Goal: Task Accomplishment & Management: Use online tool/utility

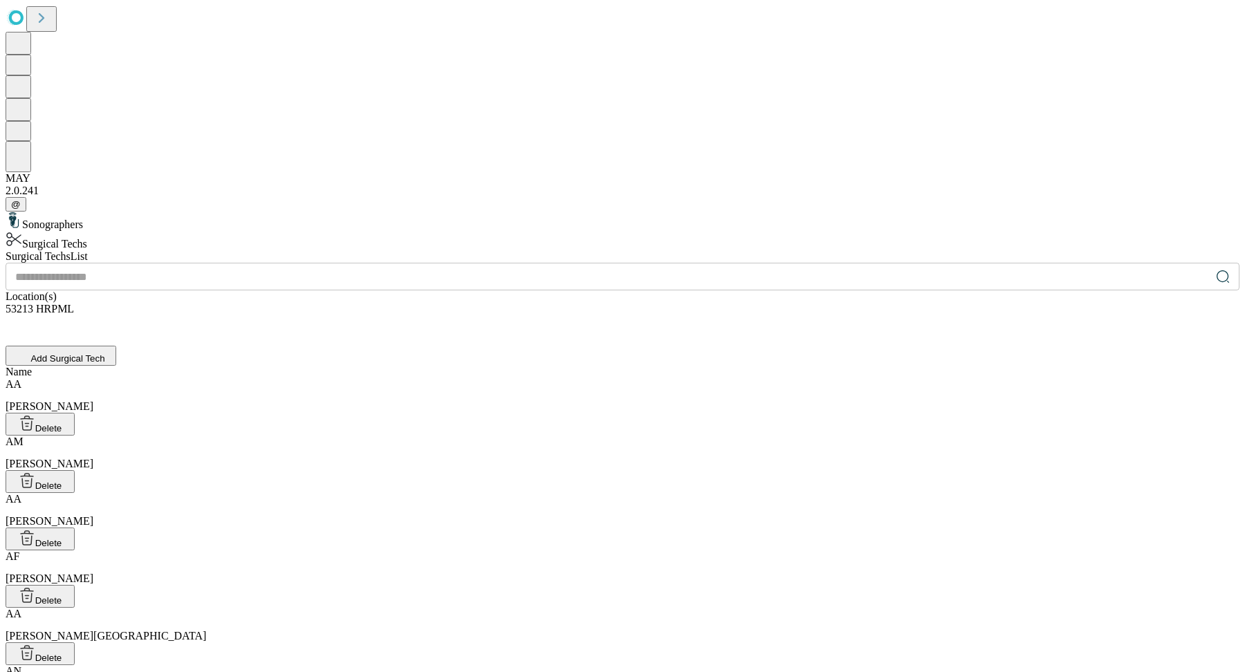
click at [128, 212] on div "Sonographers" at bounding box center [623, 221] width 1234 height 19
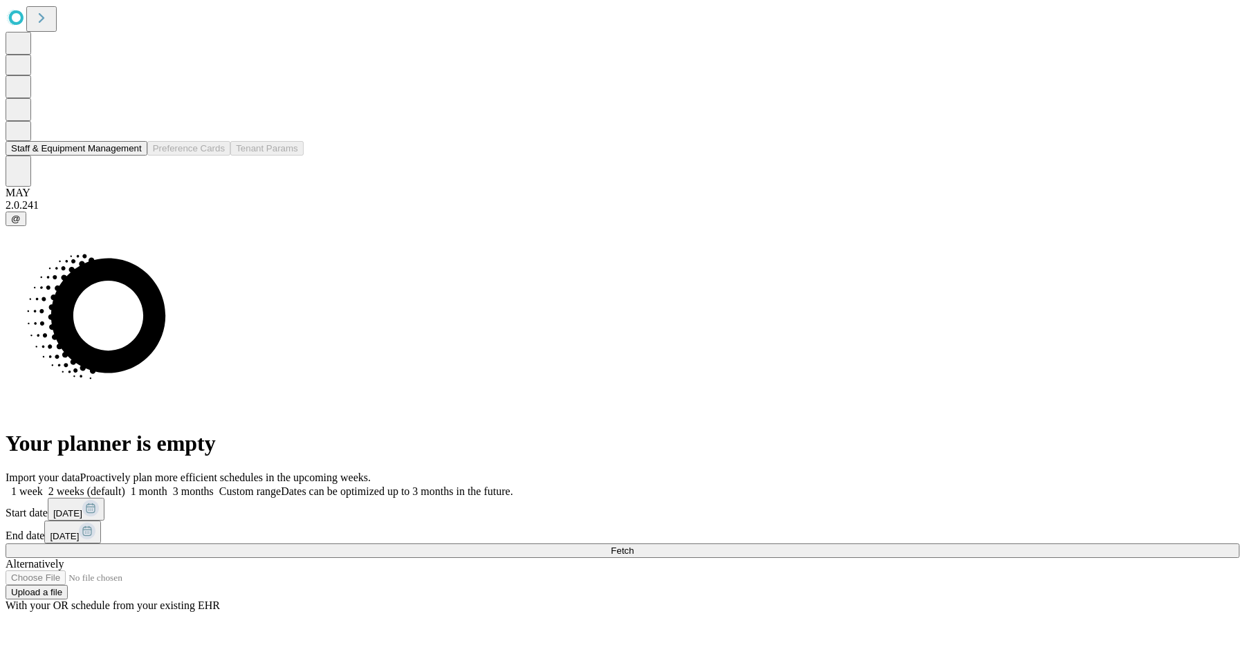
click at [25, 136] on icon at bounding box center [18, 130] width 12 height 12
click at [85, 156] on button "Staff & Equipment Management" at bounding box center [77, 148] width 142 height 15
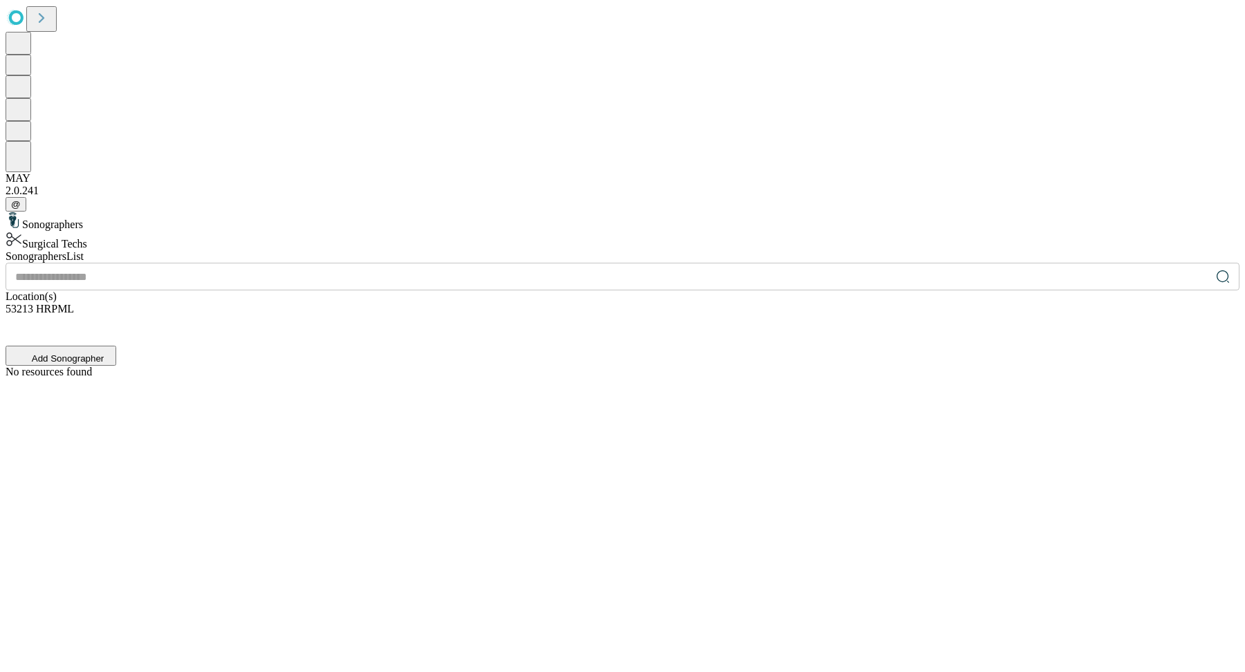
click at [1007, 303] on div "53213 HRPML" at bounding box center [623, 316] width 1234 height 26
click at [1101, 250] on div "Sonographers List ​ Location(s) 53213 HRPML Add Sonographer No resources found" at bounding box center [623, 314] width 1234 height 128
click at [17, 315] on icon at bounding box center [11, 320] width 11 height 11
click at [876, 303] on div "There are no selected items" at bounding box center [623, 309] width 1234 height 12
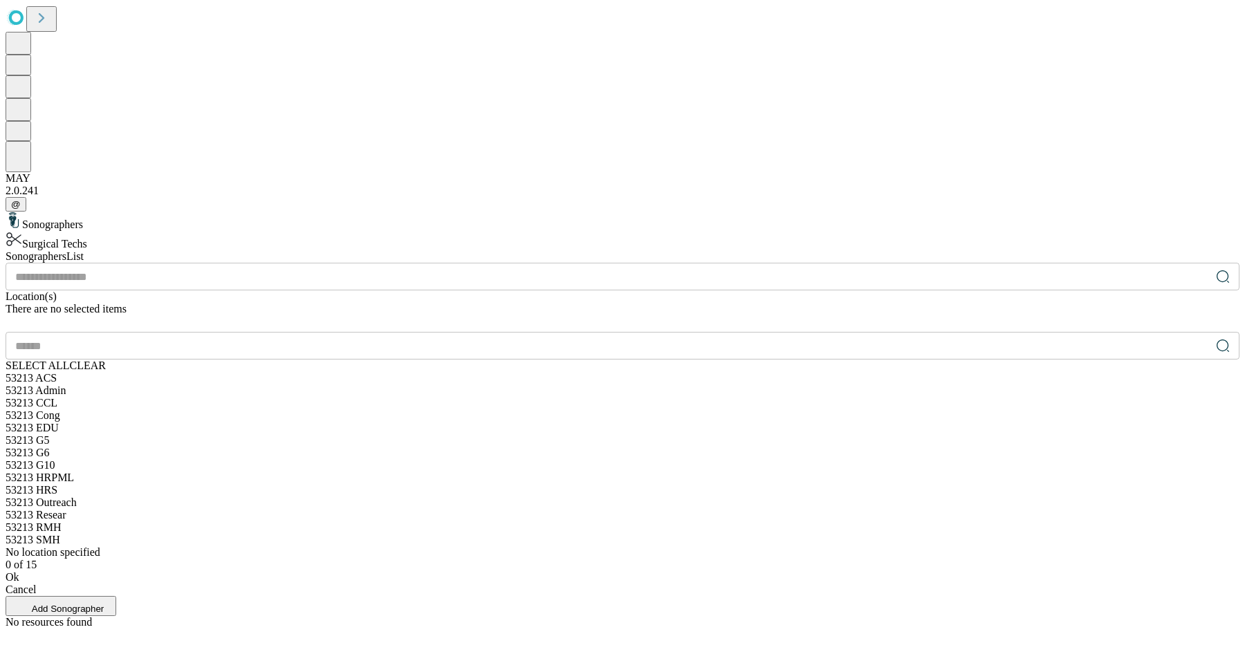
scroll to position [170, 0]
click at [896, 472] on div "53213 HRPML" at bounding box center [623, 478] width 1234 height 12
click at [756, 472] on div "53213 HRPML" at bounding box center [623, 478] width 1234 height 12
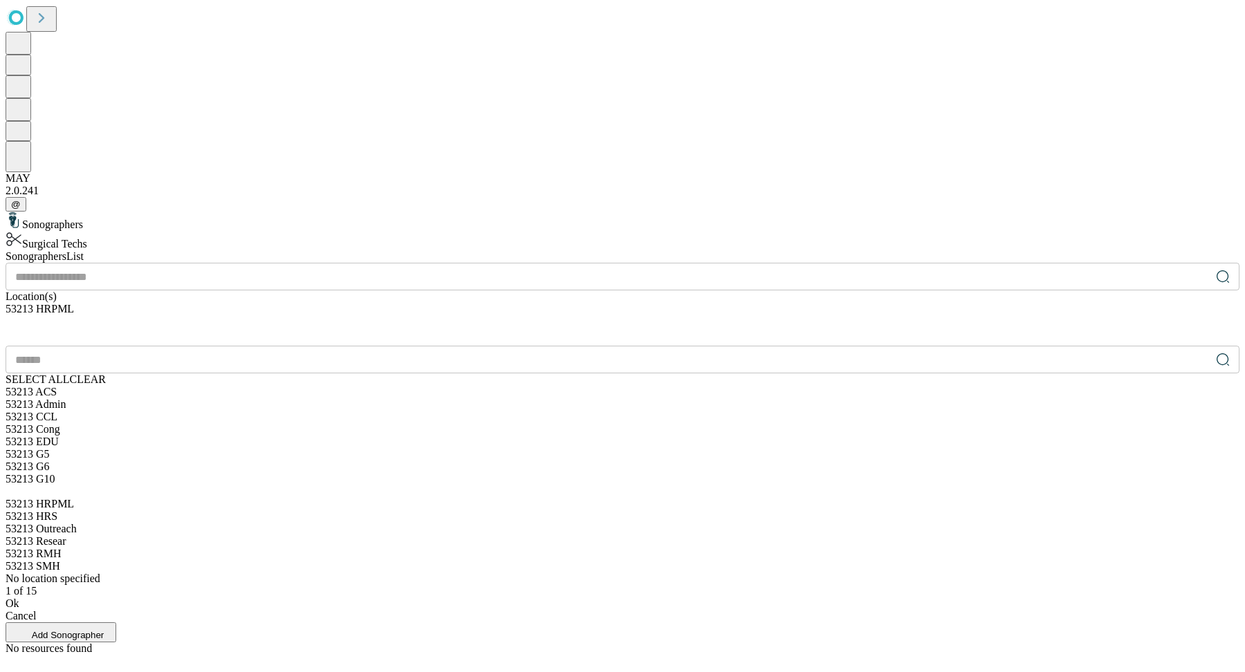
click at [782, 598] on div "Ok" at bounding box center [623, 604] width 1234 height 12
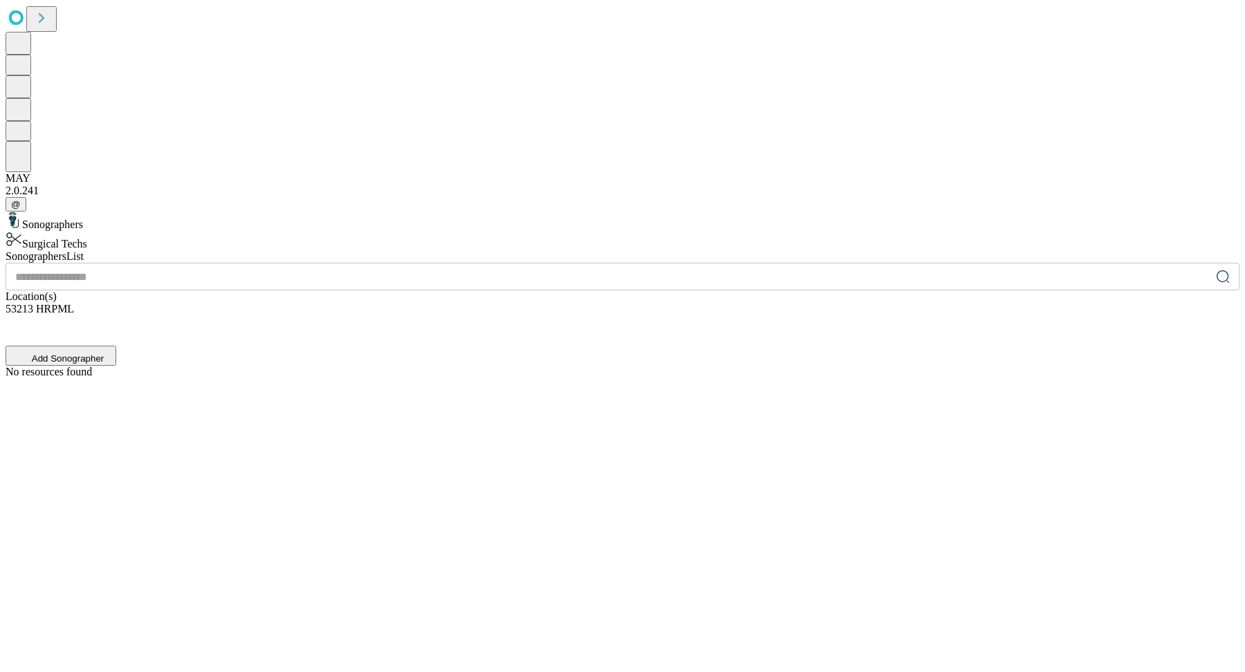
click at [782, 366] on div "No resources found" at bounding box center [623, 372] width 1234 height 12
click at [218, 231] on div "Surgical Techs" at bounding box center [623, 240] width 1234 height 19
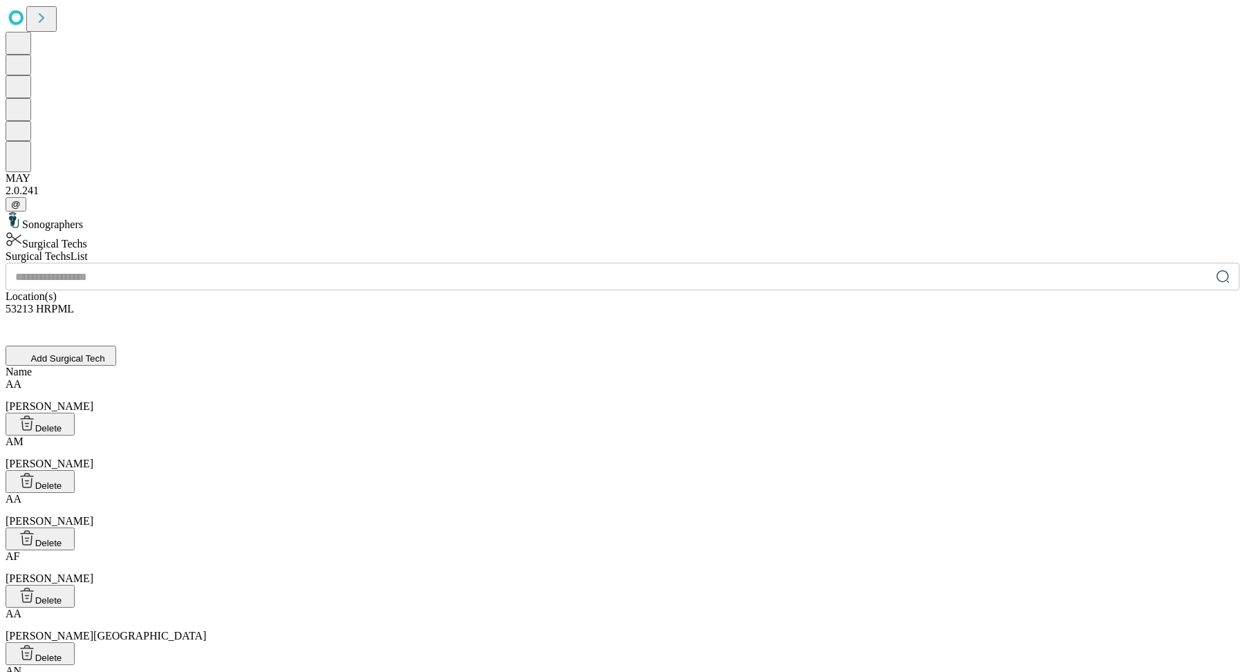
click at [204, 212] on div "Sonographers" at bounding box center [623, 221] width 1234 height 19
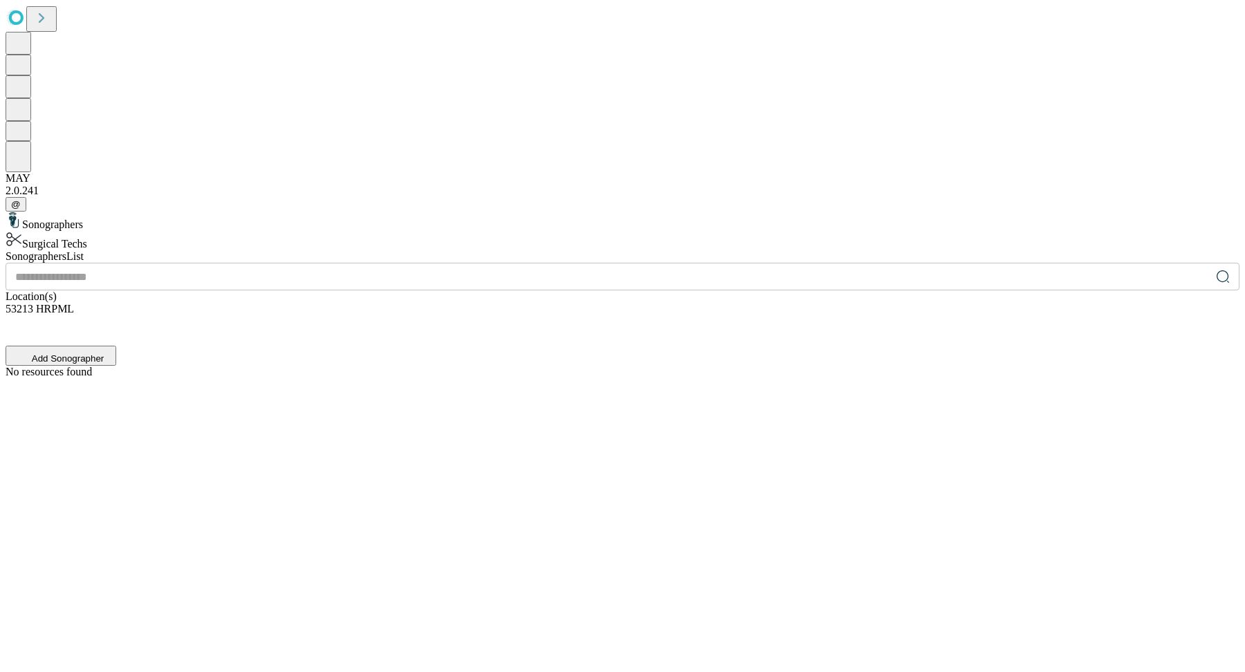
click at [17, 315] on icon at bounding box center [11, 320] width 11 height 11
click at [852, 303] on div "There are no selected items" at bounding box center [623, 309] width 1234 height 12
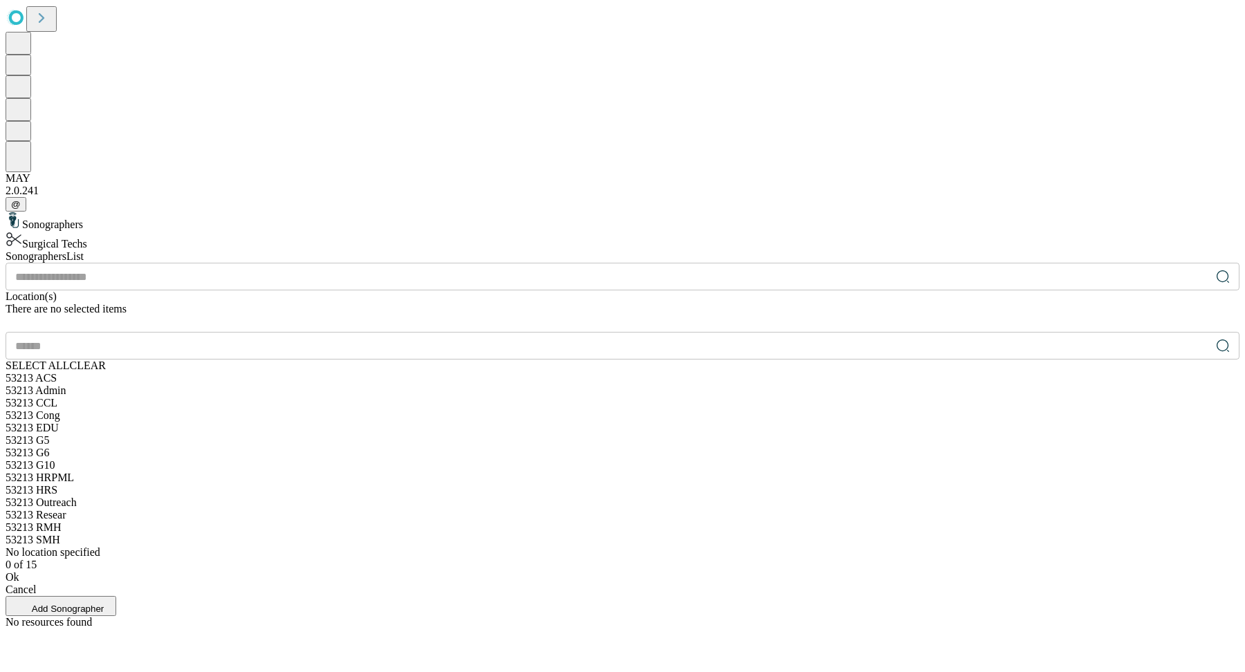
click at [70, 360] on span "SELECT ALL" at bounding box center [38, 366] width 64 height 12
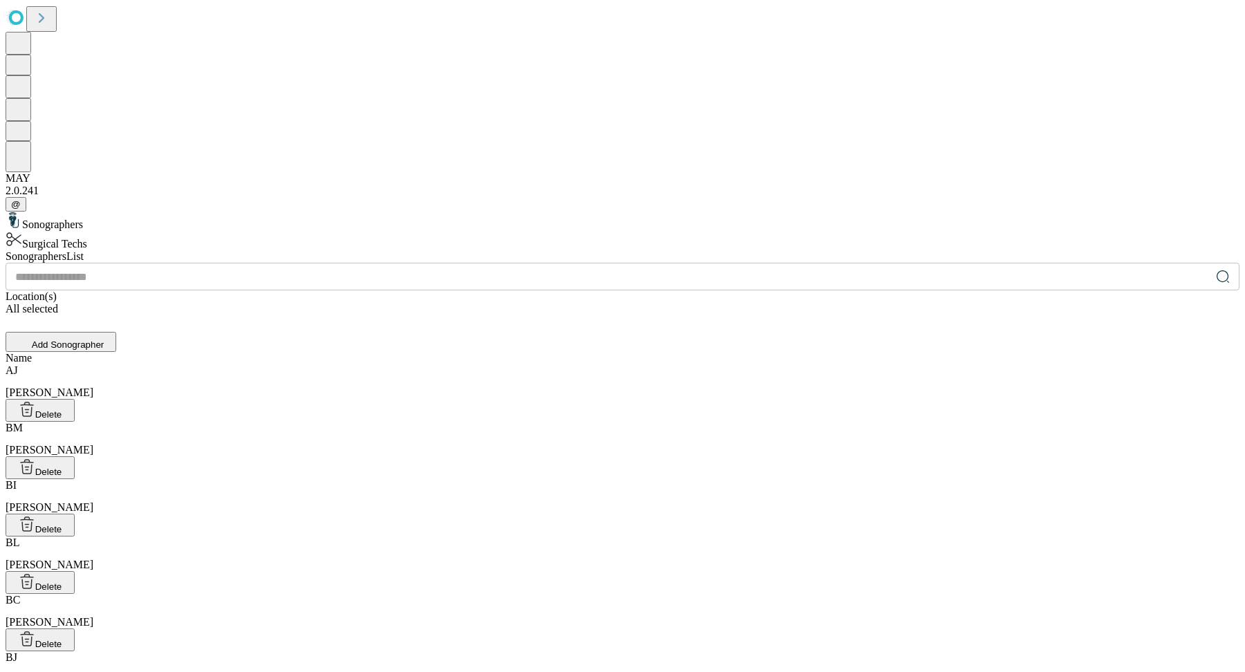
click at [192, 231] on div "Surgical Techs" at bounding box center [623, 240] width 1234 height 19
click at [838, 303] on div "All selected" at bounding box center [623, 309] width 1234 height 12
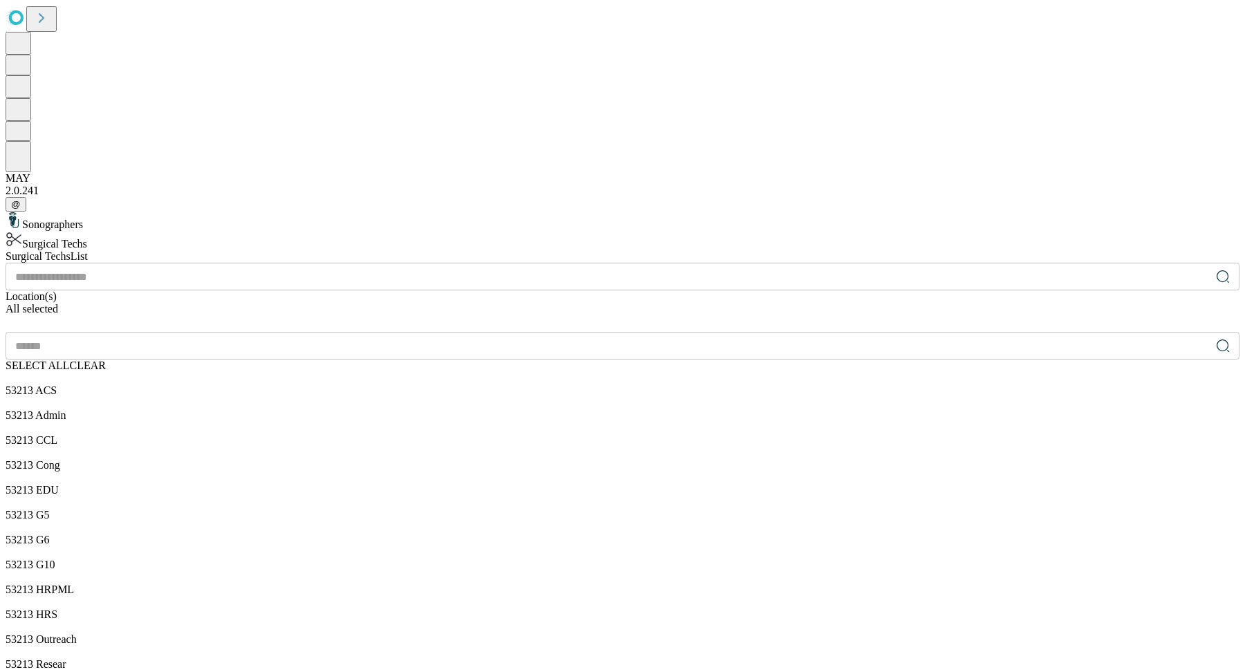
click at [106, 360] on span "CLEAR" at bounding box center [88, 366] width 36 height 12
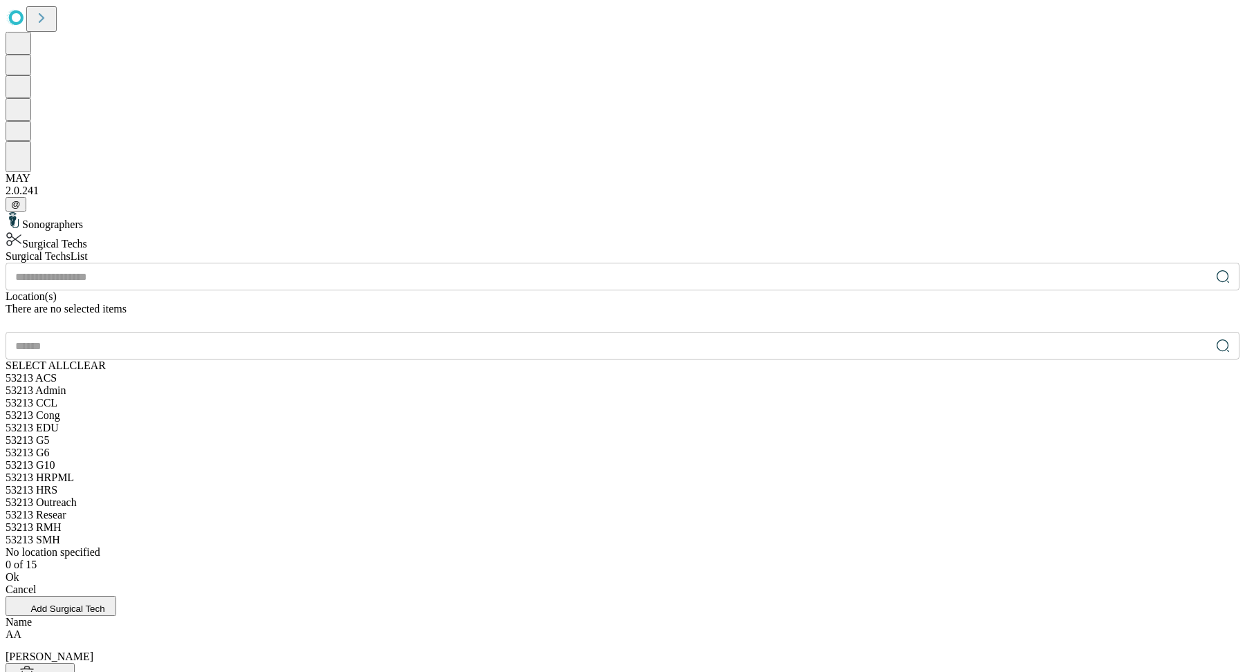
scroll to position [169, 0]
click at [948, 472] on div "53213 HRPML" at bounding box center [623, 478] width 1234 height 12
click at [885, 472] on div "53213 HRPML" at bounding box center [623, 478] width 1234 height 12
click at [783, 472] on div "53213 HRPML" at bounding box center [623, 478] width 1234 height 12
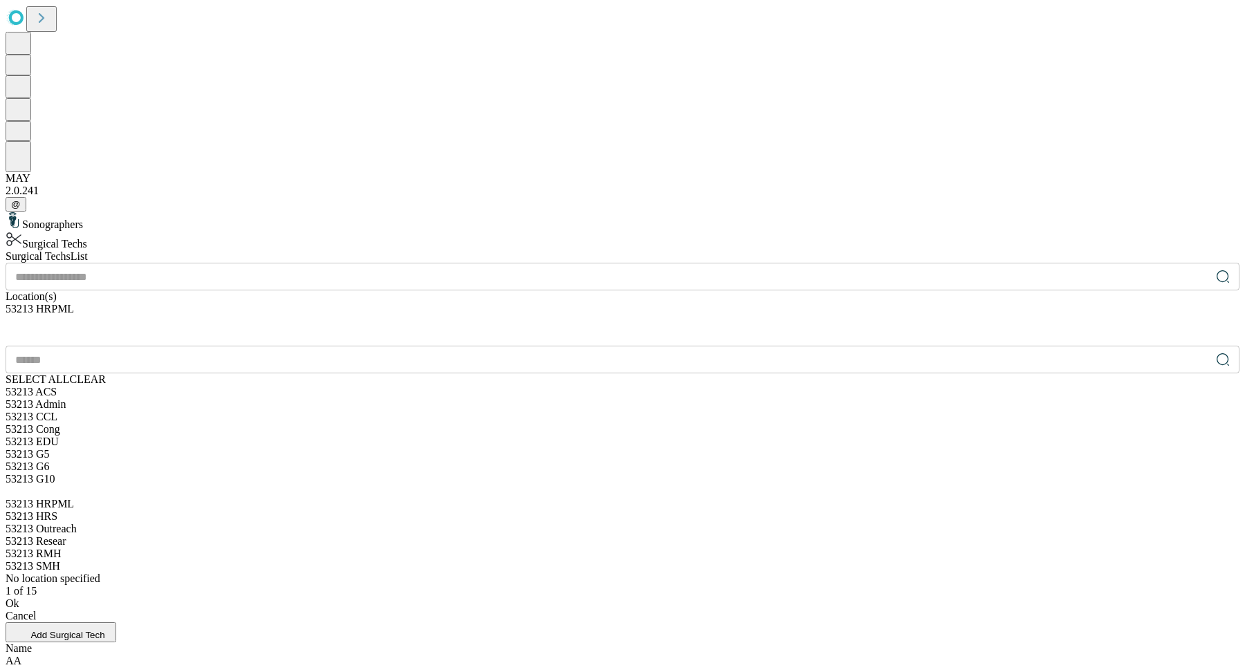
click at [804, 598] on div "Ok" at bounding box center [623, 604] width 1234 height 12
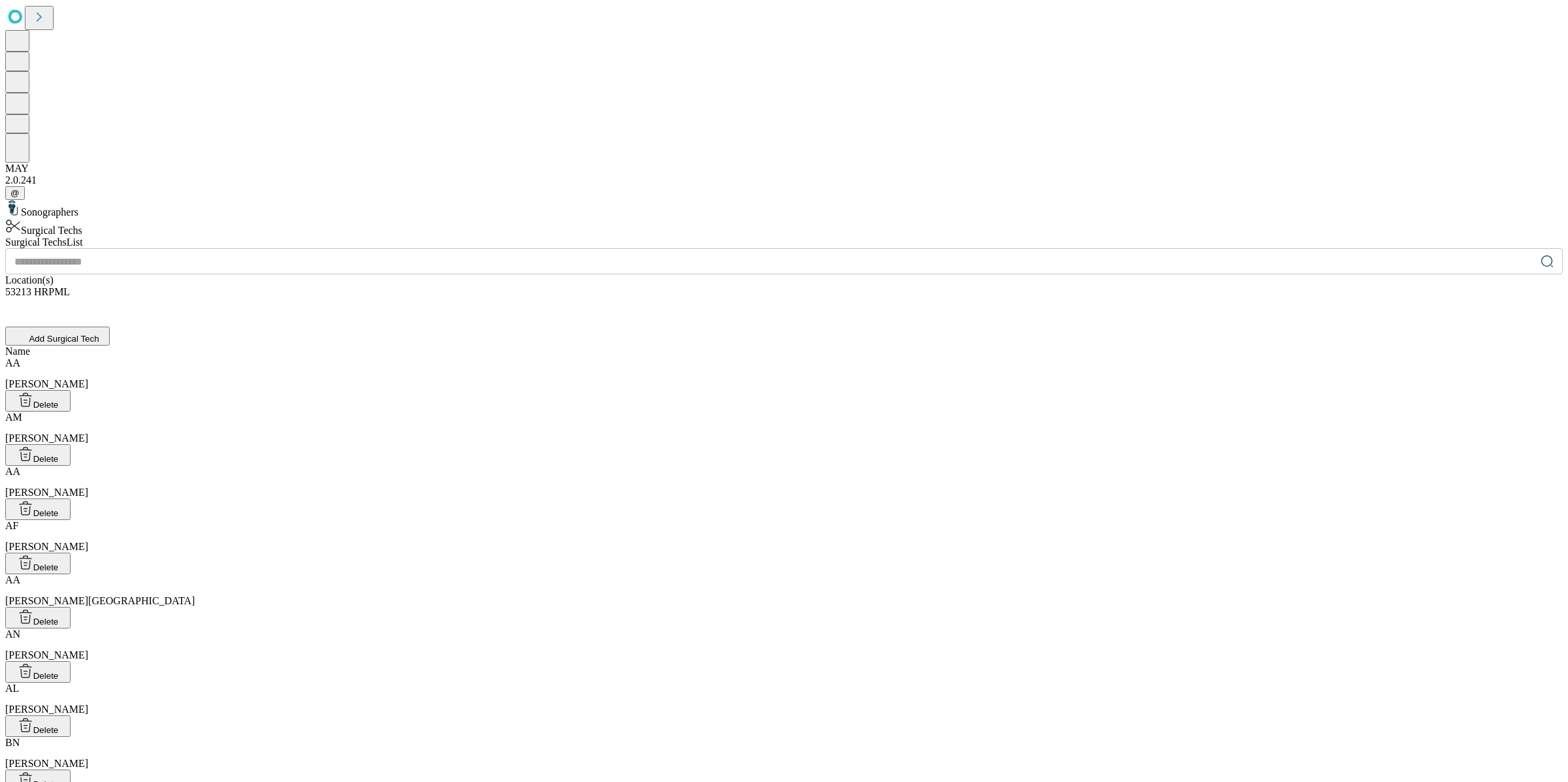
click at [417, 628] on div "AN Anderson, Nicole" at bounding box center [784, 644] width 1558 height 33
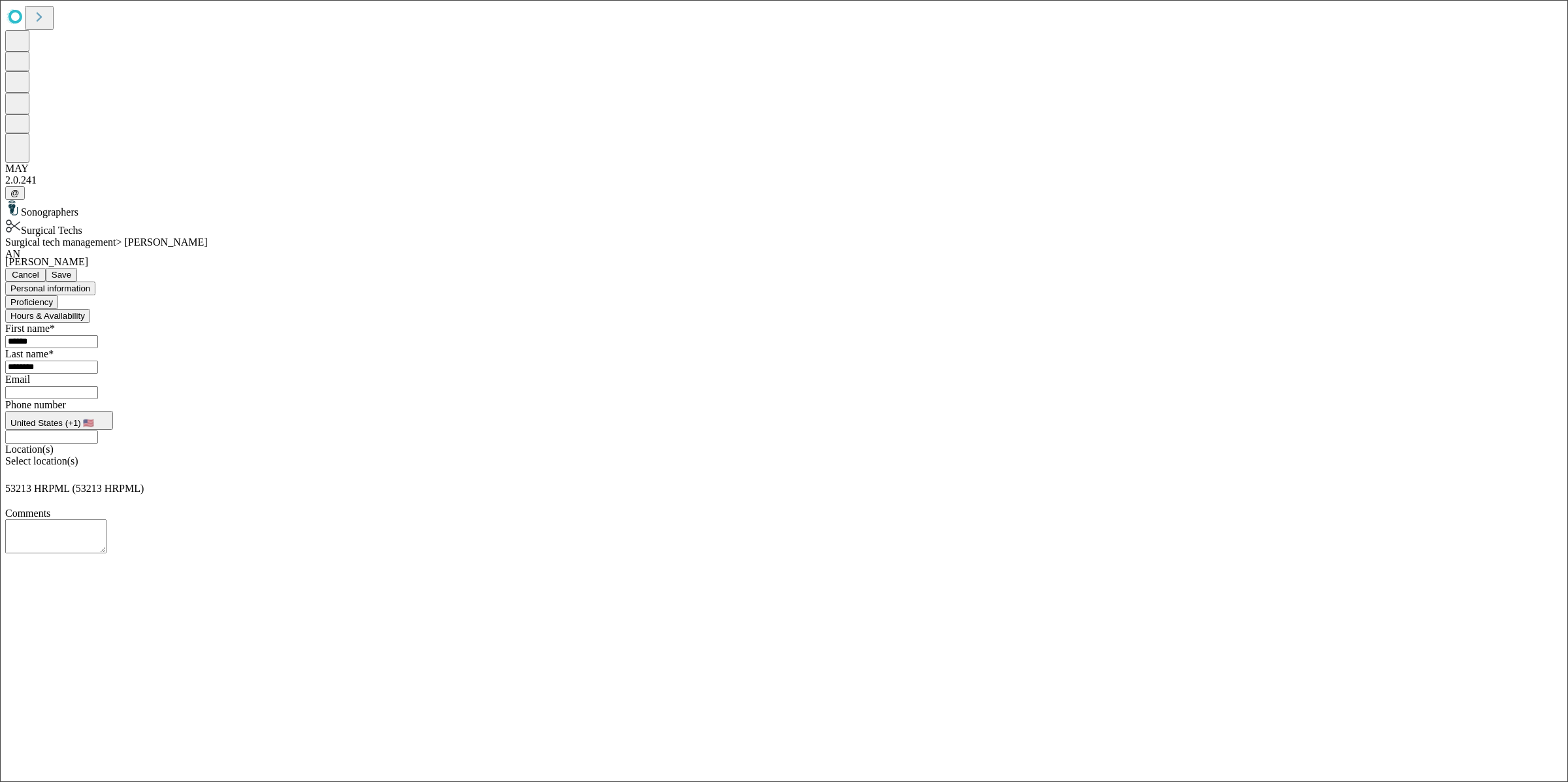
click at [90, 309] on button "Hours & Availability" at bounding box center [48, 315] width 85 height 14
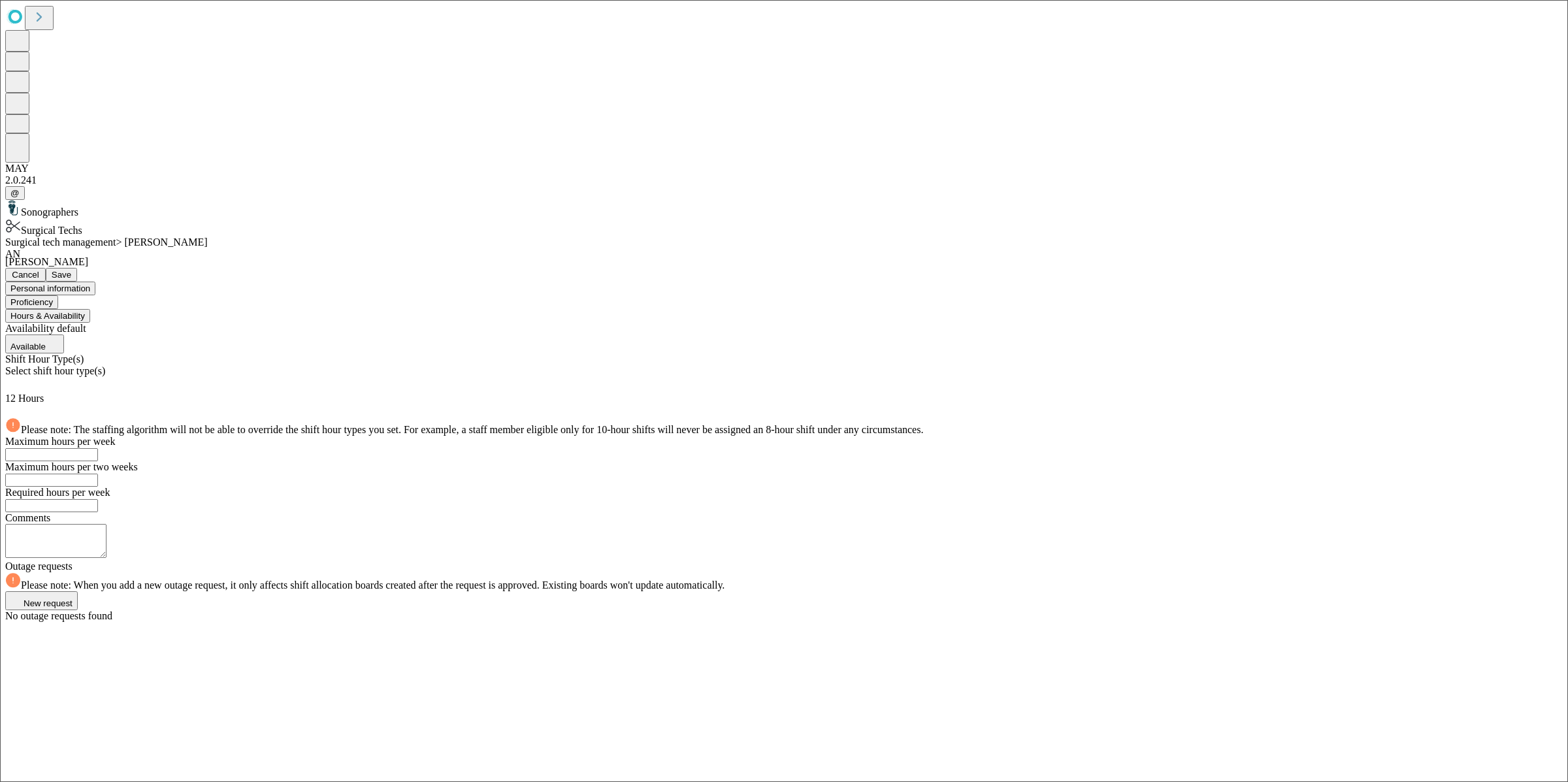
click at [59, 296] on button "Proficiency" at bounding box center [32, 302] width 53 height 14
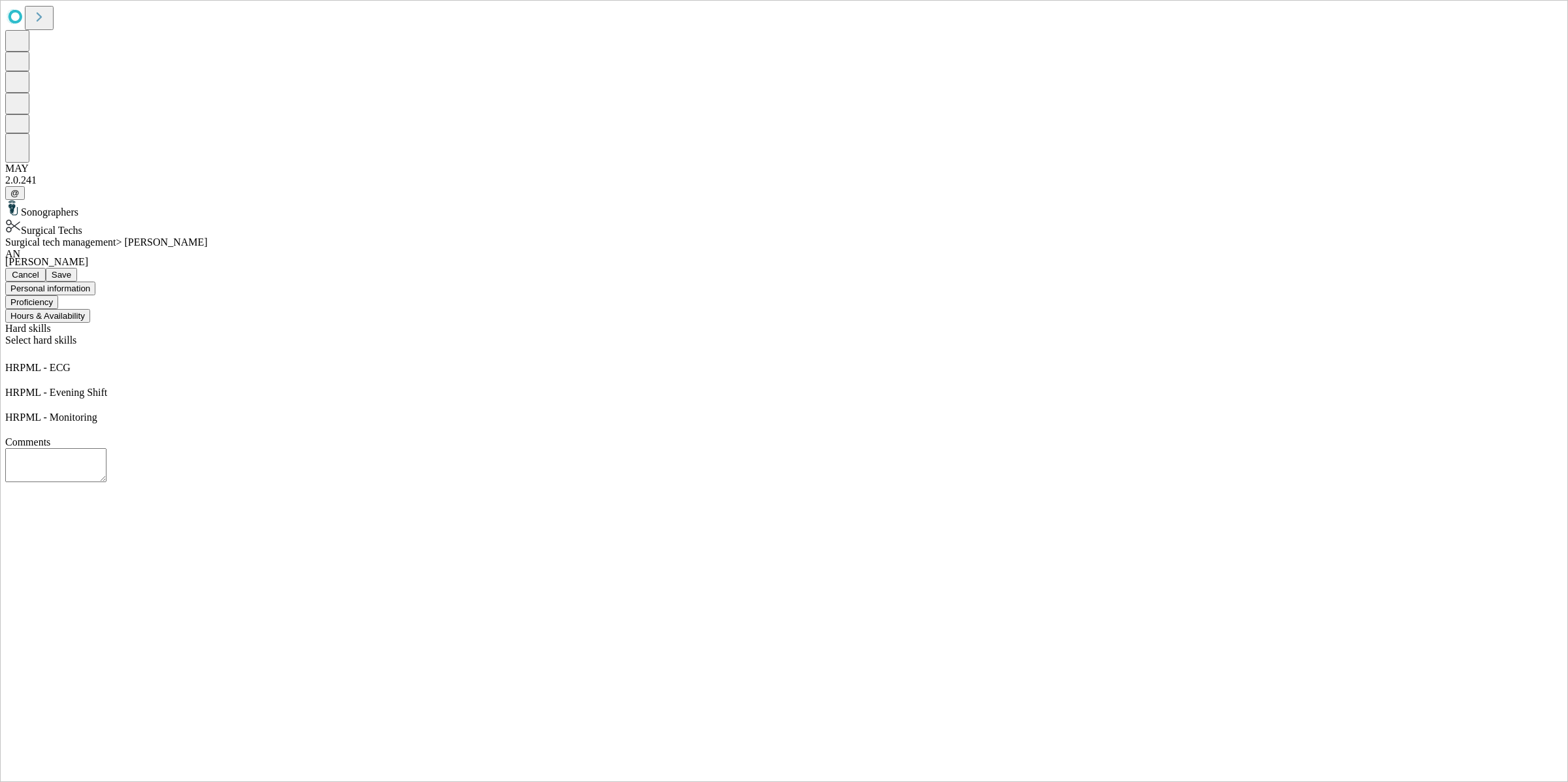
click at [451, 334] on div "Select hard skills" at bounding box center [784, 348] width 1558 height 27
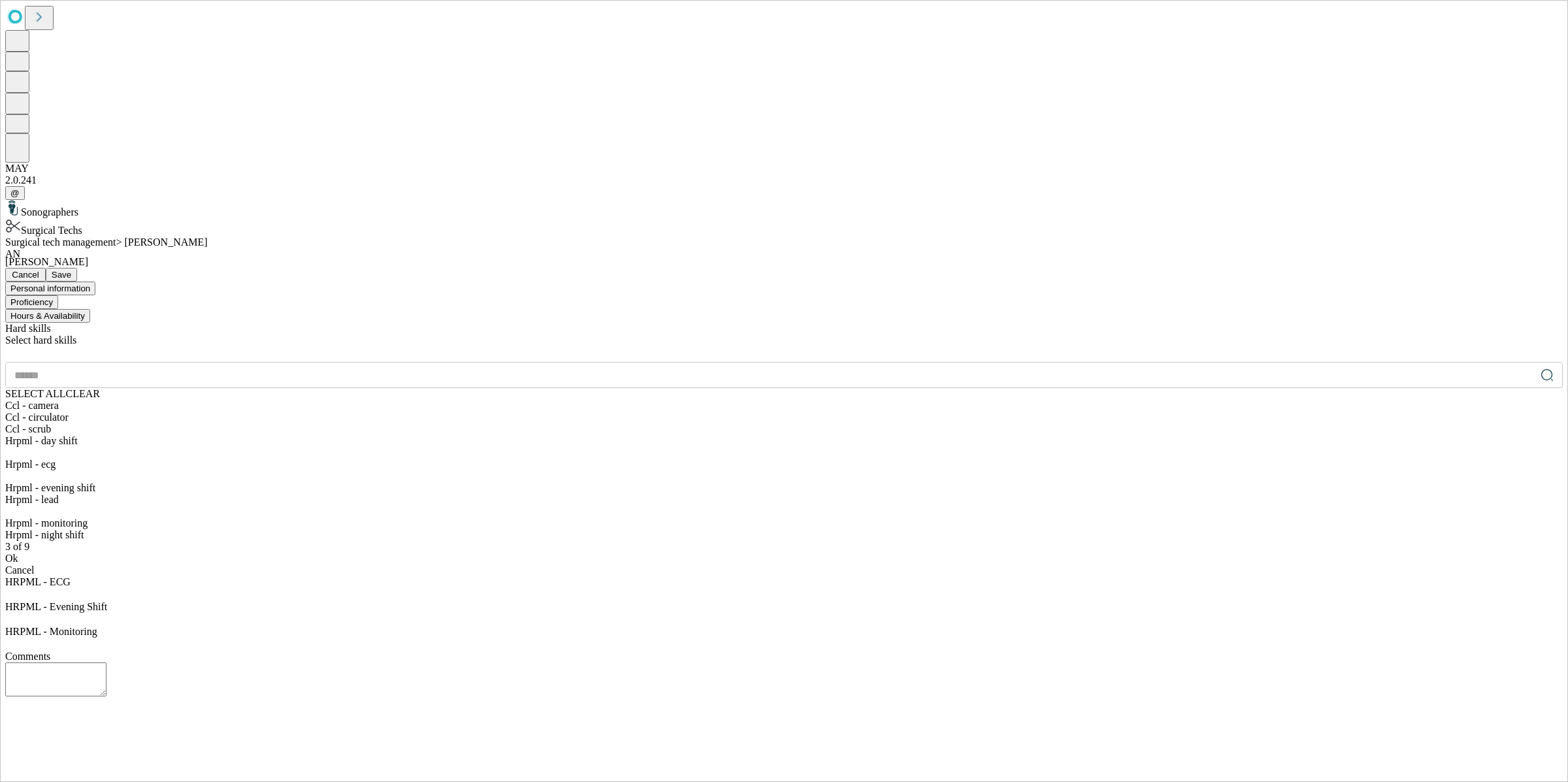
scroll to position [108, 0]
click at [423, 529] on div "Hrpml - night shift" at bounding box center [784, 535] width 1558 height 11
click at [423, 565] on div "Ok" at bounding box center [784, 570] width 1558 height 11
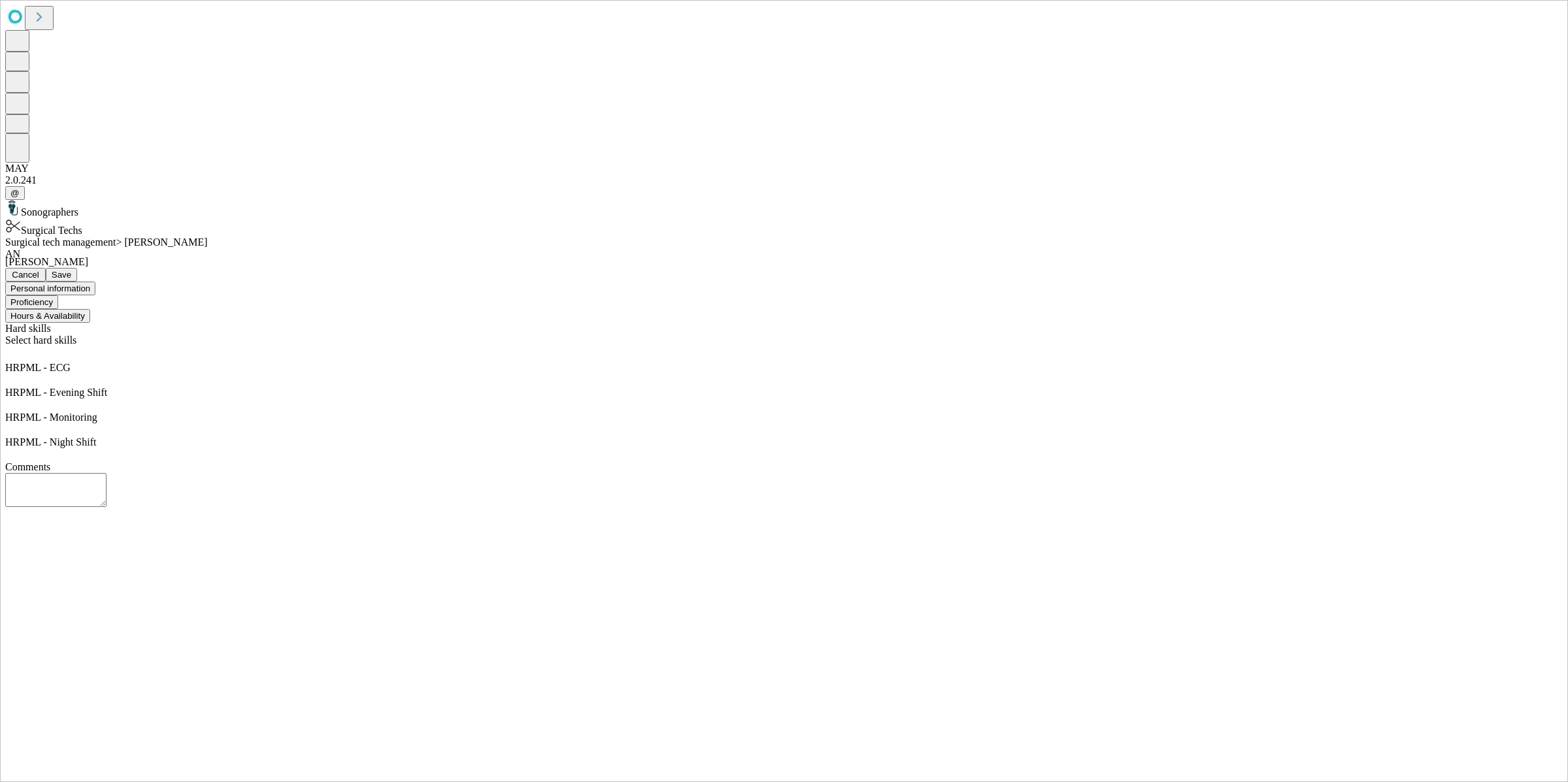
click at [77, 268] on button "Save" at bounding box center [60, 275] width 31 height 14
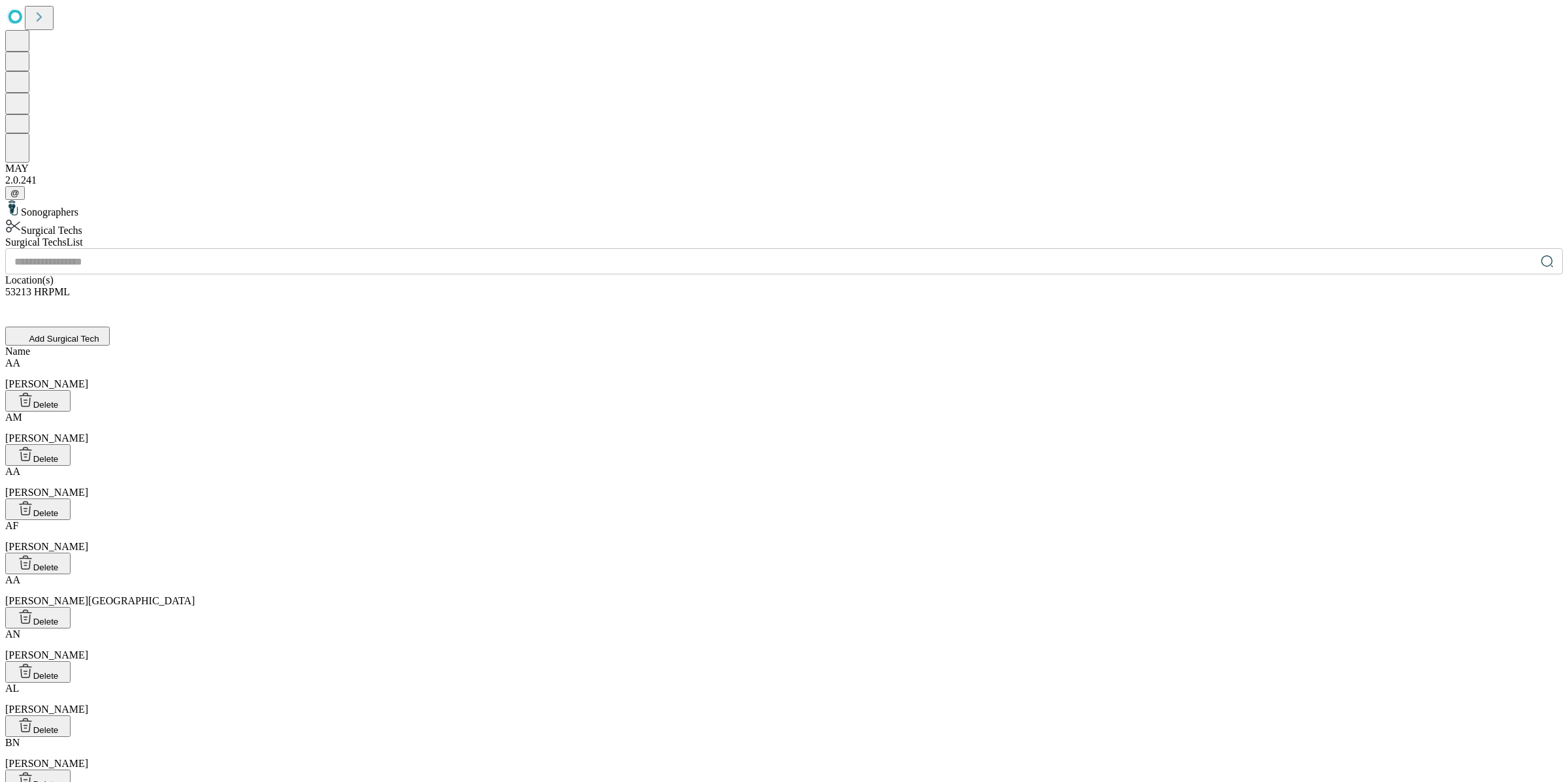
click at [431, 628] on div "AN Anderson, Nicole" at bounding box center [784, 644] width 1558 height 33
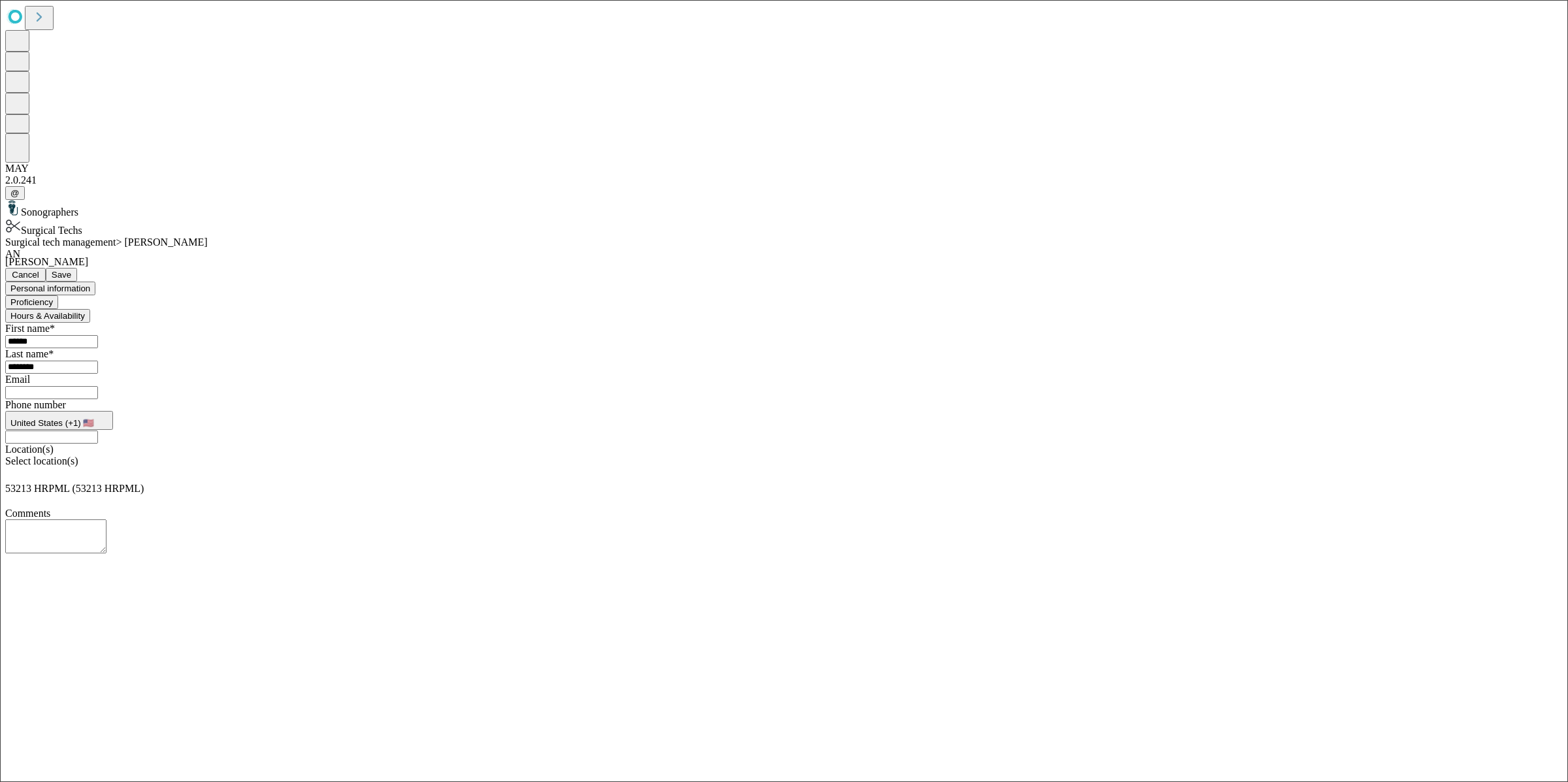
click at [59, 296] on button "Proficiency" at bounding box center [32, 302] width 53 height 14
click at [71, 270] on span "Save" at bounding box center [61, 275] width 20 height 9
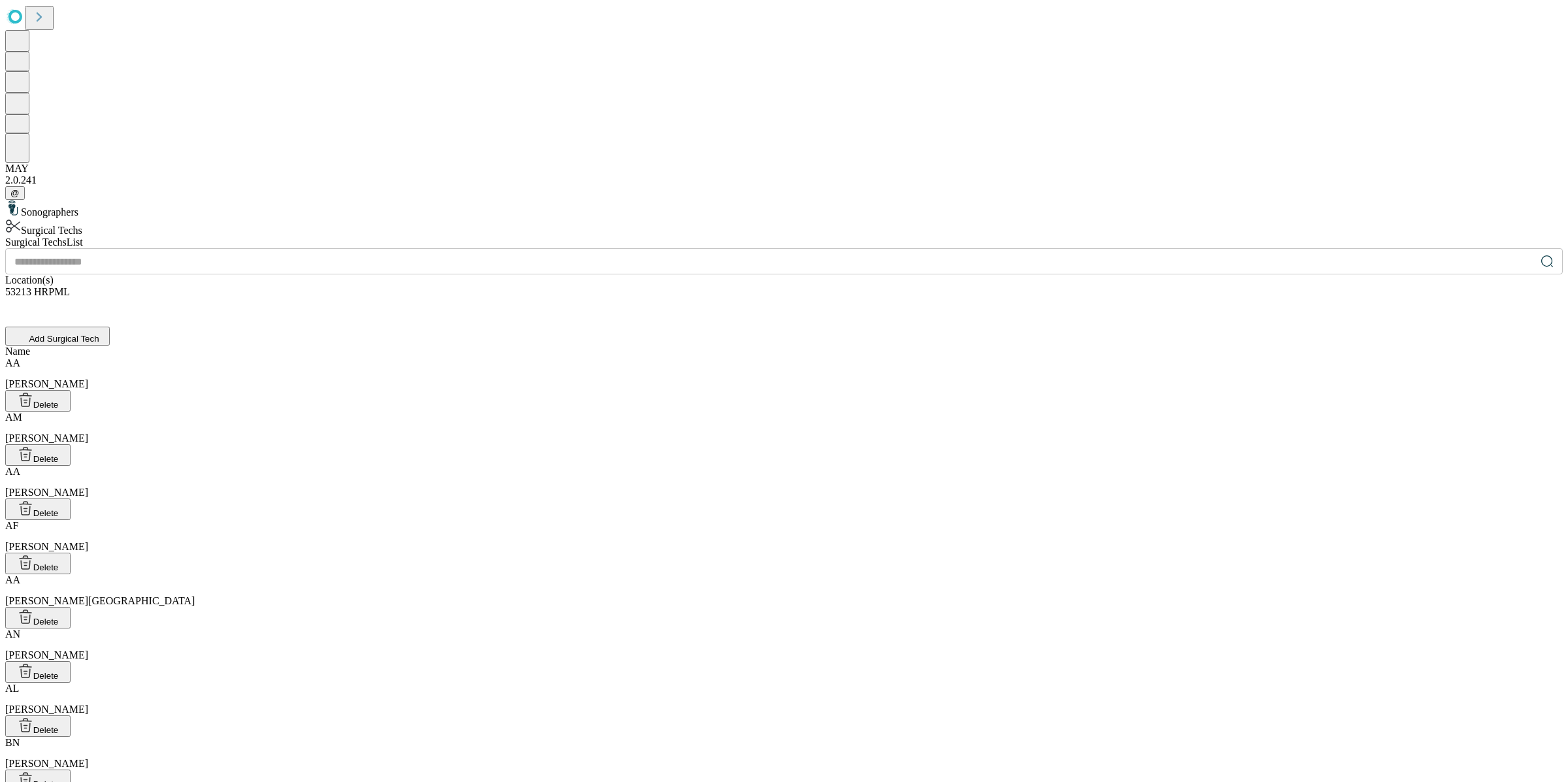
click at [478, 248] on input "text" at bounding box center [771, 262] width 1530 height 26
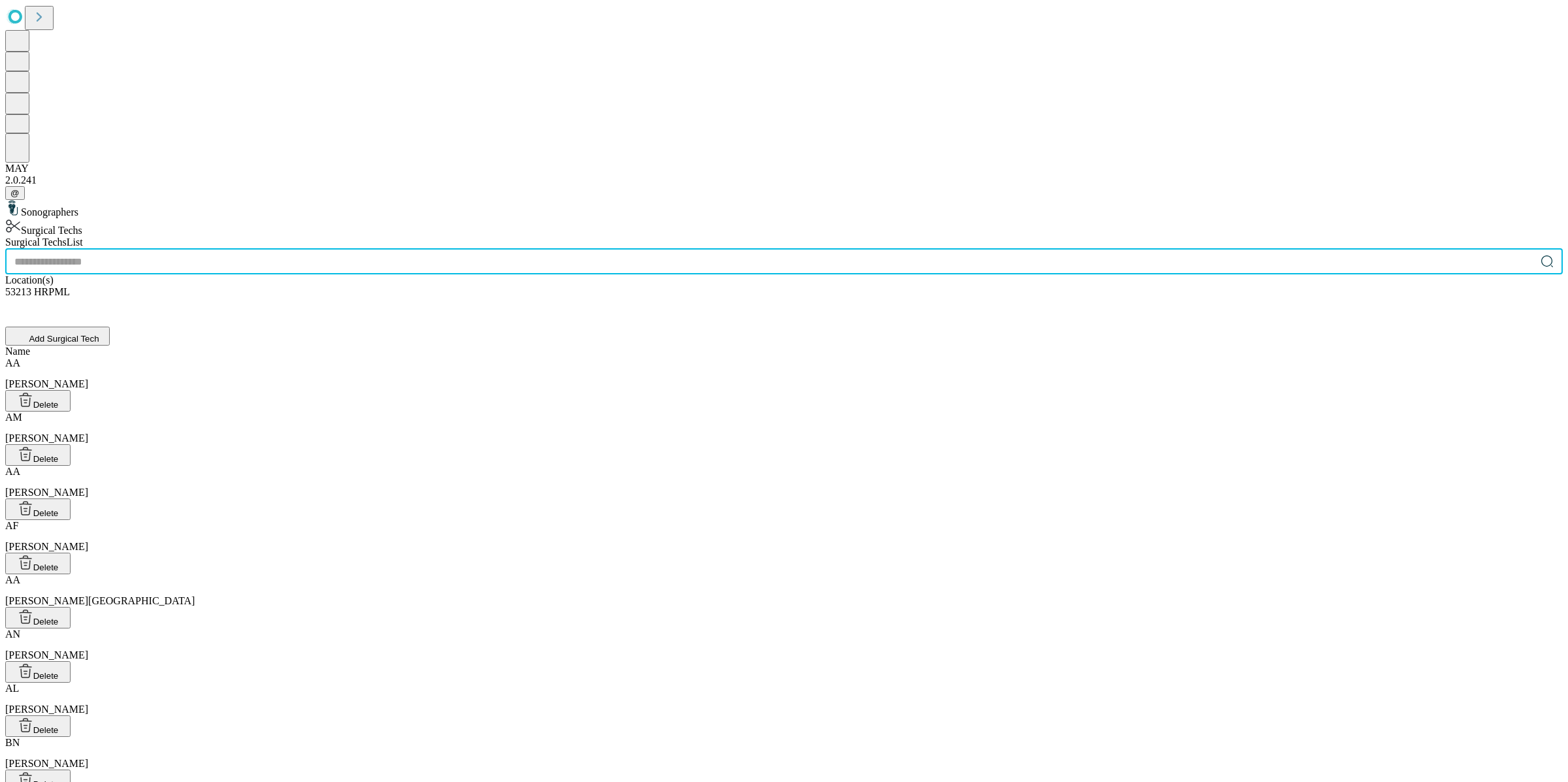
click at [478, 248] on input "text" at bounding box center [771, 262] width 1530 height 26
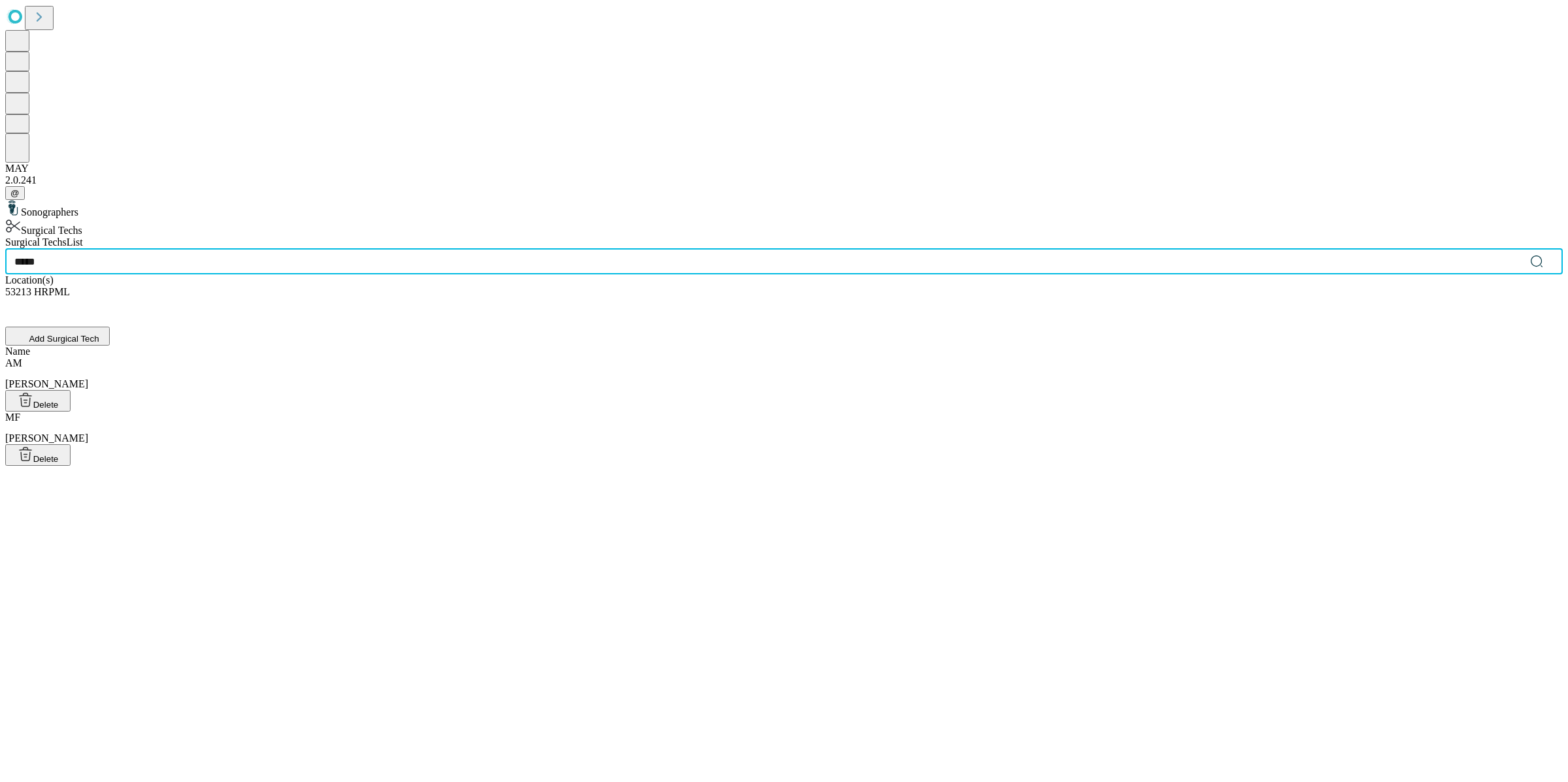
type input "*****"
click at [448, 412] on div "MF Mohamed, Fadumo Delete" at bounding box center [784, 438] width 1558 height 54
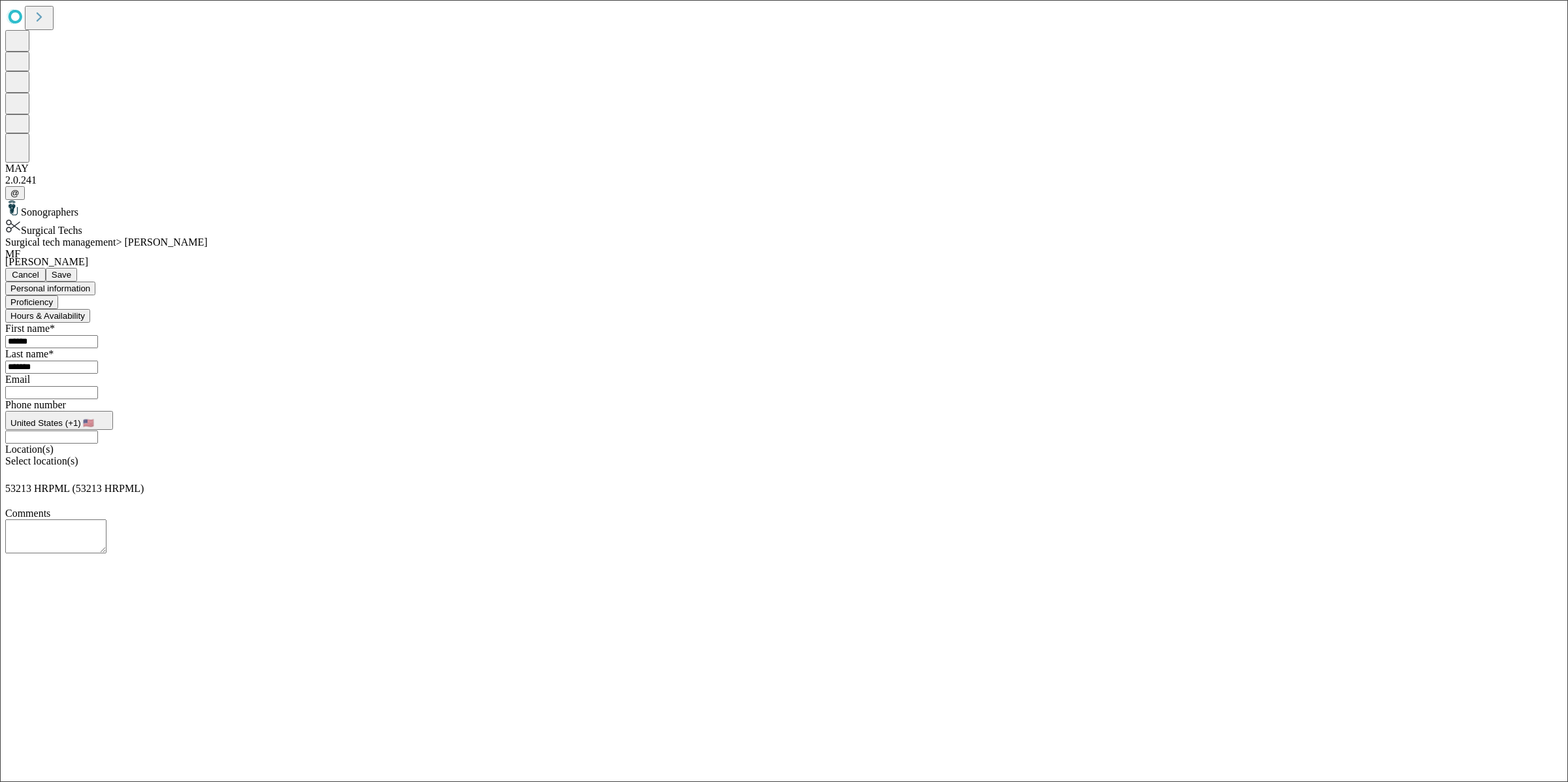
click at [59, 296] on button "Proficiency" at bounding box center [32, 302] width 53 height 14
click at [489, 334] on div "Select hard skills" at bounding box center [784, 348] width 1558 height 27
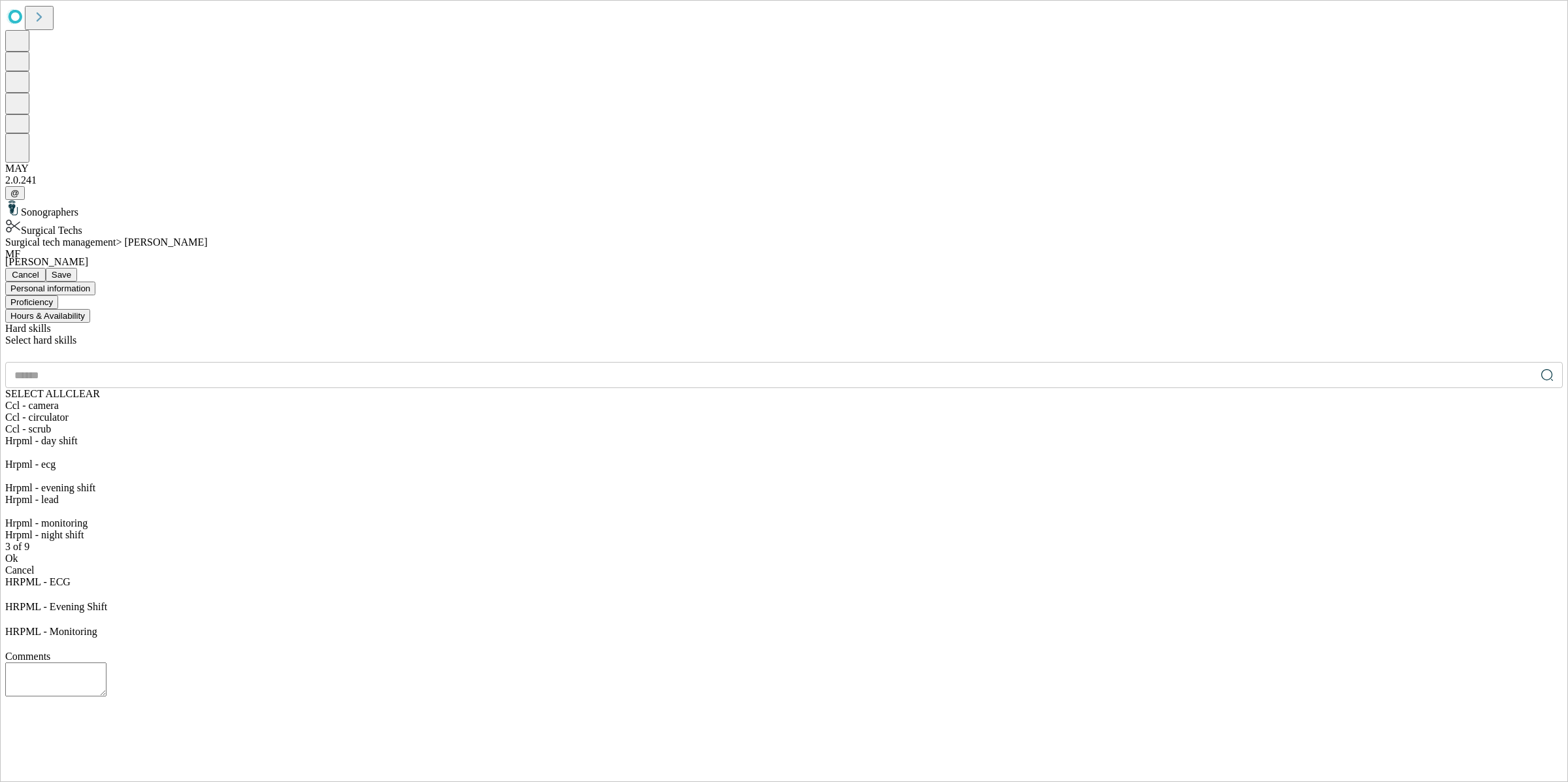
scroll to position [108, 0]
click at [417, 529] on div "Hrpml - night shift" at bounding box center [784, 535] width 1558 height 11
click at [426, 565] on div "Ok" at bounding box center [784, 570] width 1558 height 11
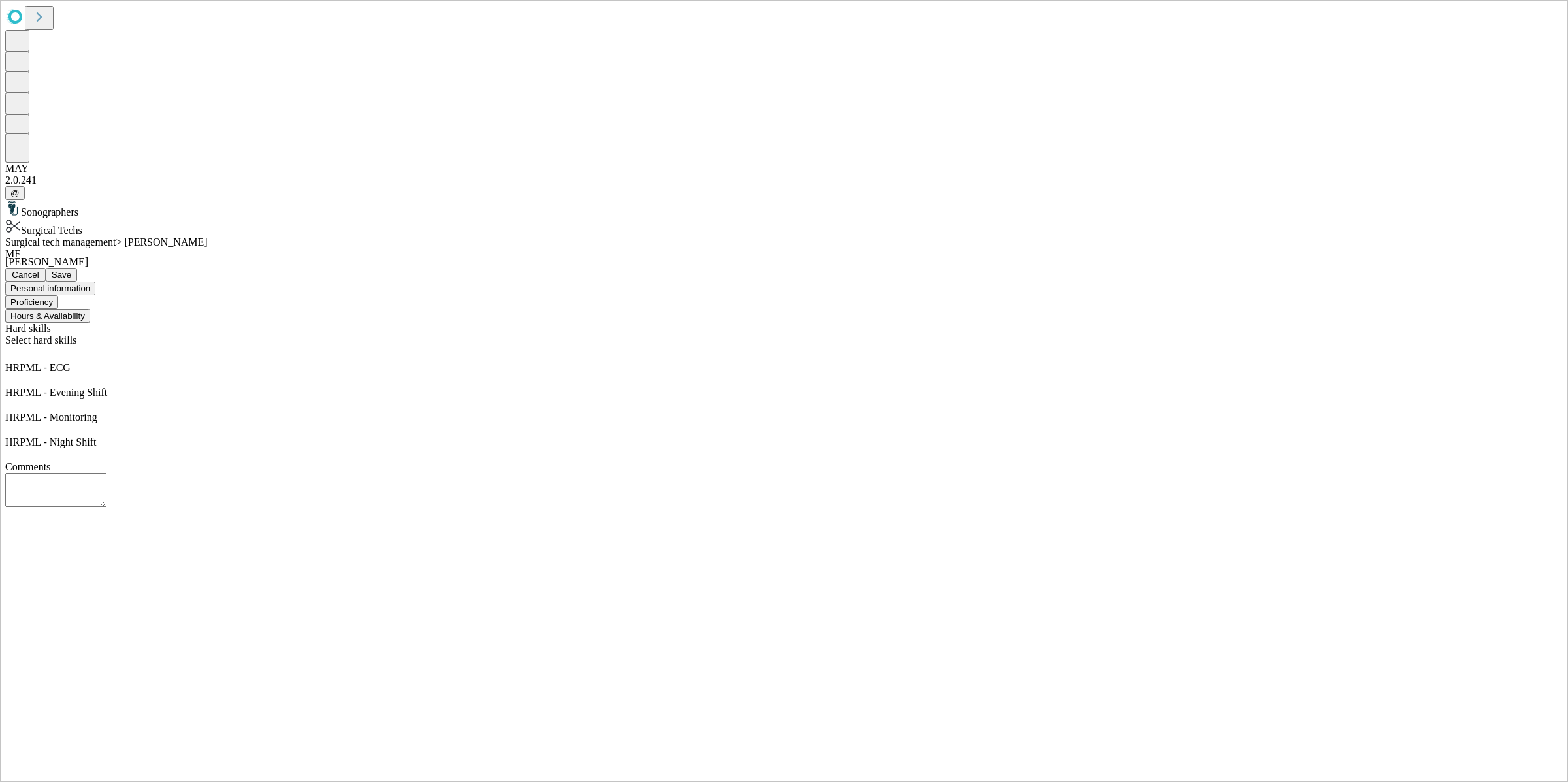
click at [77, 268] on button "Save" at bounding box center [60, 275] width 31 height 14
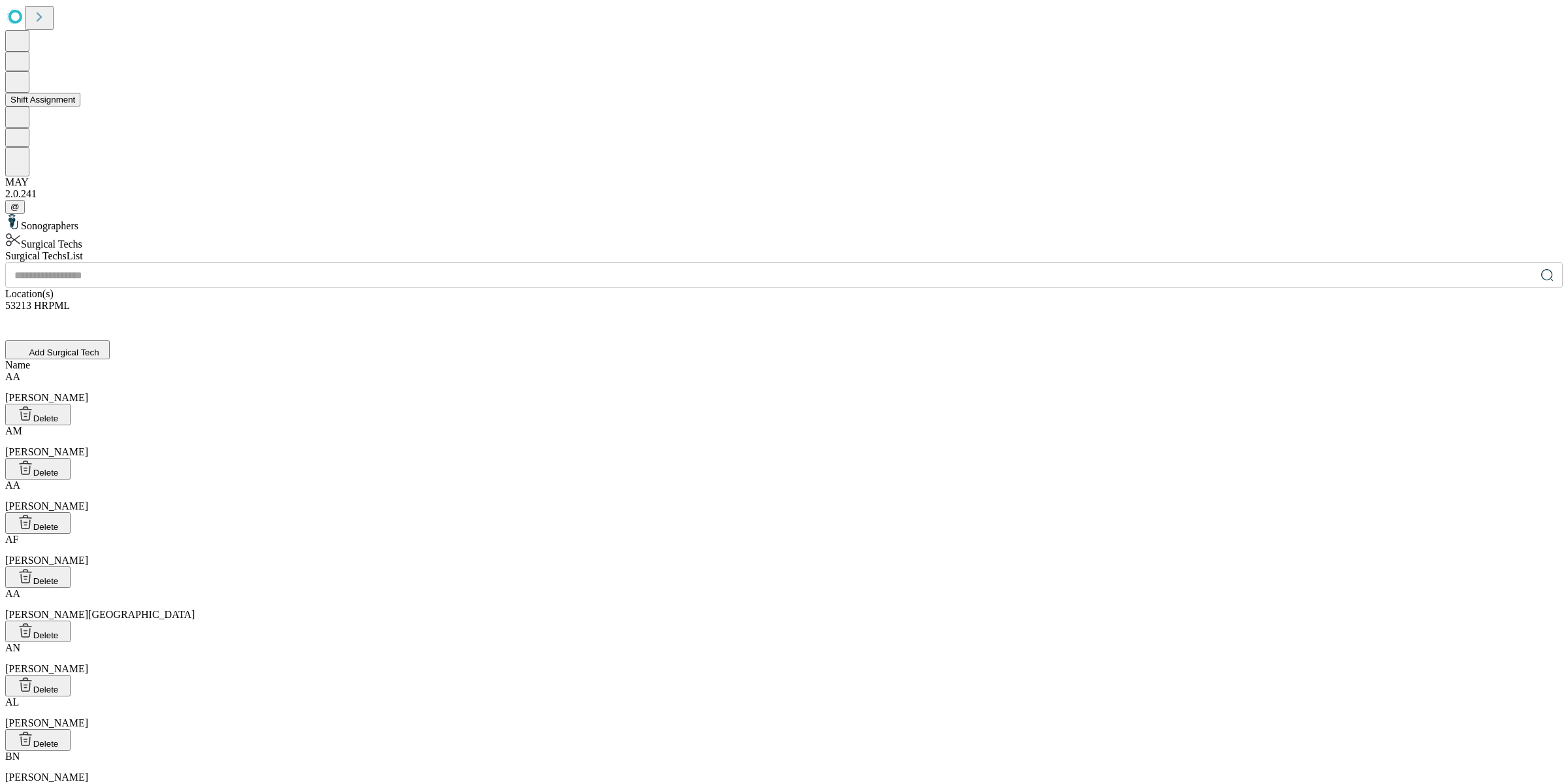
click at [80, 107] on button "Shift Assignment" at bounding box center [43, 99] width 76 height 14
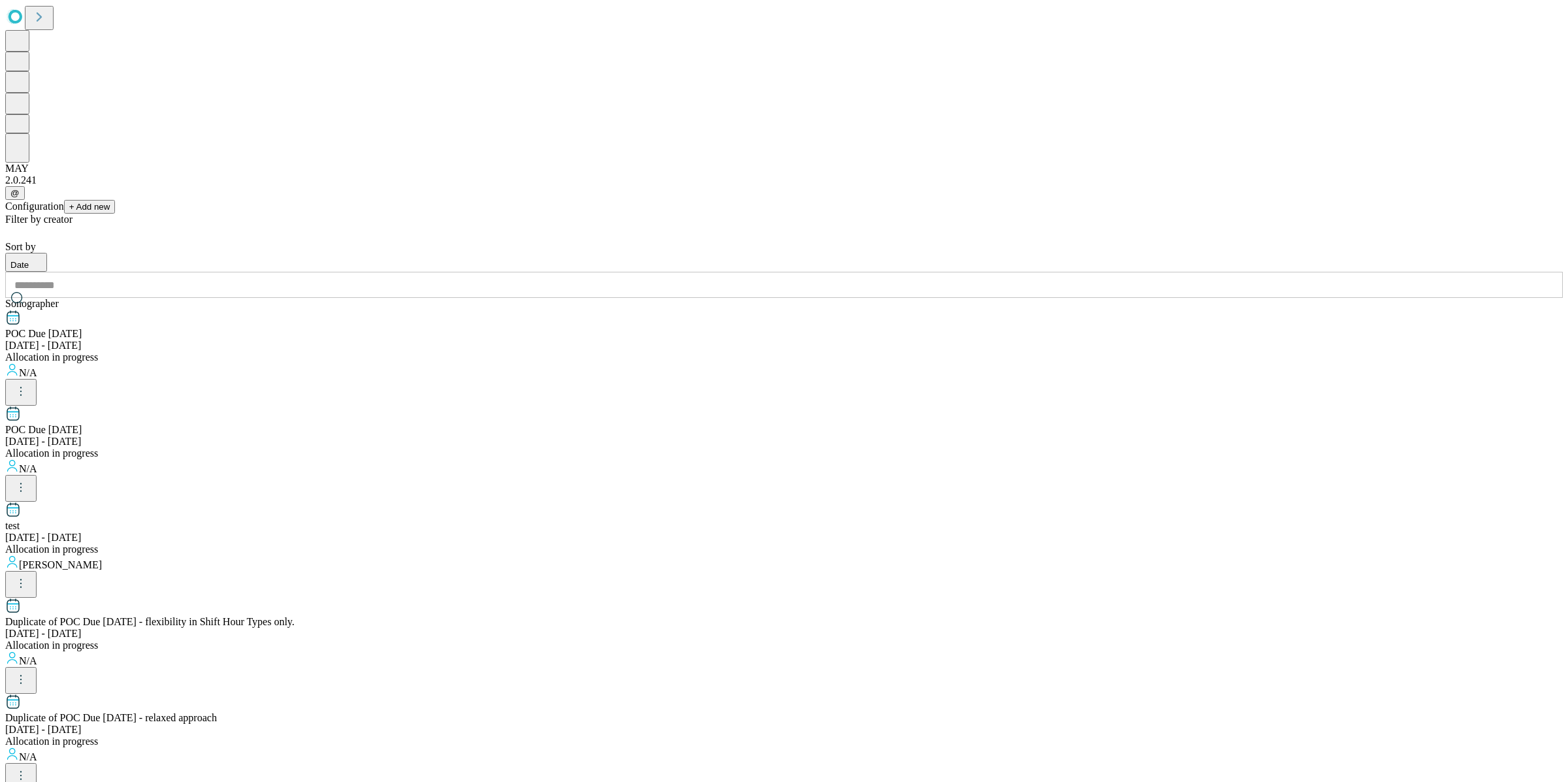
scroll to position [1095, 0]
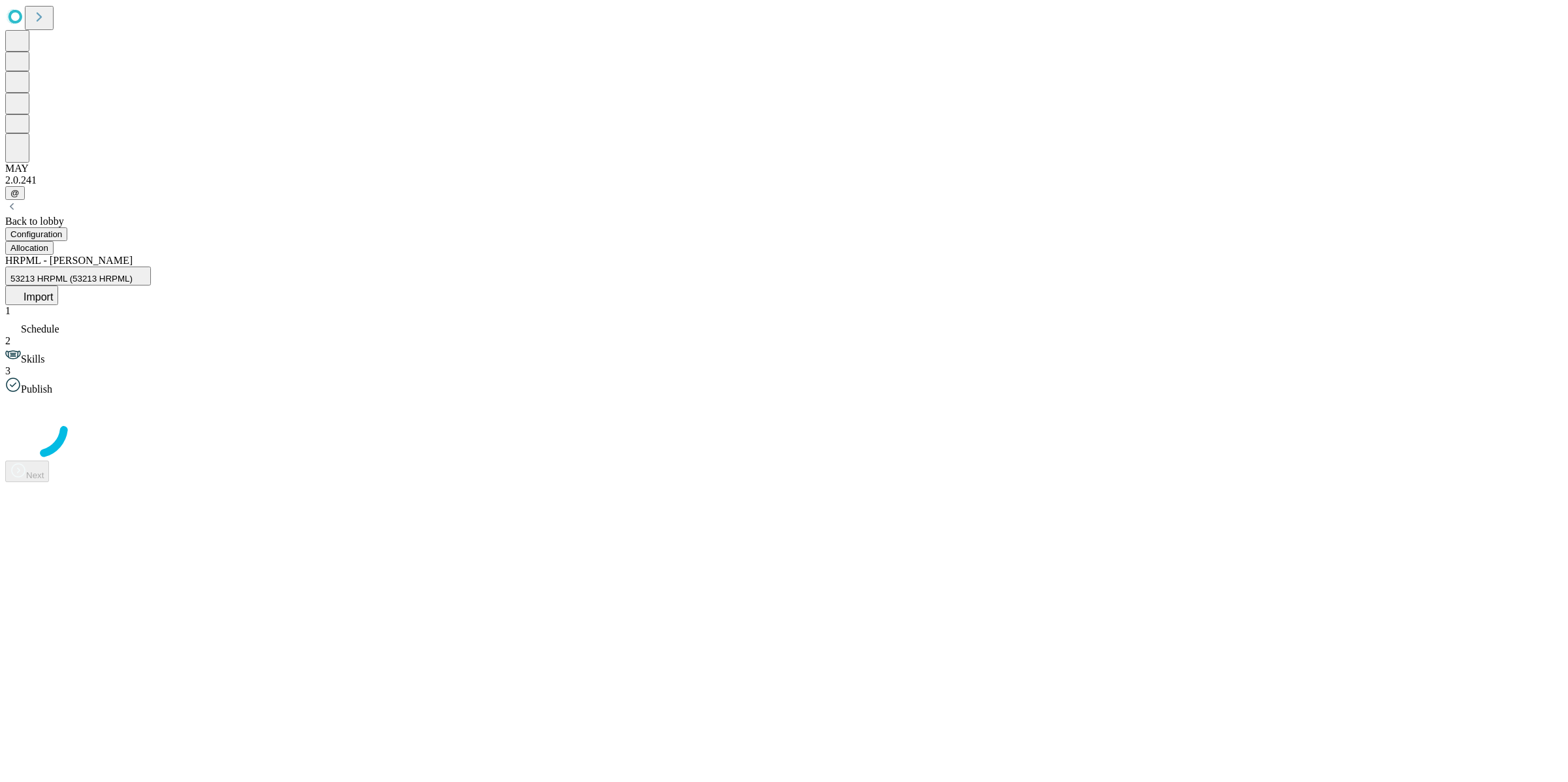
click at [132, 274] on span "53213 HRPML (53213 HRPML)" at bounding box center [71, 279] width 122 height 9
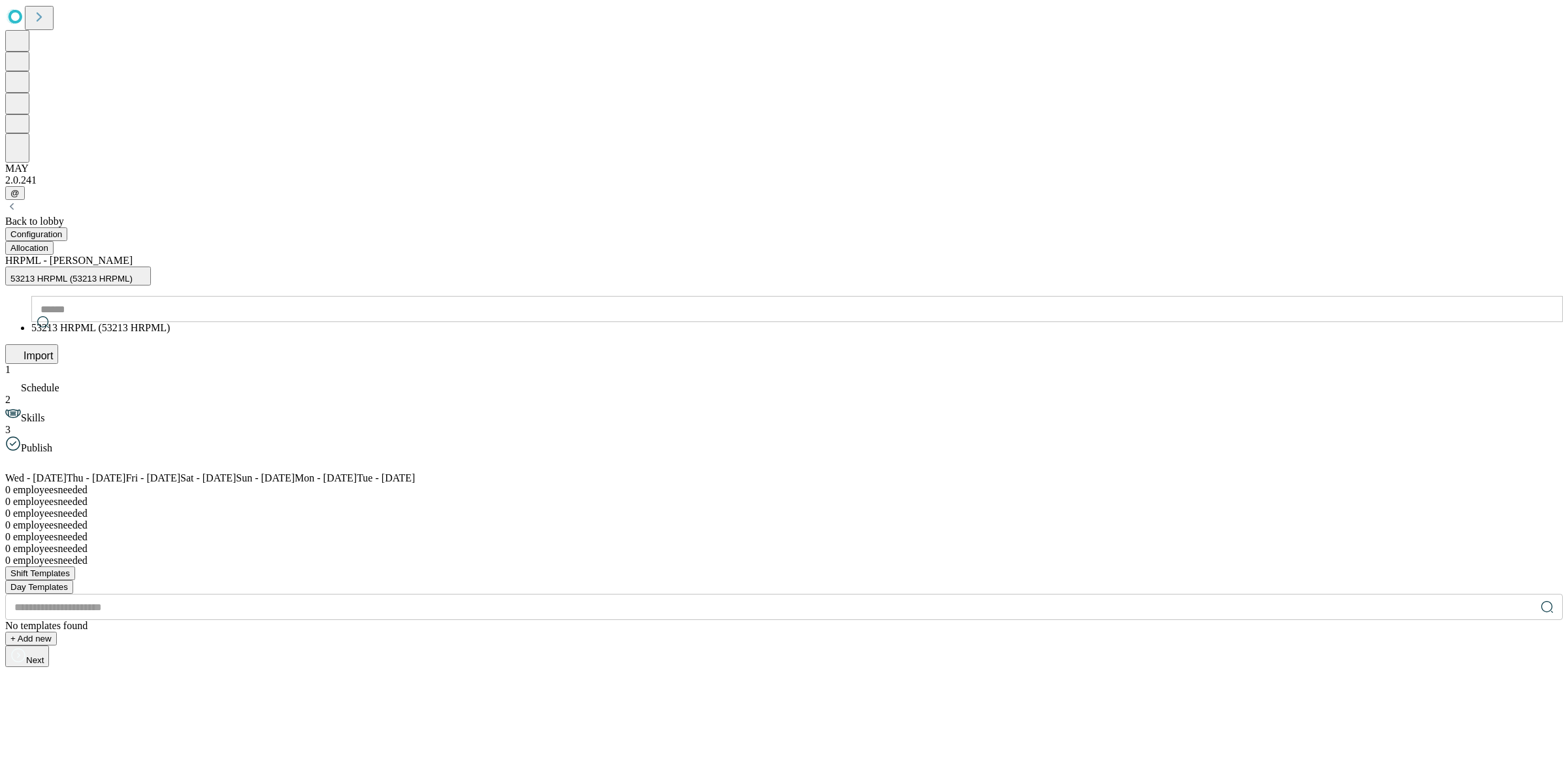
click at [132, 274] on span "53213 HRPML (53213 HRPML)" at bounding box center [71, 279] width 122 height 9
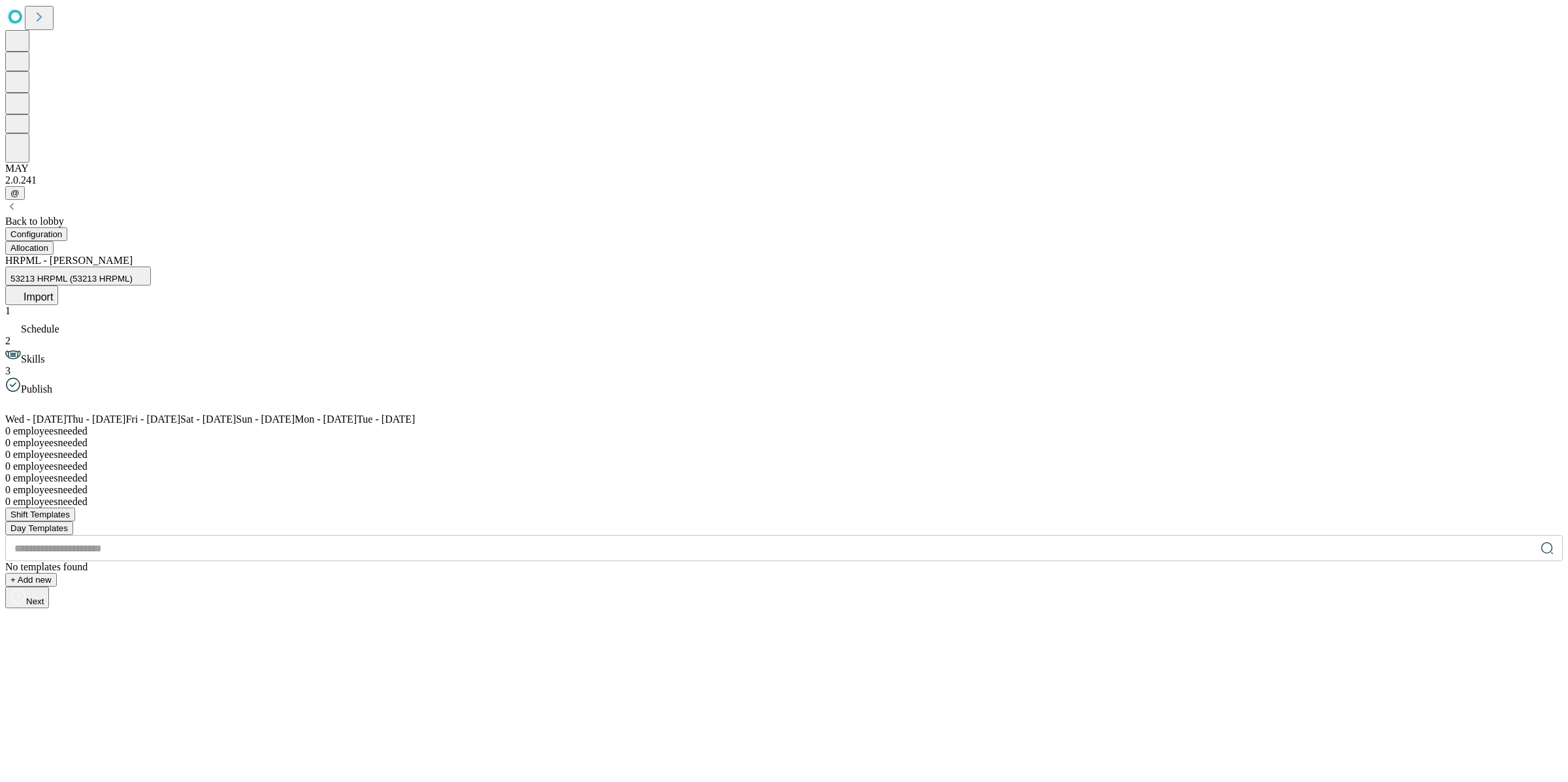
drag, startPoint x: 775, startPoint y: 133, endPoint x: 778, endPoint y: 139, distance: 6.7
click at [775, 395] on div "Wed - Aug 27 Thu - Aug 28 Fri - Aug 29 Sat - Aug 30 Sun - Aug 31 Mon - Sep 1 Tu…" at bounding box center [784, 490] width 1558 height 192
click at [59, 285] on button "Import" at bounding box center [32, 295] width 53 height 20
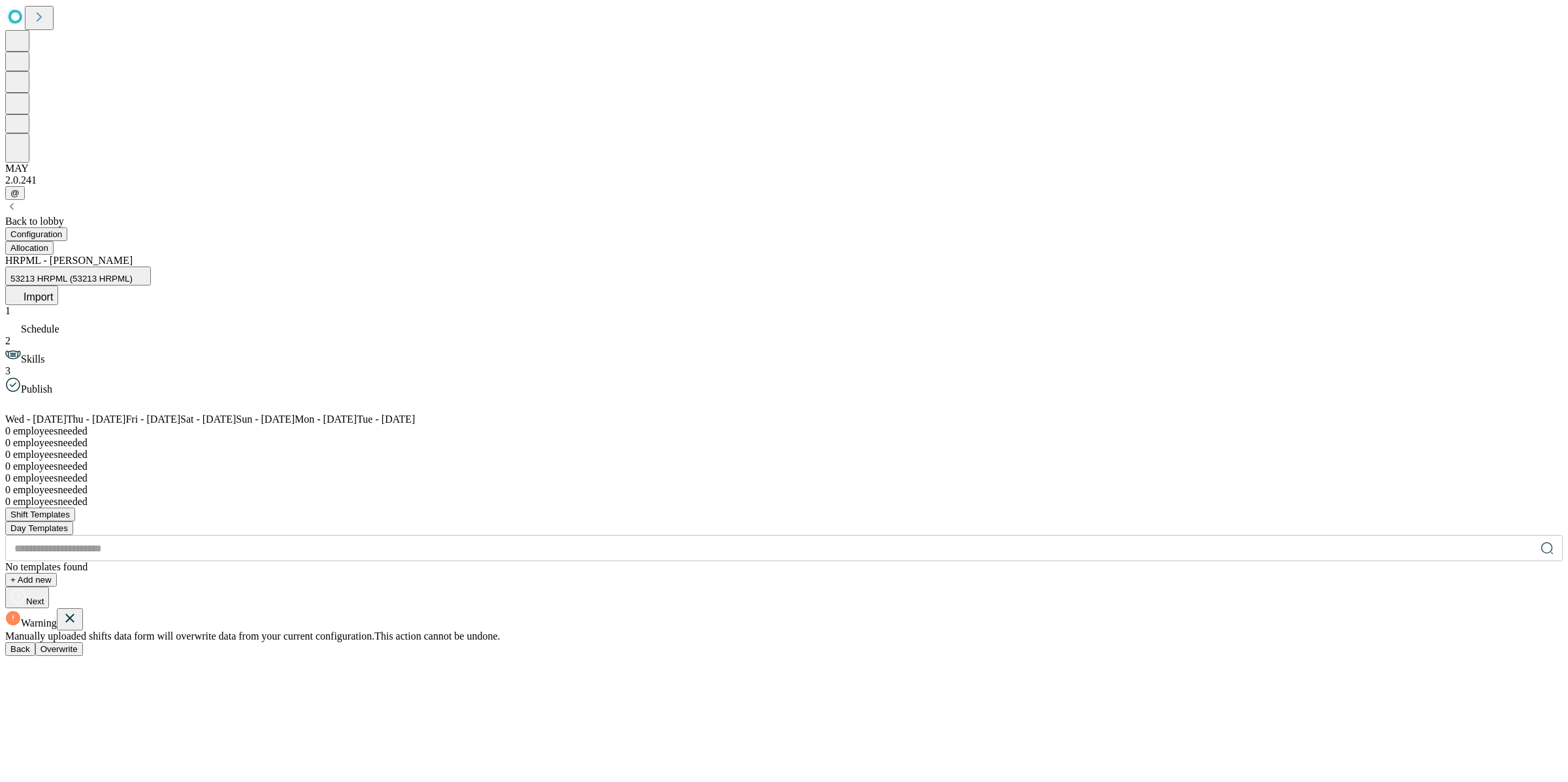
click at [83, 635] on button "Overwrite" at bounding box center [59, 649] width 47 height 14
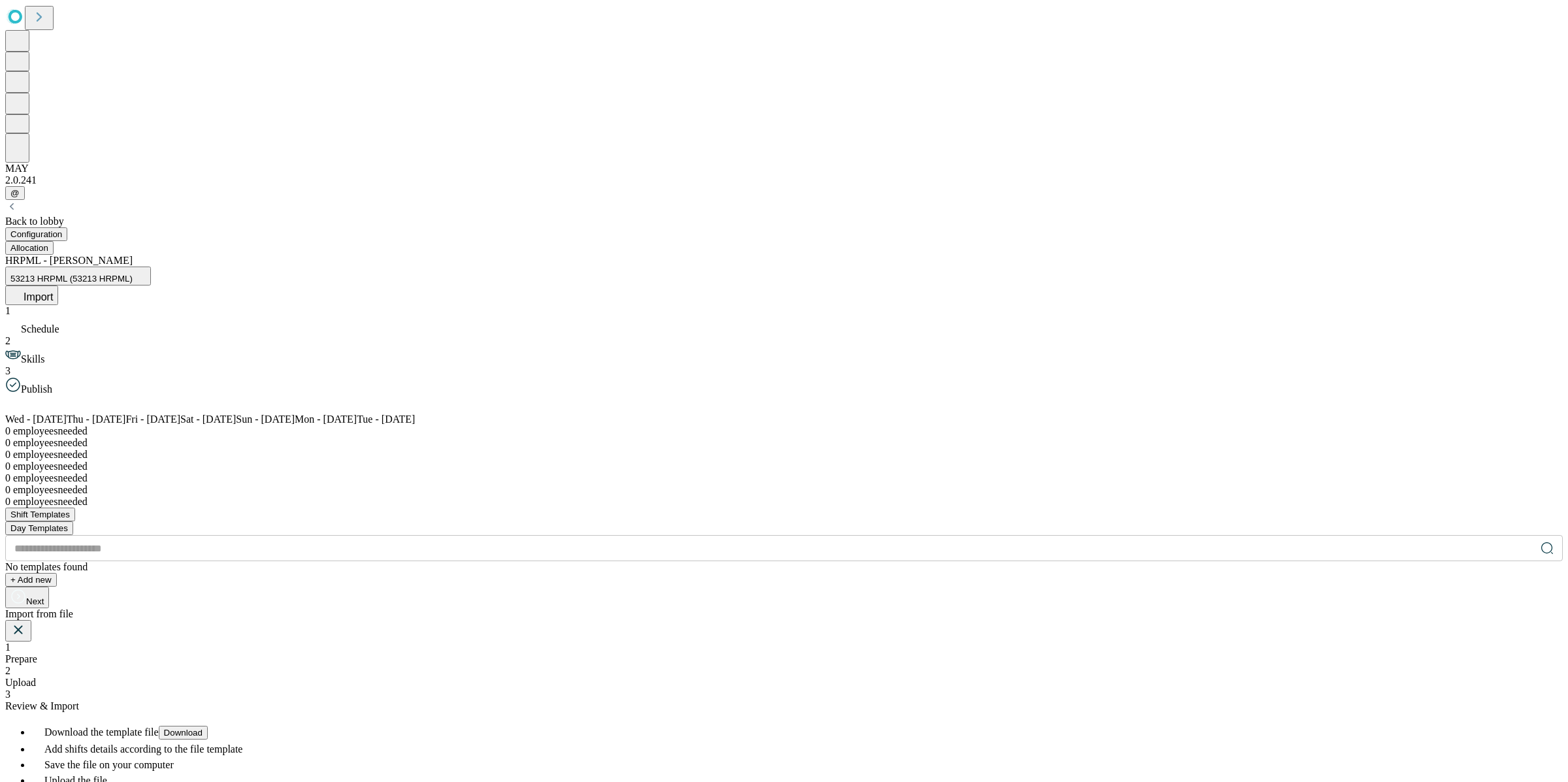
drag, startPoint x: 776, startPoint y: 244, endPoint x: 775, endPoint y: 259, distance: 15.0
click at [775, 635] on div "1 Prepare 2 Upload 3 Review & Import" at bounding box center [784, 676] width 1558 height 71
click at [36, 635] on span "Upload" at bounding box center [21, 683] width 31 height 11
click at [111, 635] on rect at bounding box center [59, 779] width 106 height 106
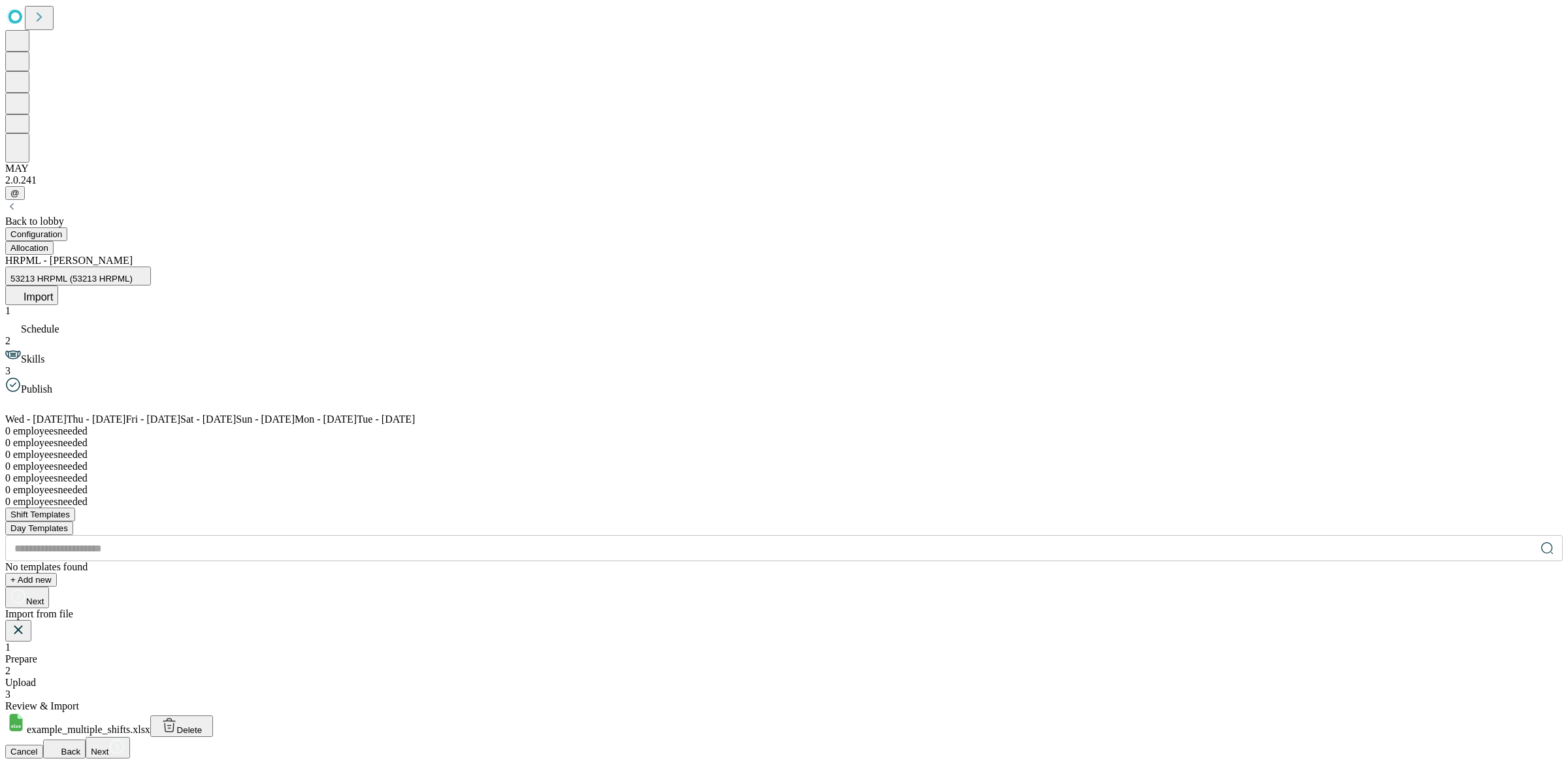
click at [125, 635] on icon at bounding box center [117, 746] width 16 height 16
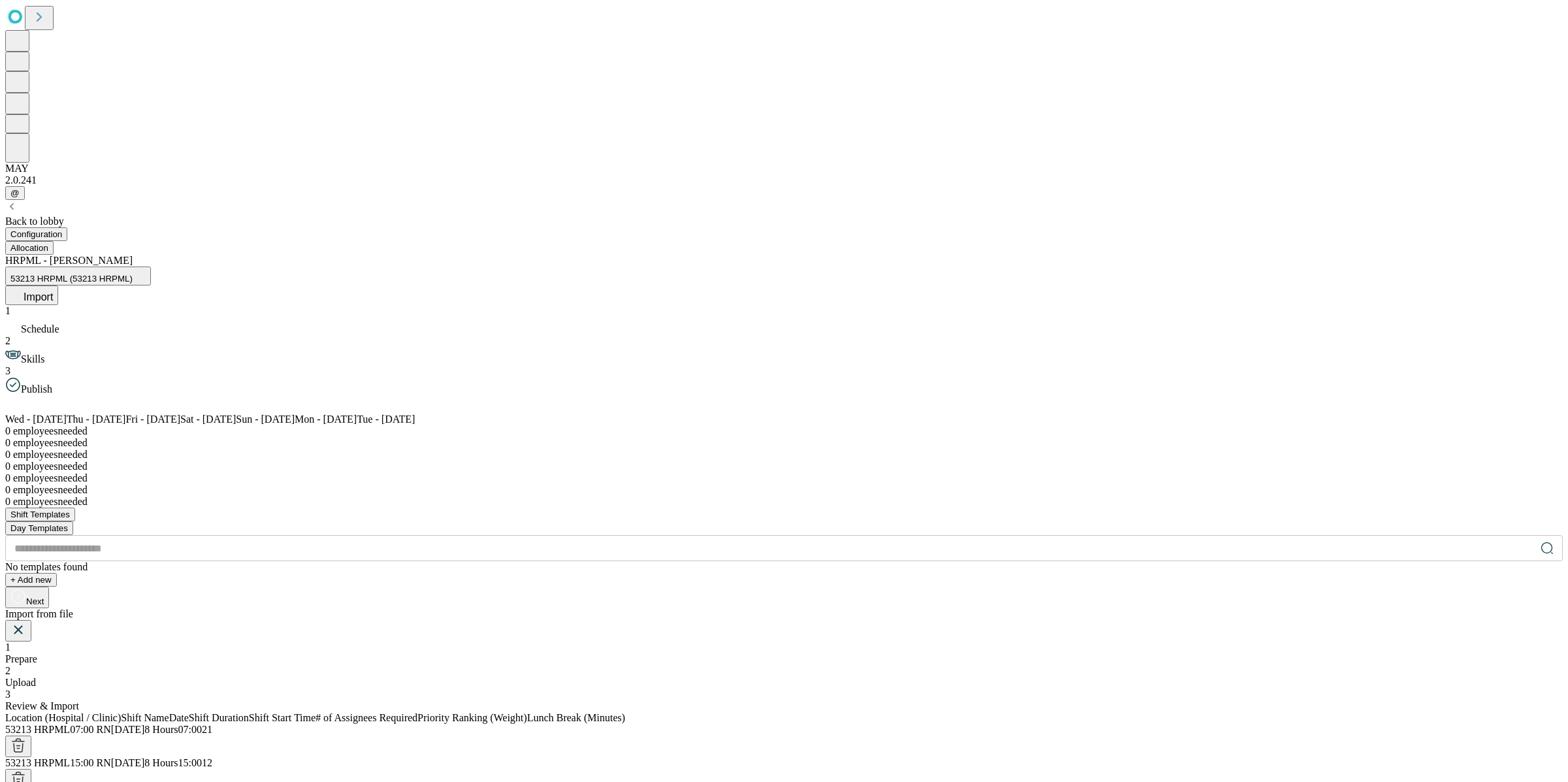
scroll to position [0, 272]
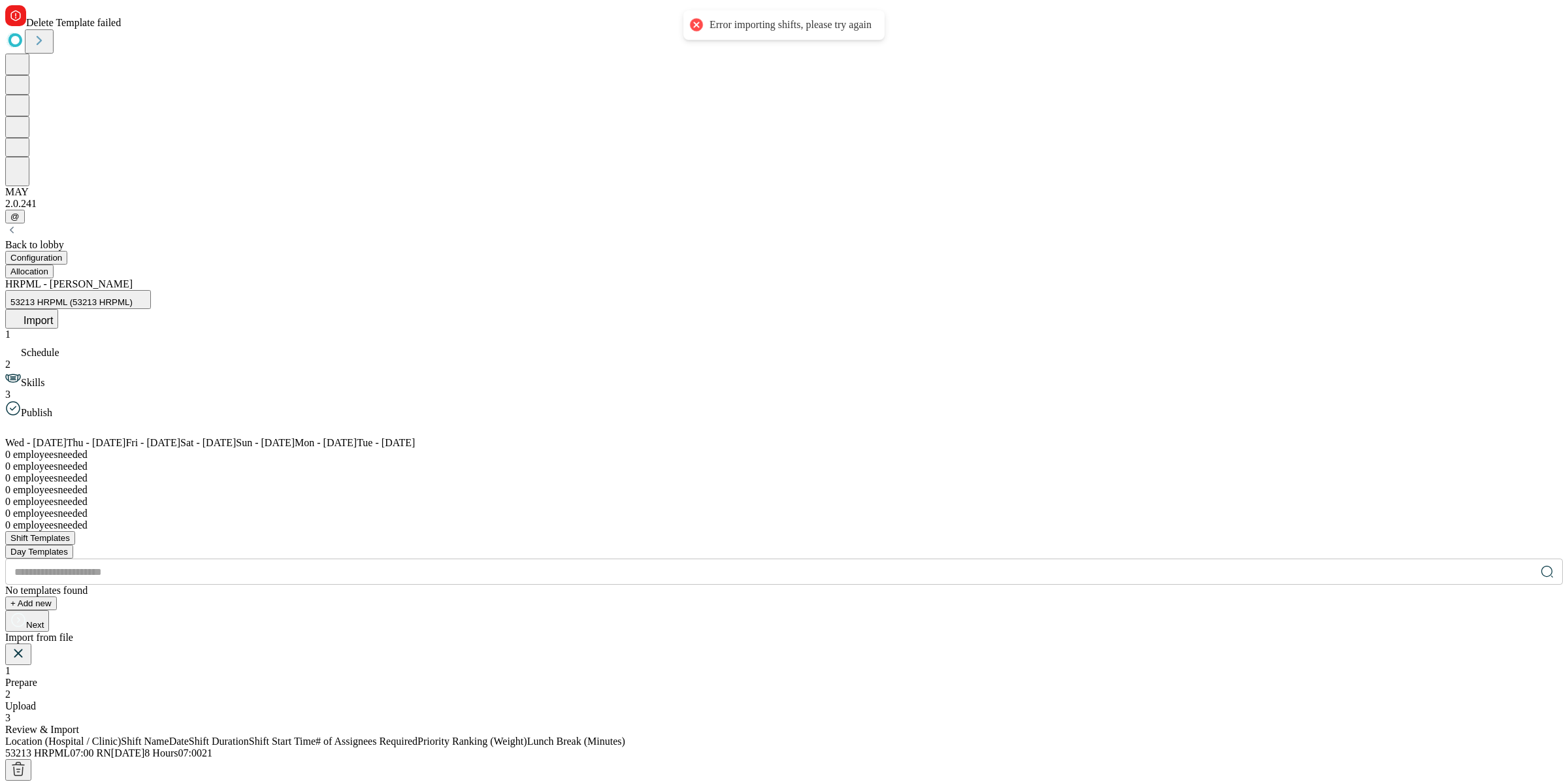
scroll to position [0, 0]
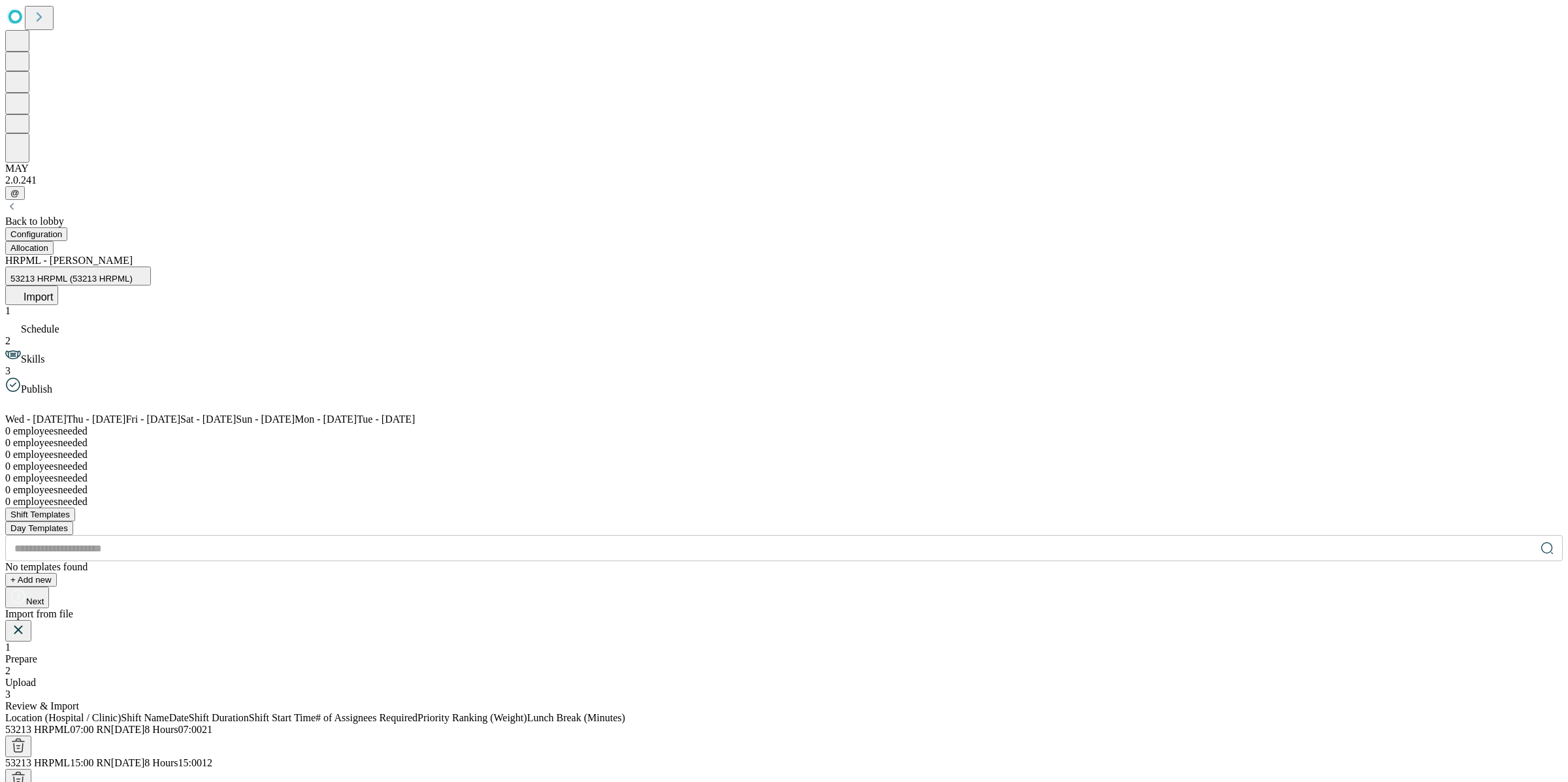
click at [778, 635] on div "2 Upload" at bounding box center [784, 676] width 1558 height 24
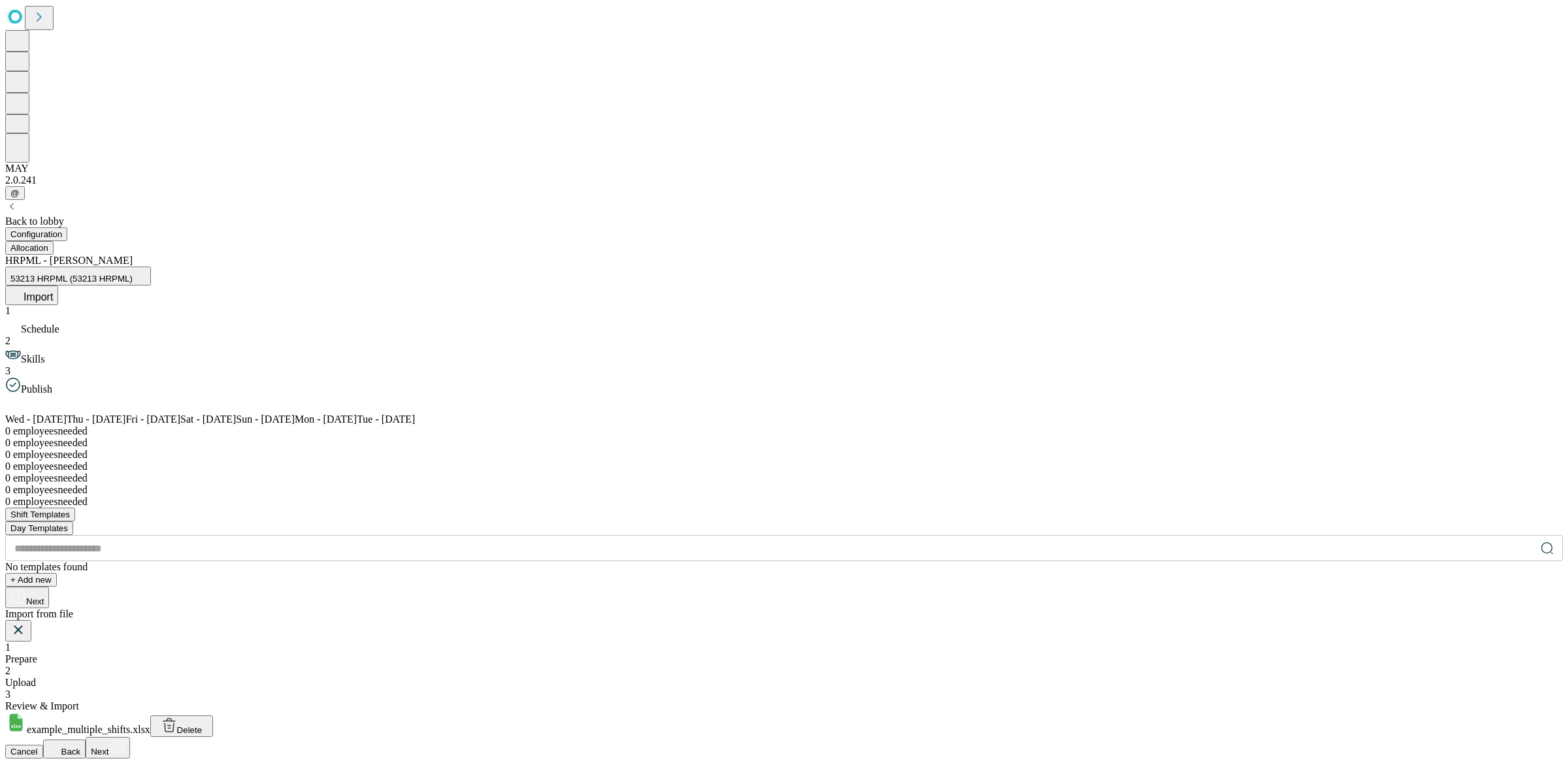
click at [177, 635] on icon at bounding box center [169, 724] width 16 height 16
click at [818, 635] on div "Drag and drop your XLSX file or upload from your computer" at bounding box center [784, 786] width 1558 height 121
click at [129, 635] on button "Next" at bounding box center [108, 747] width 43 height 22
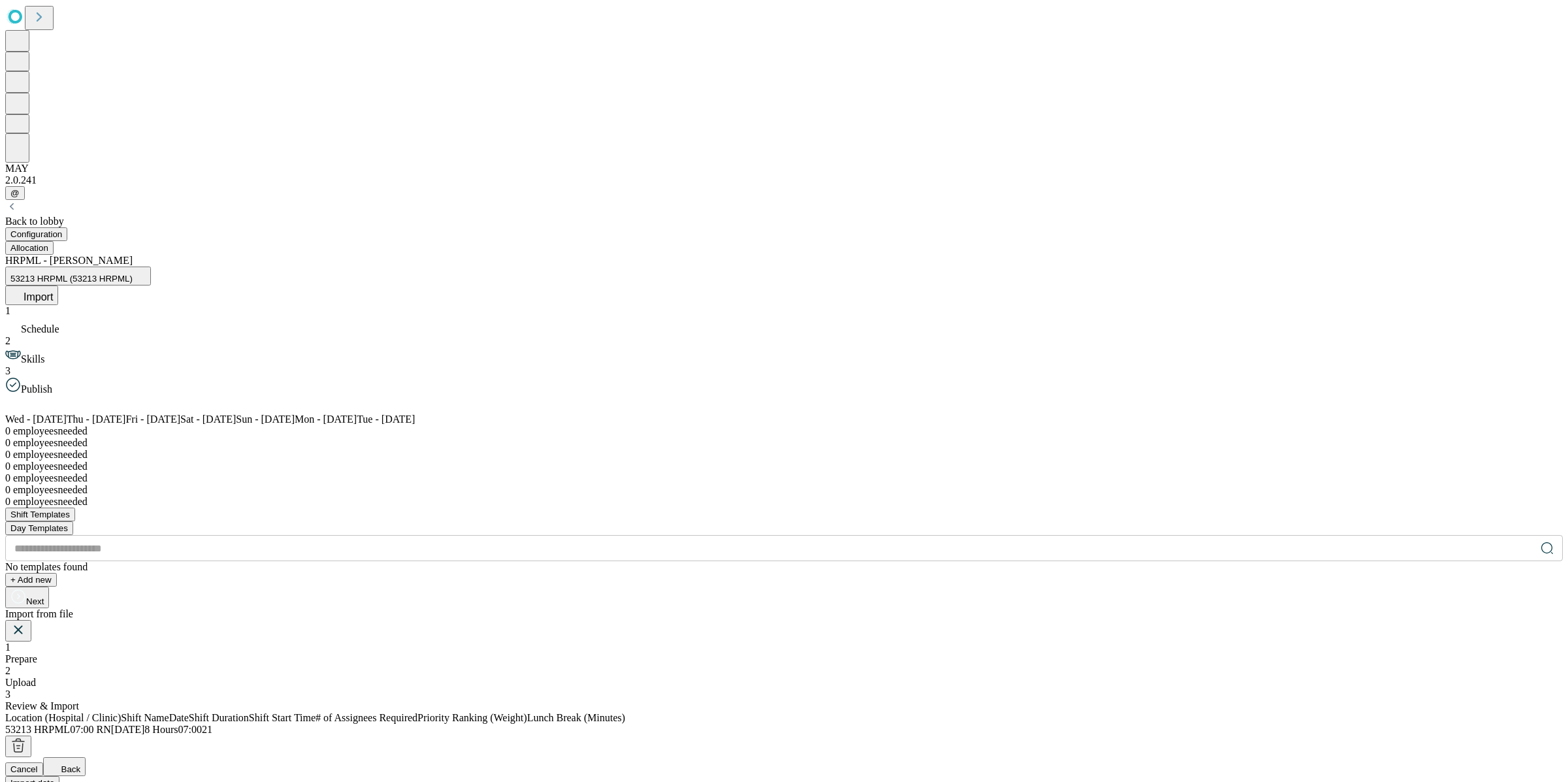
click at [54, 635] on span "Import data" at bounding box center [32, 783] width 43 height 9
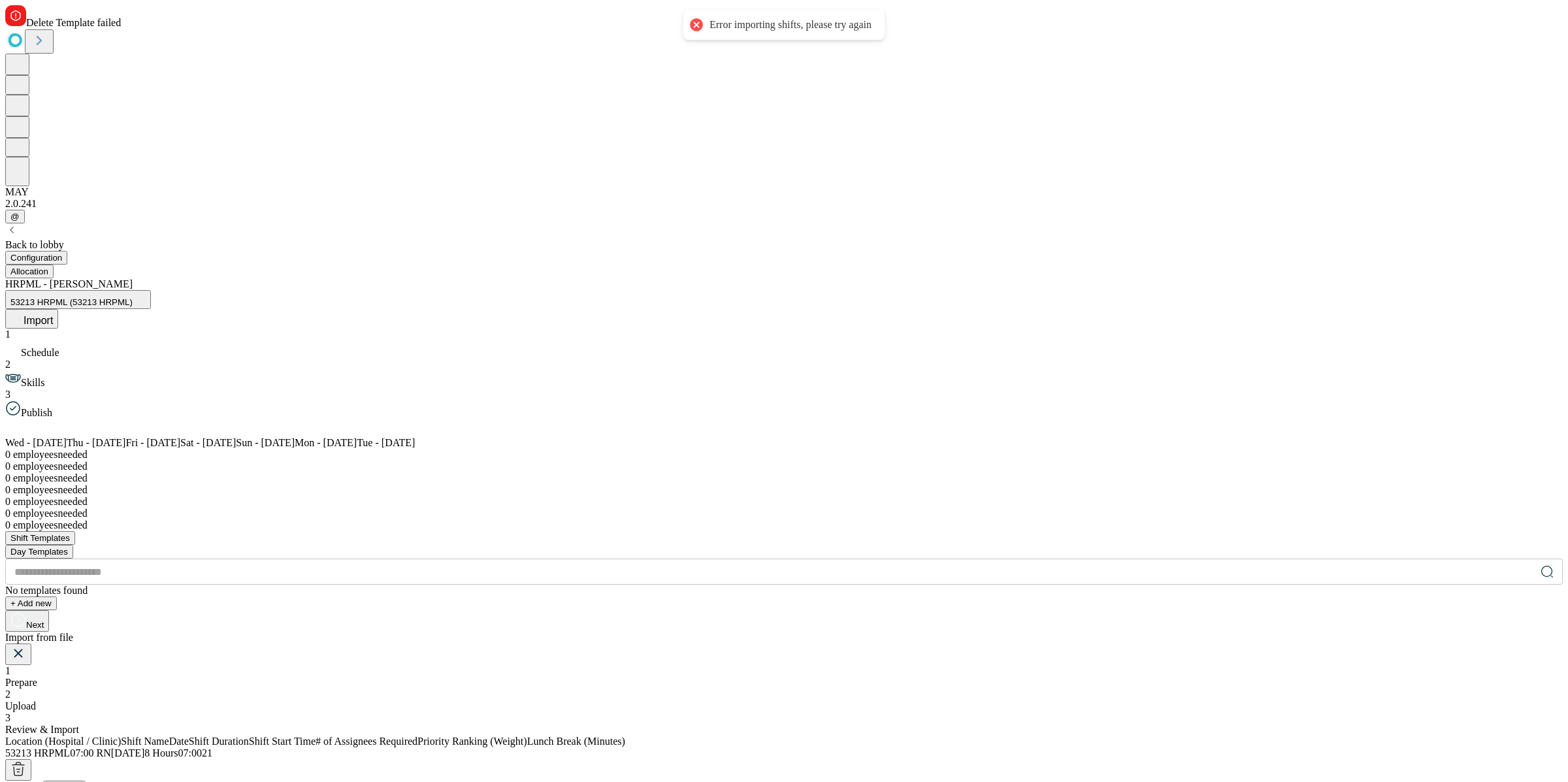
click at [26, 635] on icon at bounding box center [18, 653] width 16 height 16
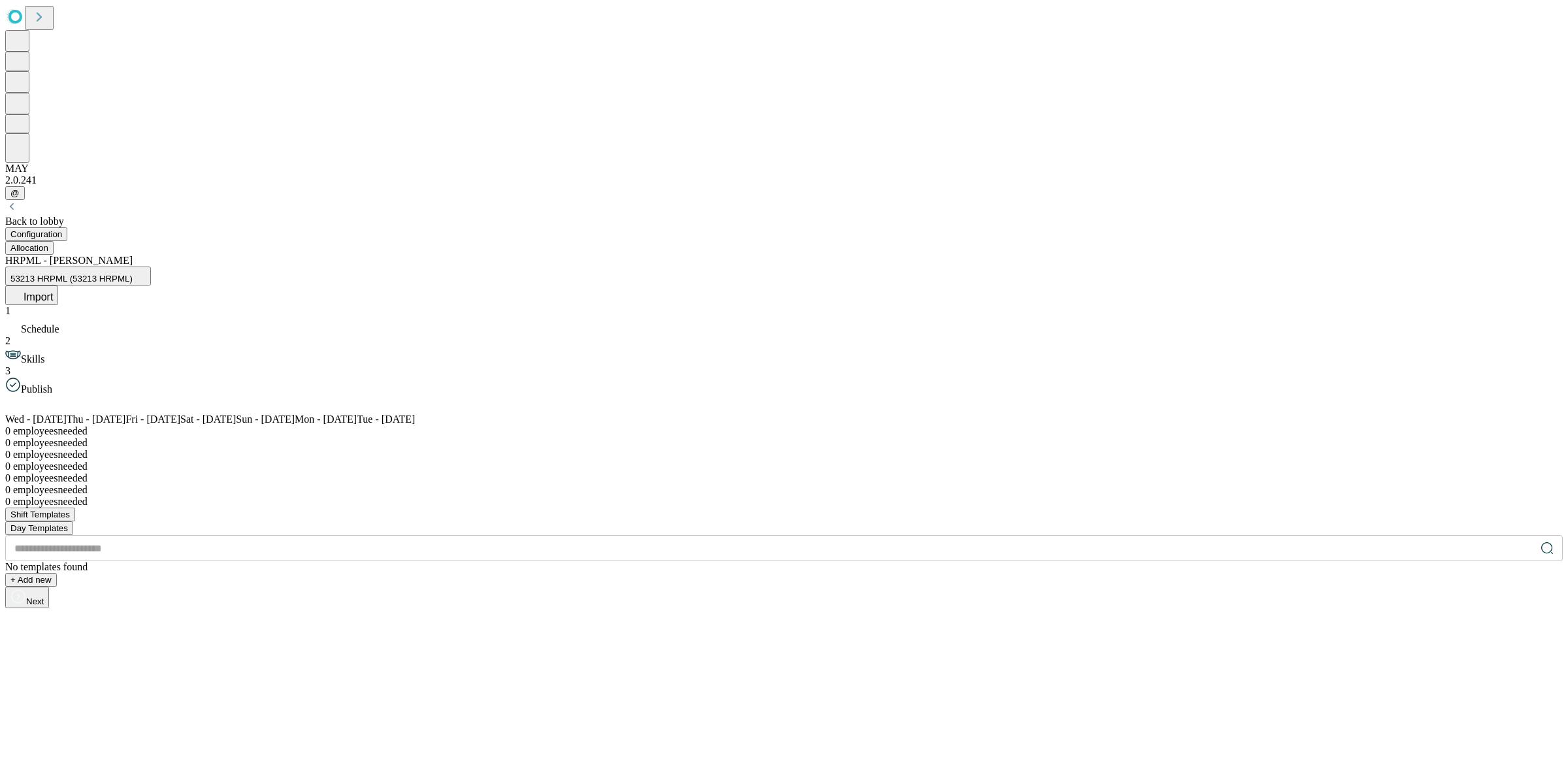
click at [17, 288] on icon at bounding box center [16, 292] width 1 height 8
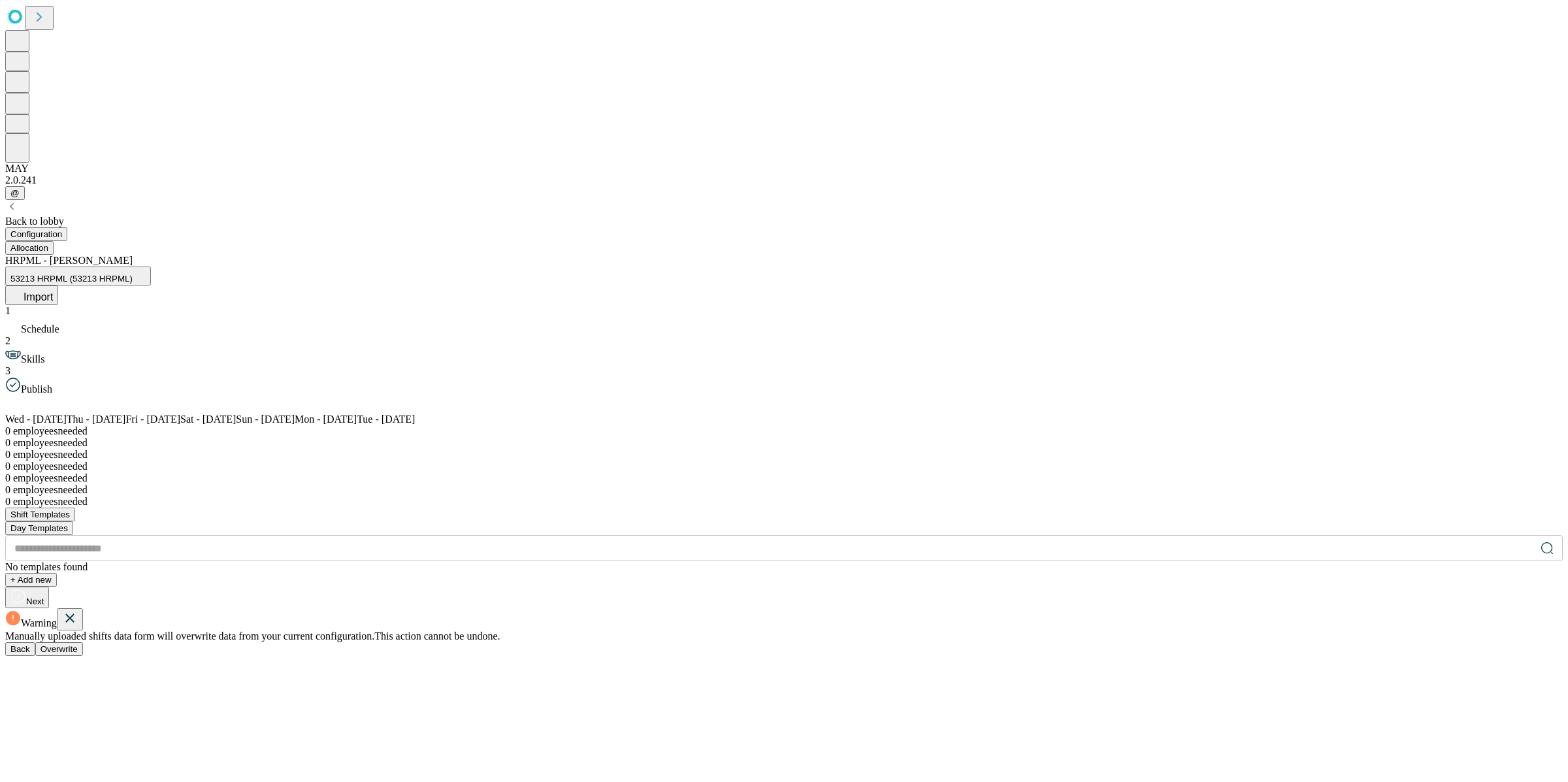
click at [921, 608] on div "Warning Manually uploaded shifts data form will overwrite data from your curren…" at bounding box center [784, 632] width 1558 height 47
click at [83, 635] on button "Overwrite" at bounding box center [59, 649] width 47 height 14
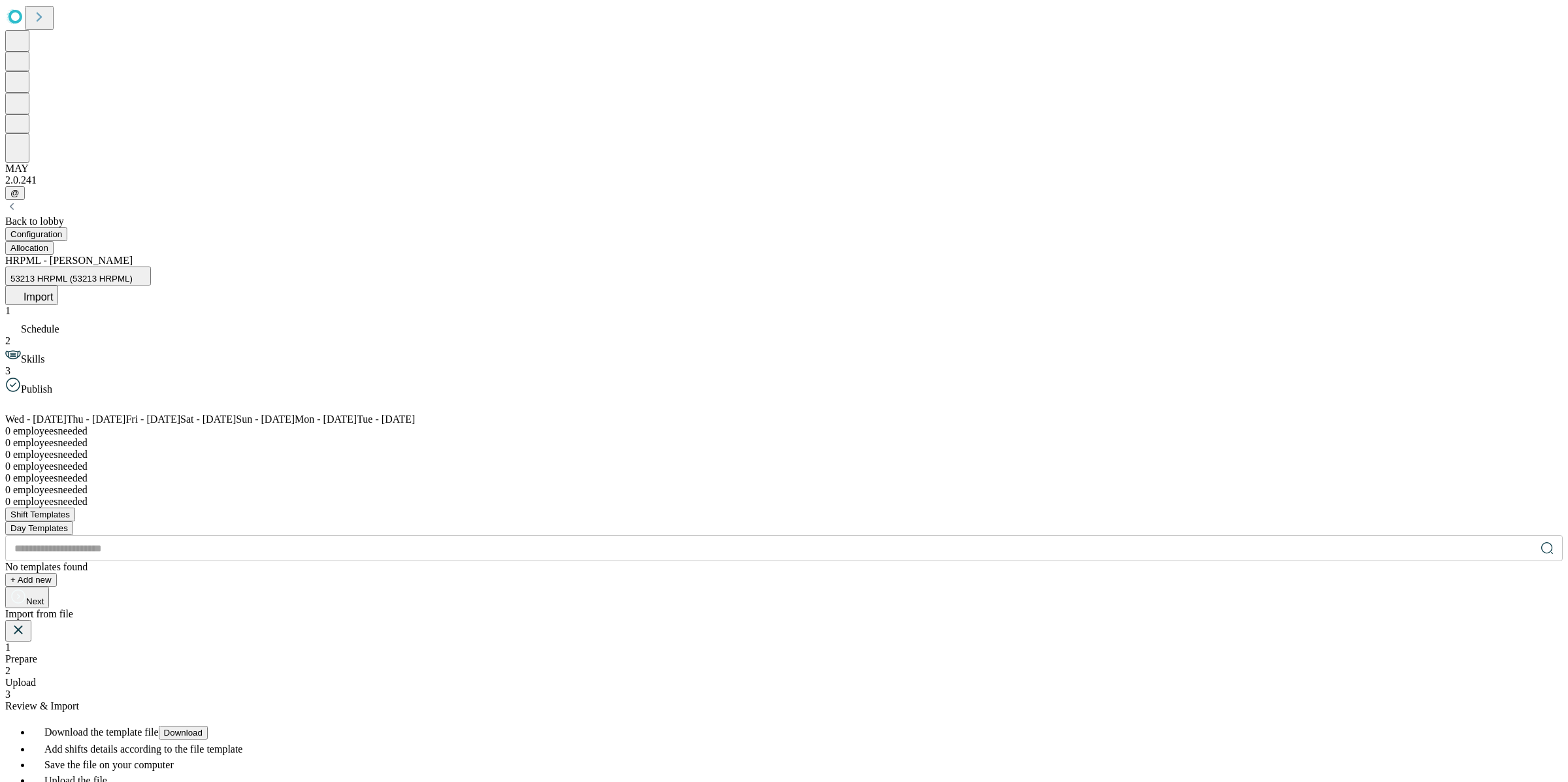
click at [202, 635] on span "Download" at bounding box center [183, 732] width 39 height 9
click at [26, 621] on icon at bounding box center [18, 629] width 16 height 16
click at [17, 288] on icon at bounding box center [16, 292] width 1 height 8
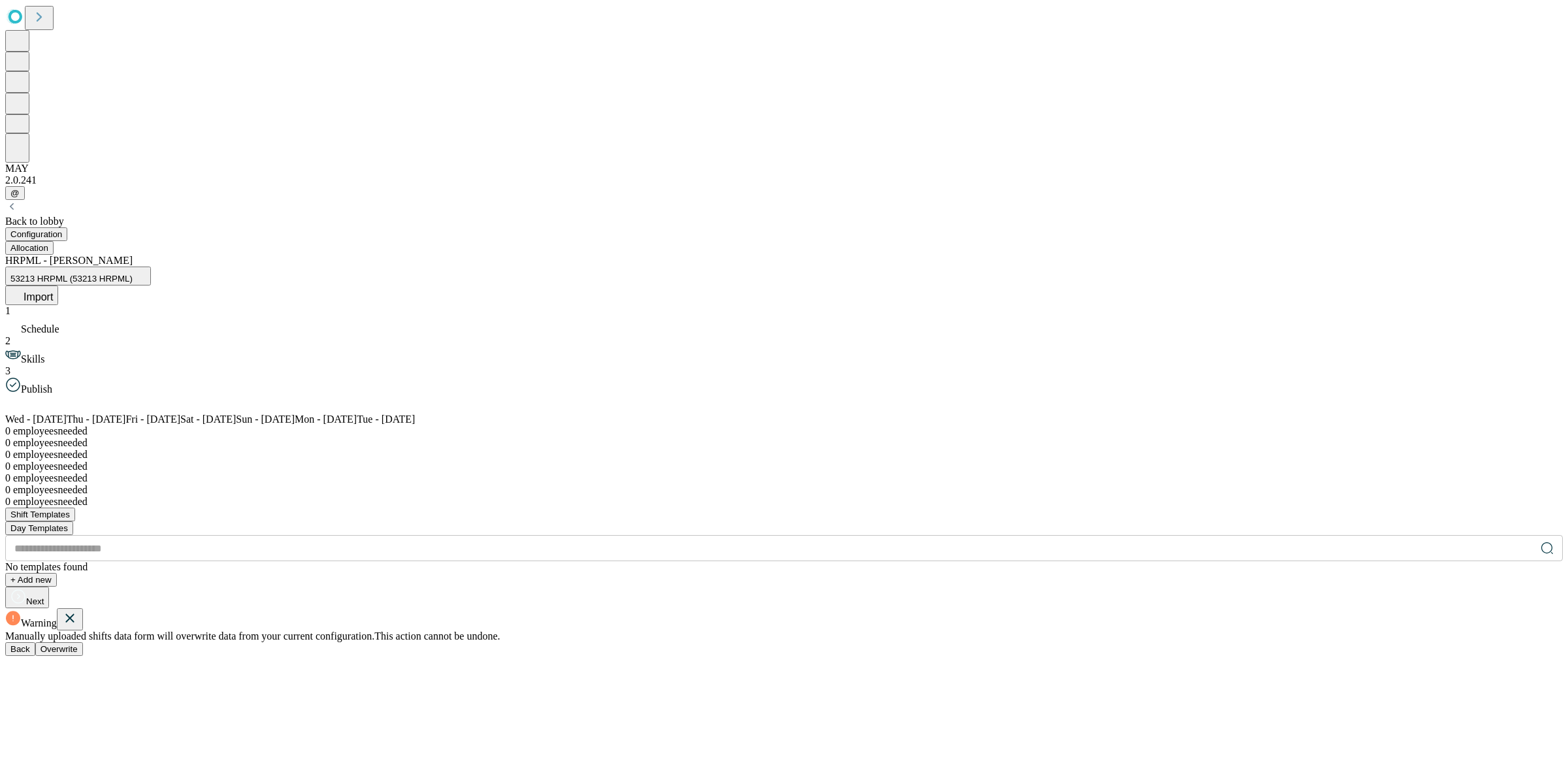
click at [77, 635] on span "Overwrite" at bounding box center [59, 649] width 37 height 9
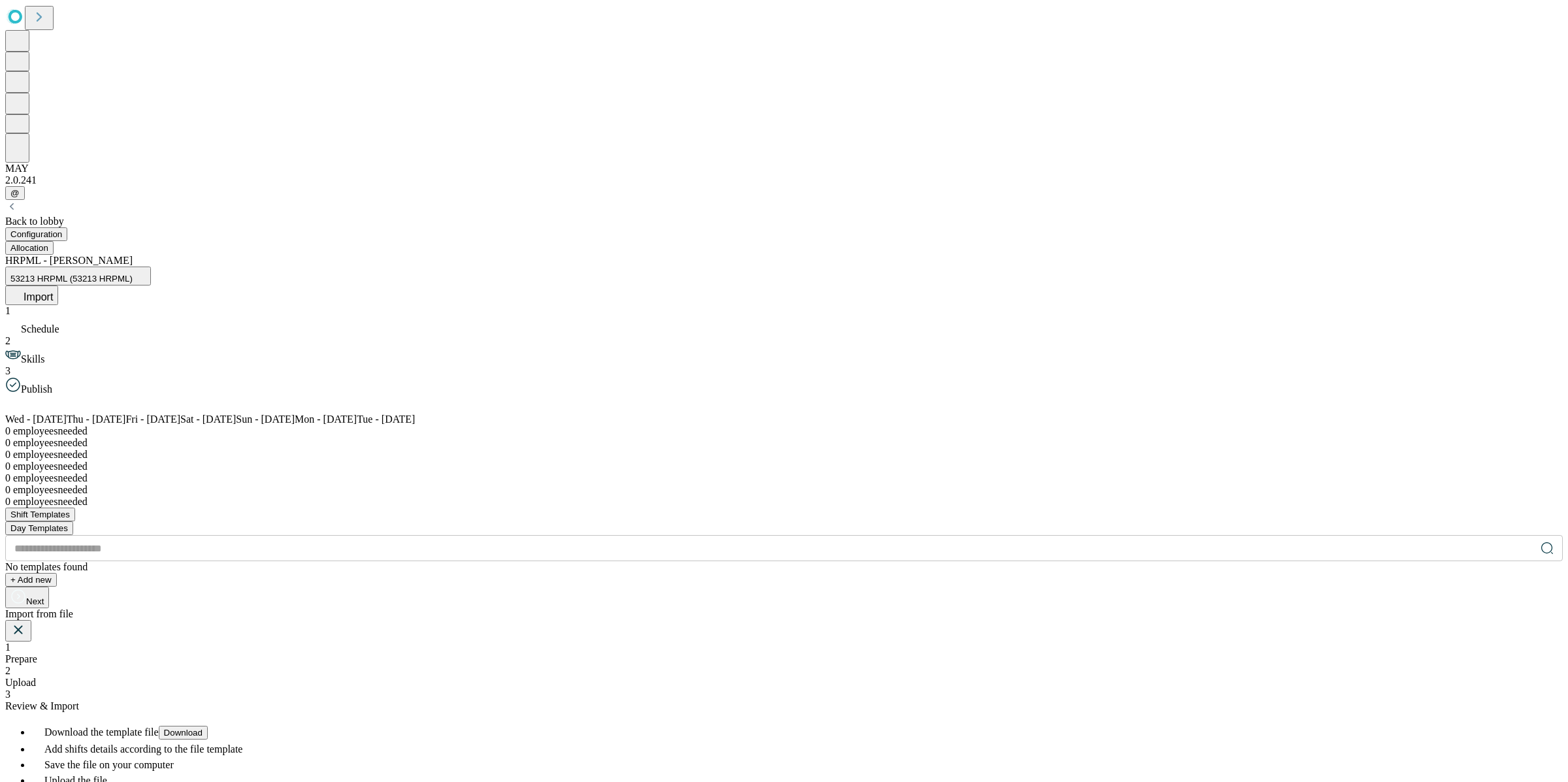
click at [36, 635] on span "Upload" at bounding box center [21, 683] width 31 height 11
click at [109, 635] on span "Next" at bounding box center [99, 752] width 18 height 9
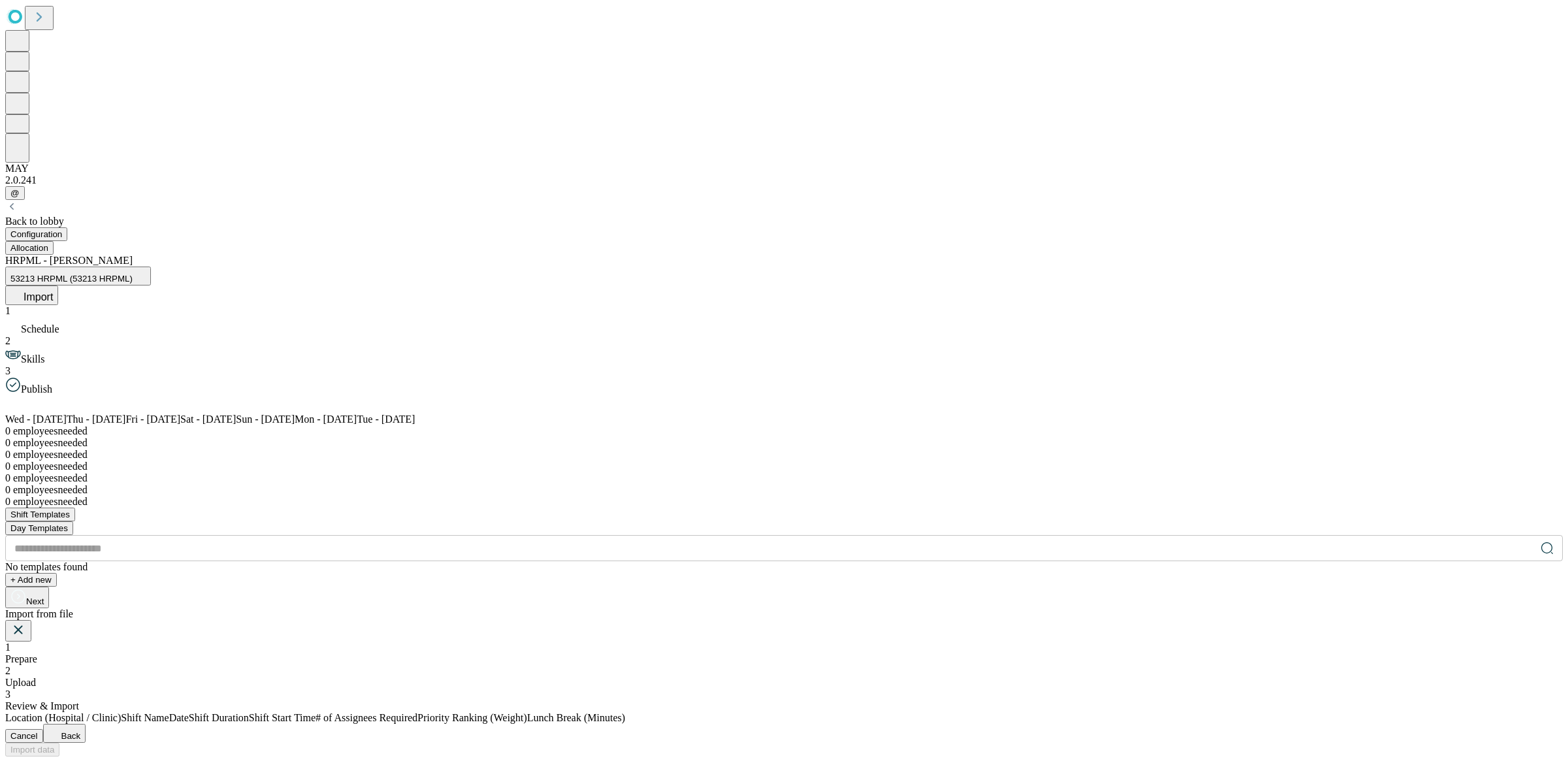
click at [43, 635] on button "Cancel" at bounding box center [25, 736] width 38 height 14
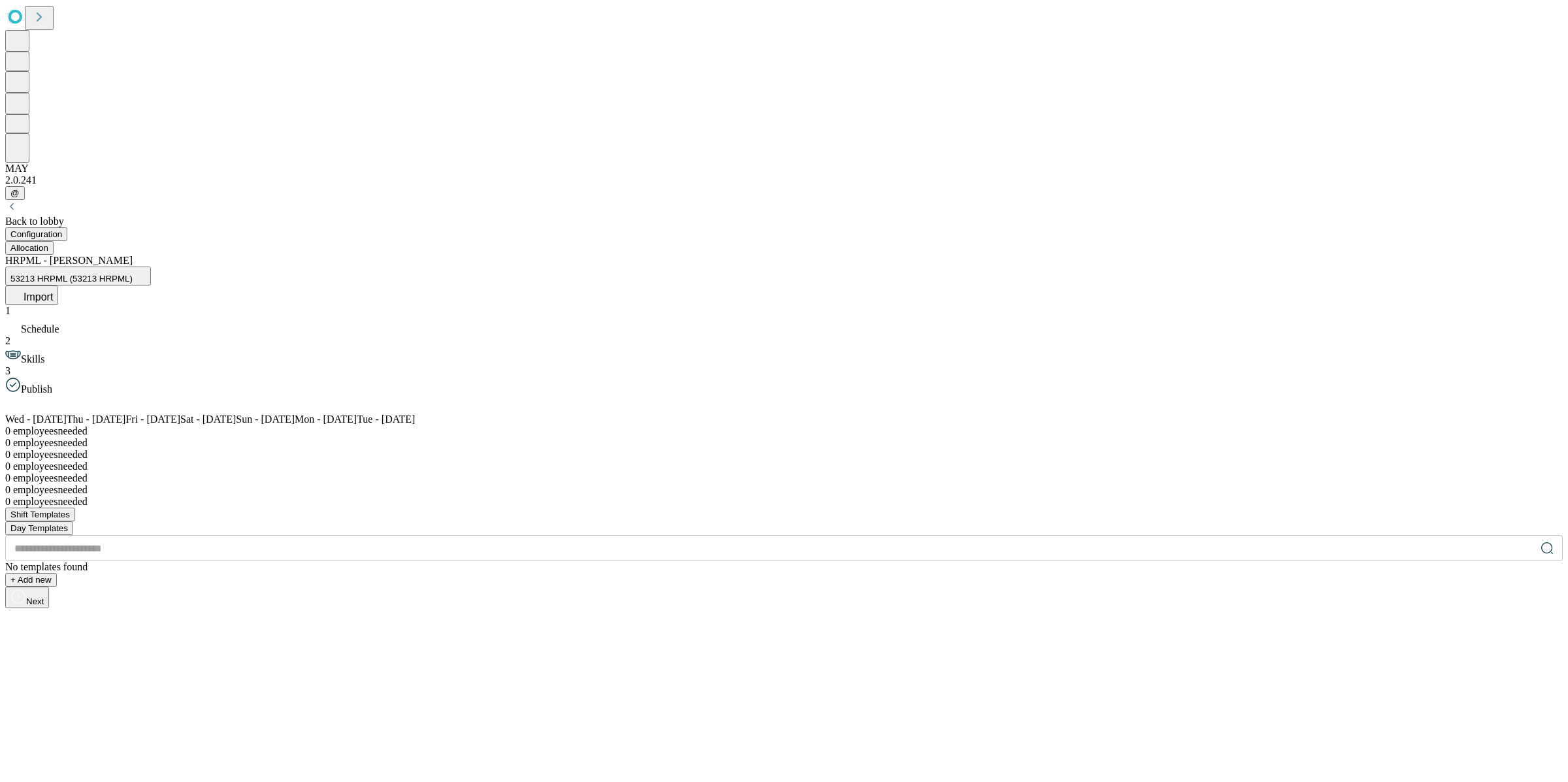
click at [1175, 200] on div "Back to lobby" at bounding box center [784, 213] width 1558 height 27
click at [1175, 228] on div "Configuration Allocation" at bounding box center [784, 241] width 1558 height 27
click at [53, 291] on span "Import" at bounding box center [38, 297] width 29 height 11
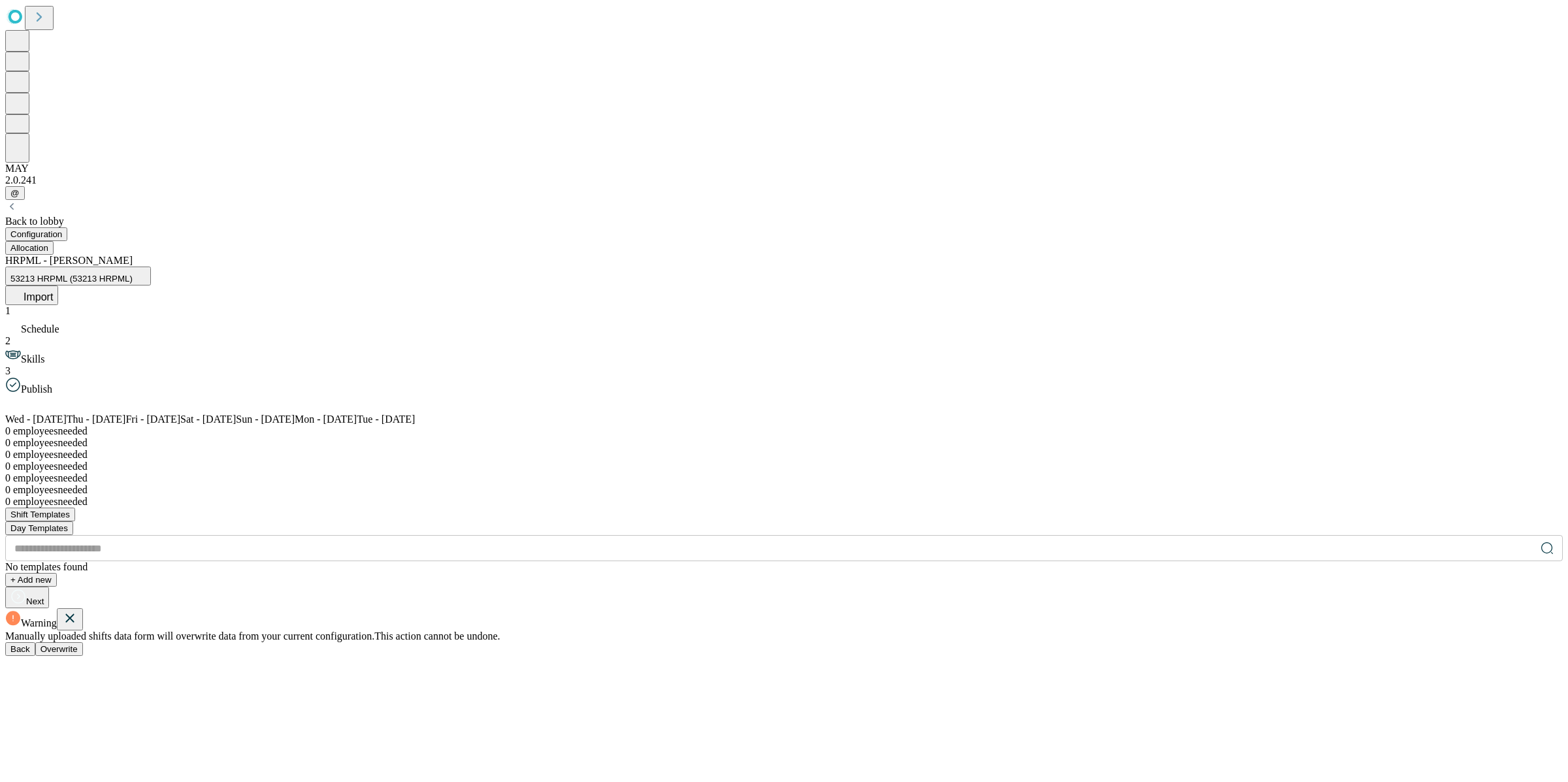
click at [77, 635] on span "Overwrite" at bounding box center [59, 649] width 37 height 9
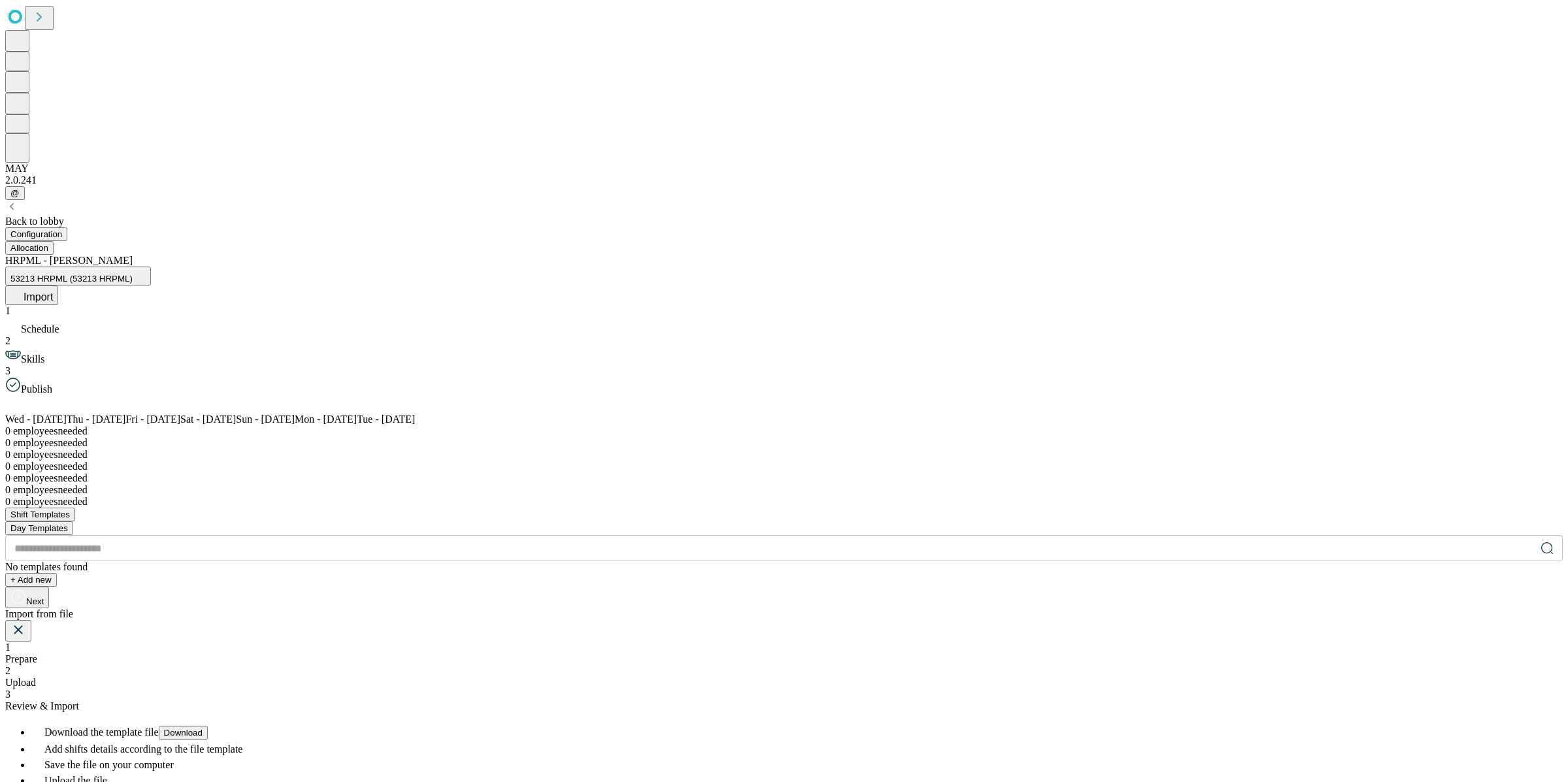
click at [36, 635] on span "Upload" at bounding box center [21, 683] width 31 height 11
click at [125, 635] on icon at bounding box center [117, 746] width 16 height 16
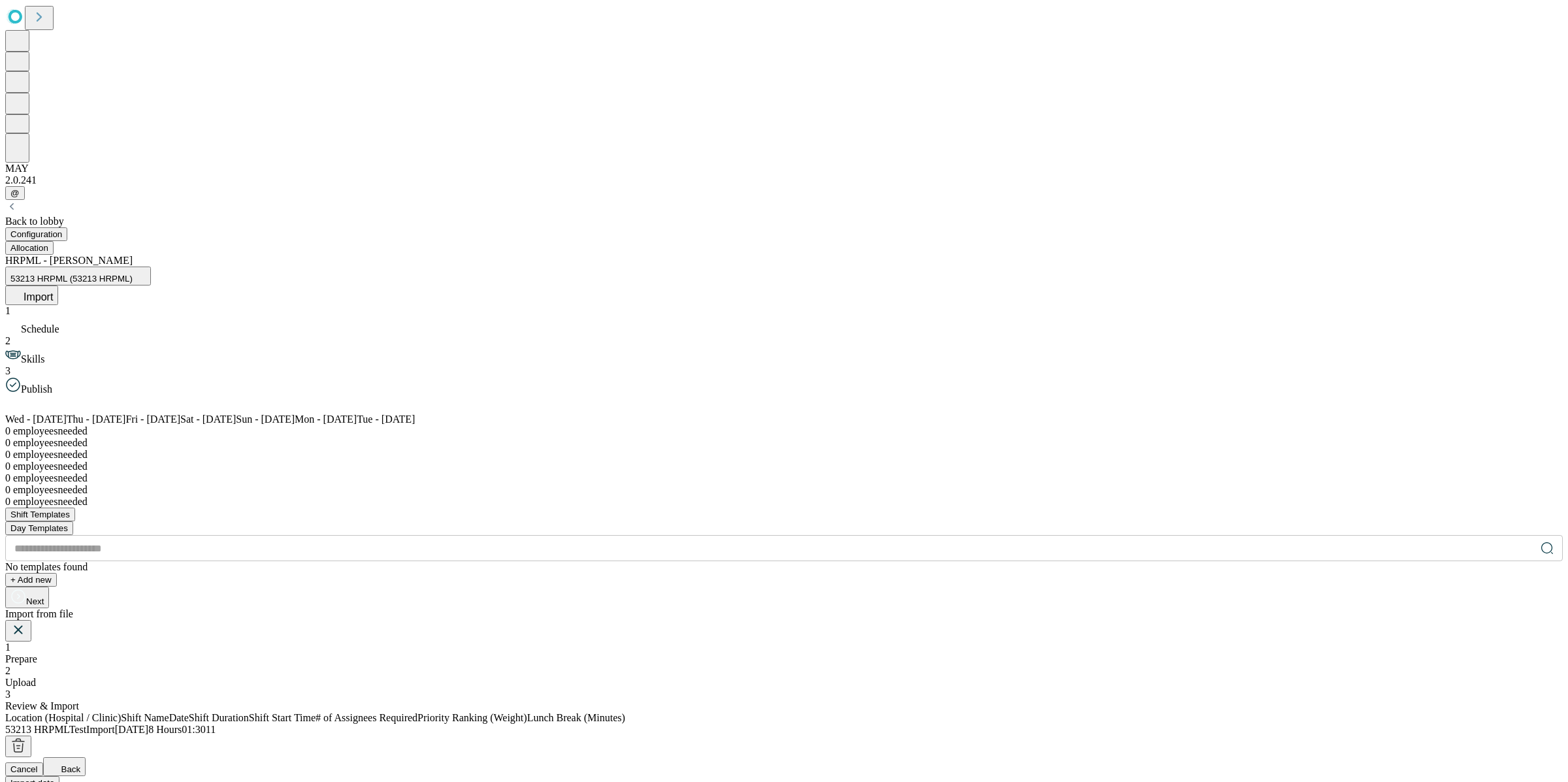
click at [60, 635] on button "Import data" at bounding box center [32, 783] width 54 height 14
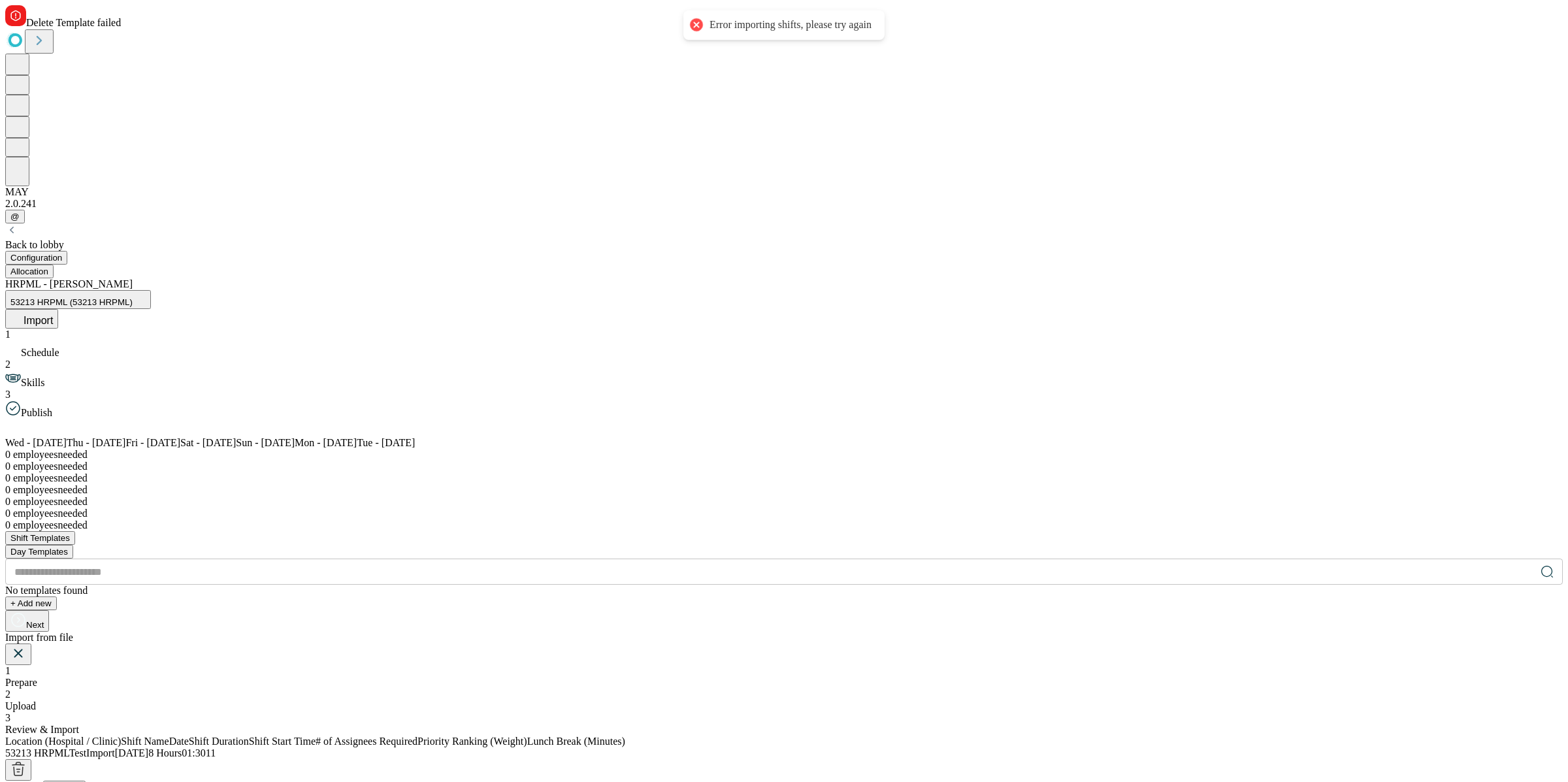
click at [36, 635] on span "Upload" at bounding box center [21, 706] width 31 height 11
click at [279, 635] on icon at bounding box center [270, 748] width 16 height 16
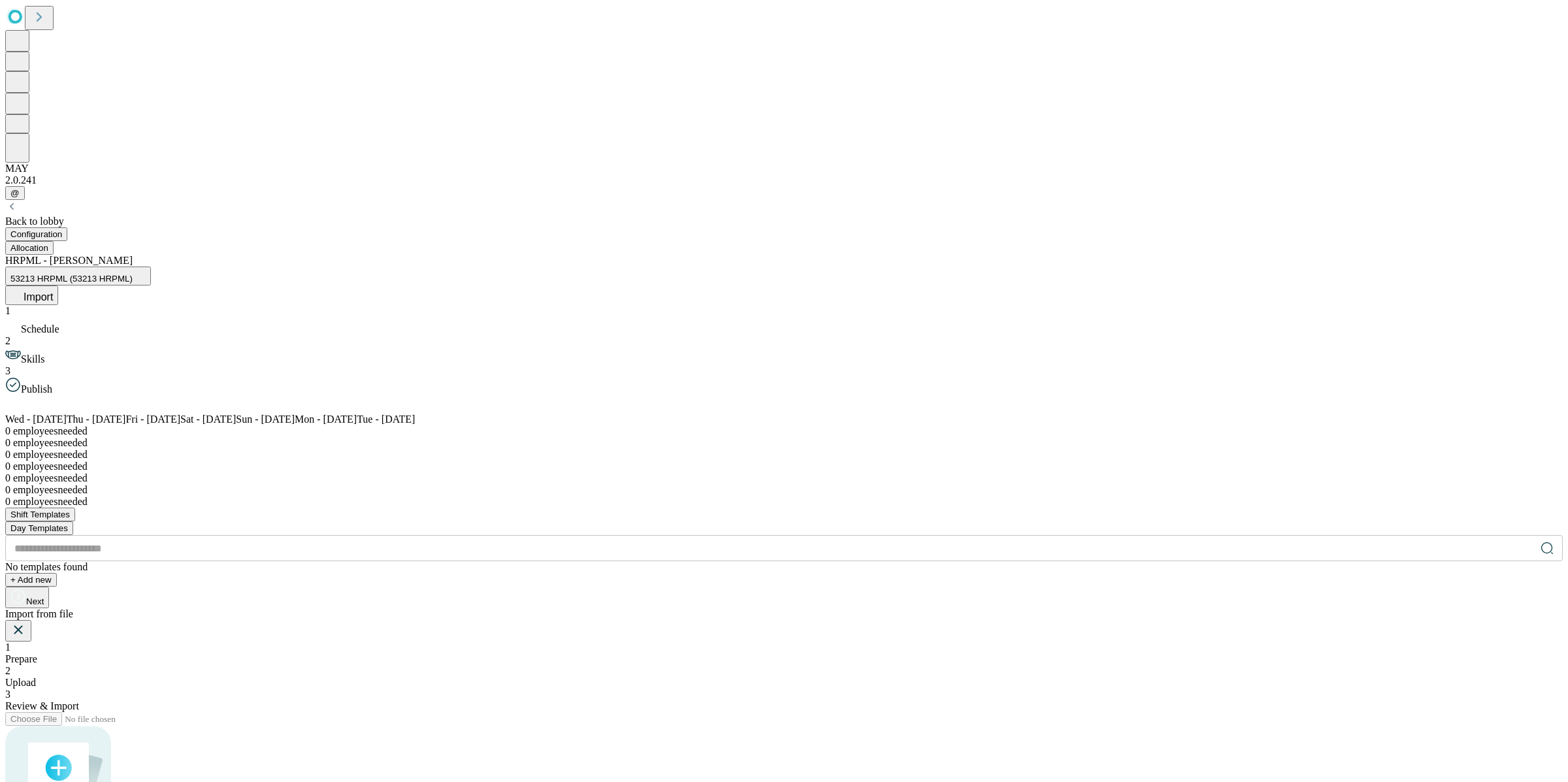
click at [125, 635] on icon at bounding box center [117, 746] width 16 height 16
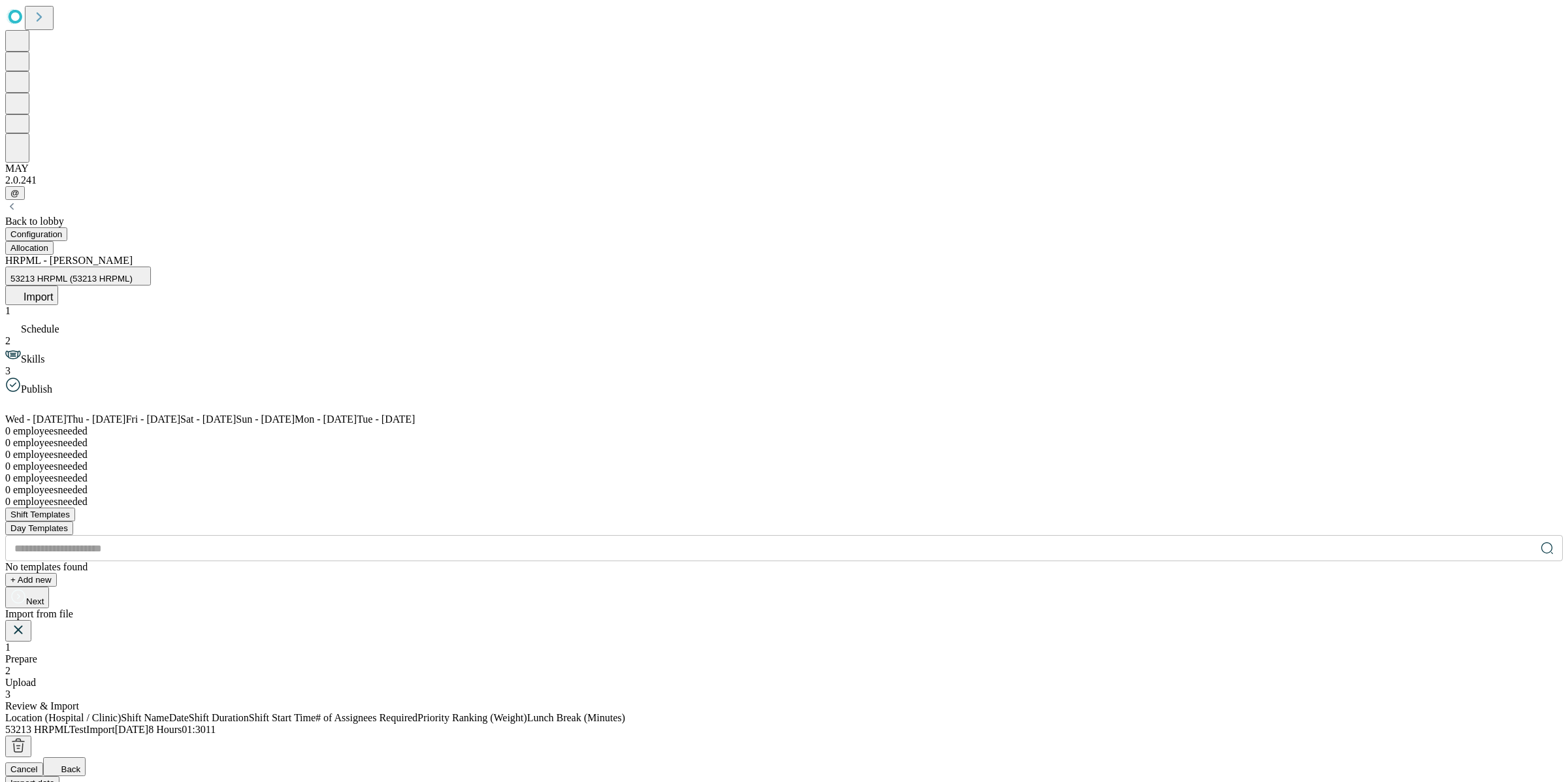
click at [54, 635] on span "Import data" at bounding box center [32, 783] width 43 height 9
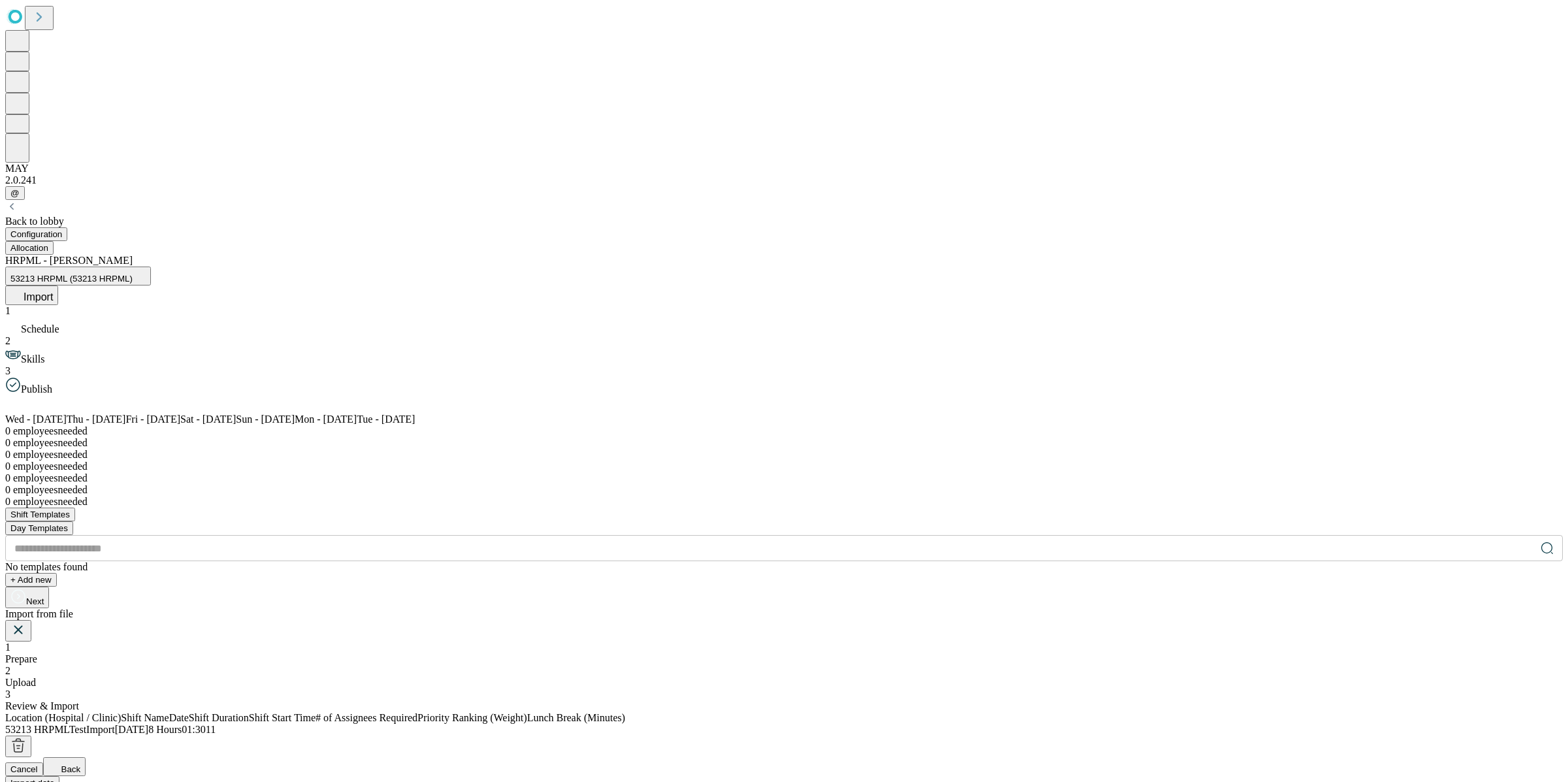
click at [36, 635] on span "Upload" at bounding box center [21, 683] width 31 height 11
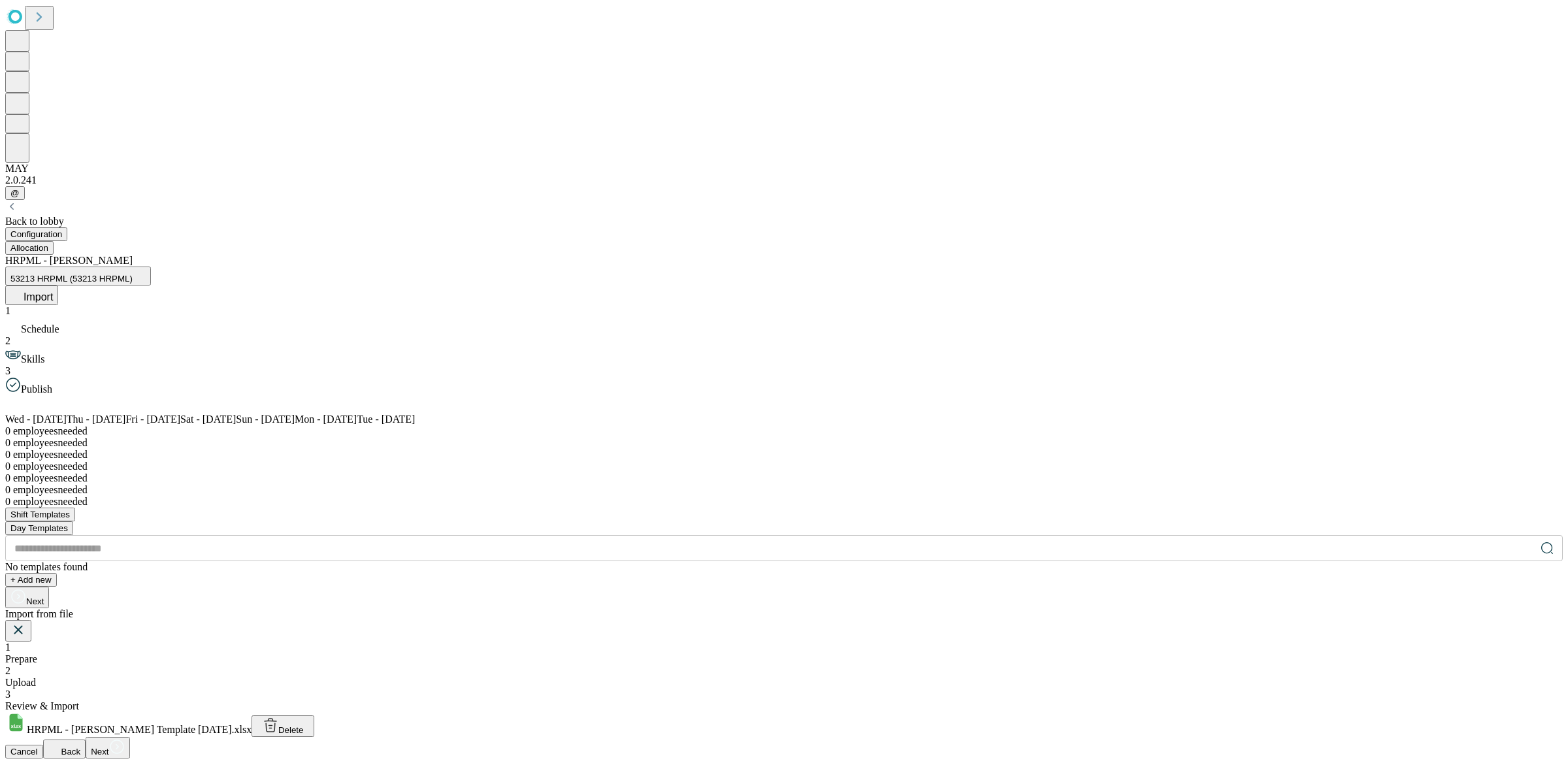
click at [315, 635] on button "Delete" at bounding box center [282, 725] width 62 height 22
click at [129, 635] on button "Next" at bounding box center [108, 747] width 43 height 22
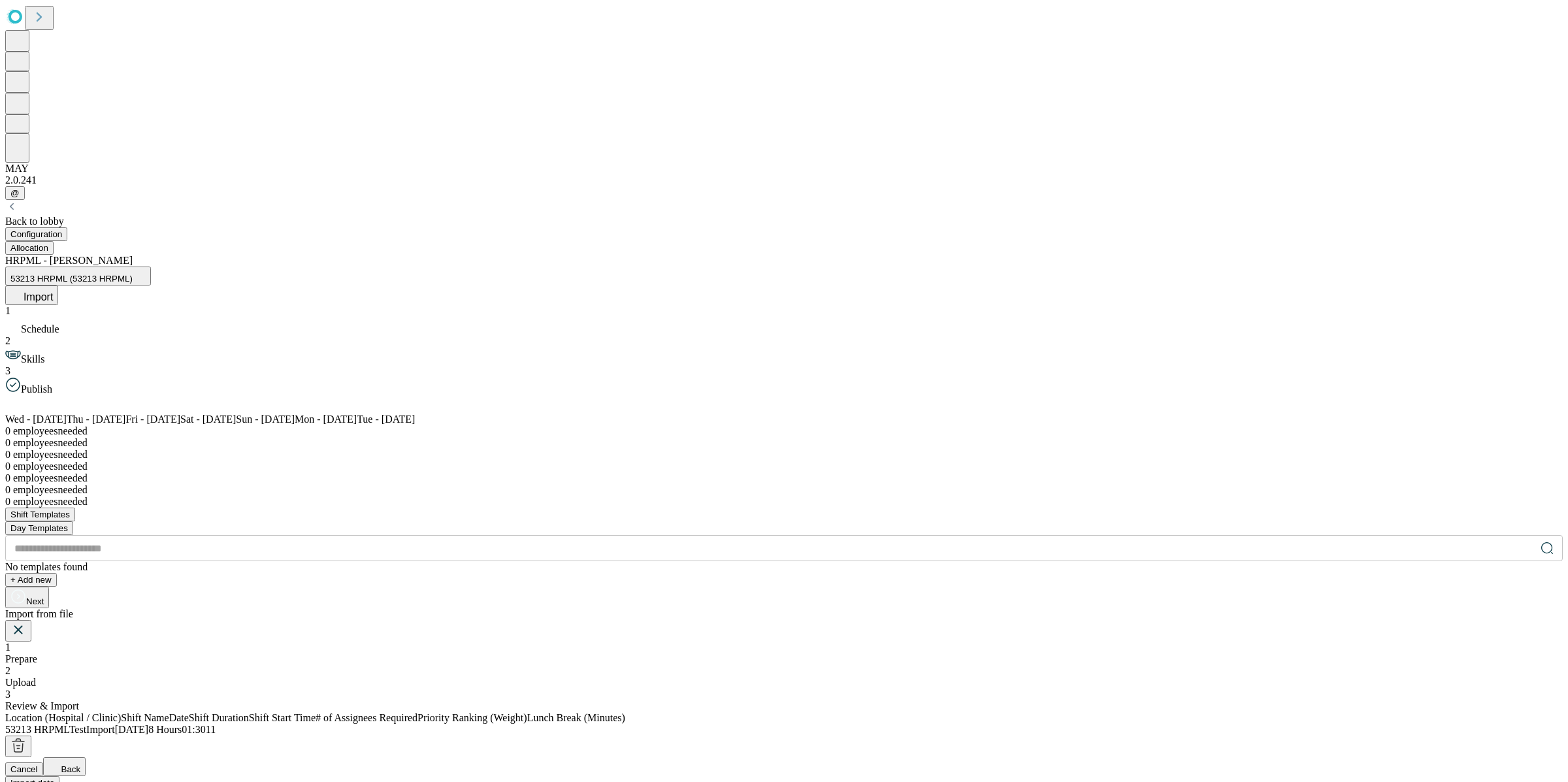
click at [54, 635] on span "Import data" at bounding box center [32, 783] width 43 height 9
click at [43, 635] on button "Cancel" at bounding box center [25, 769] width 38 height 14
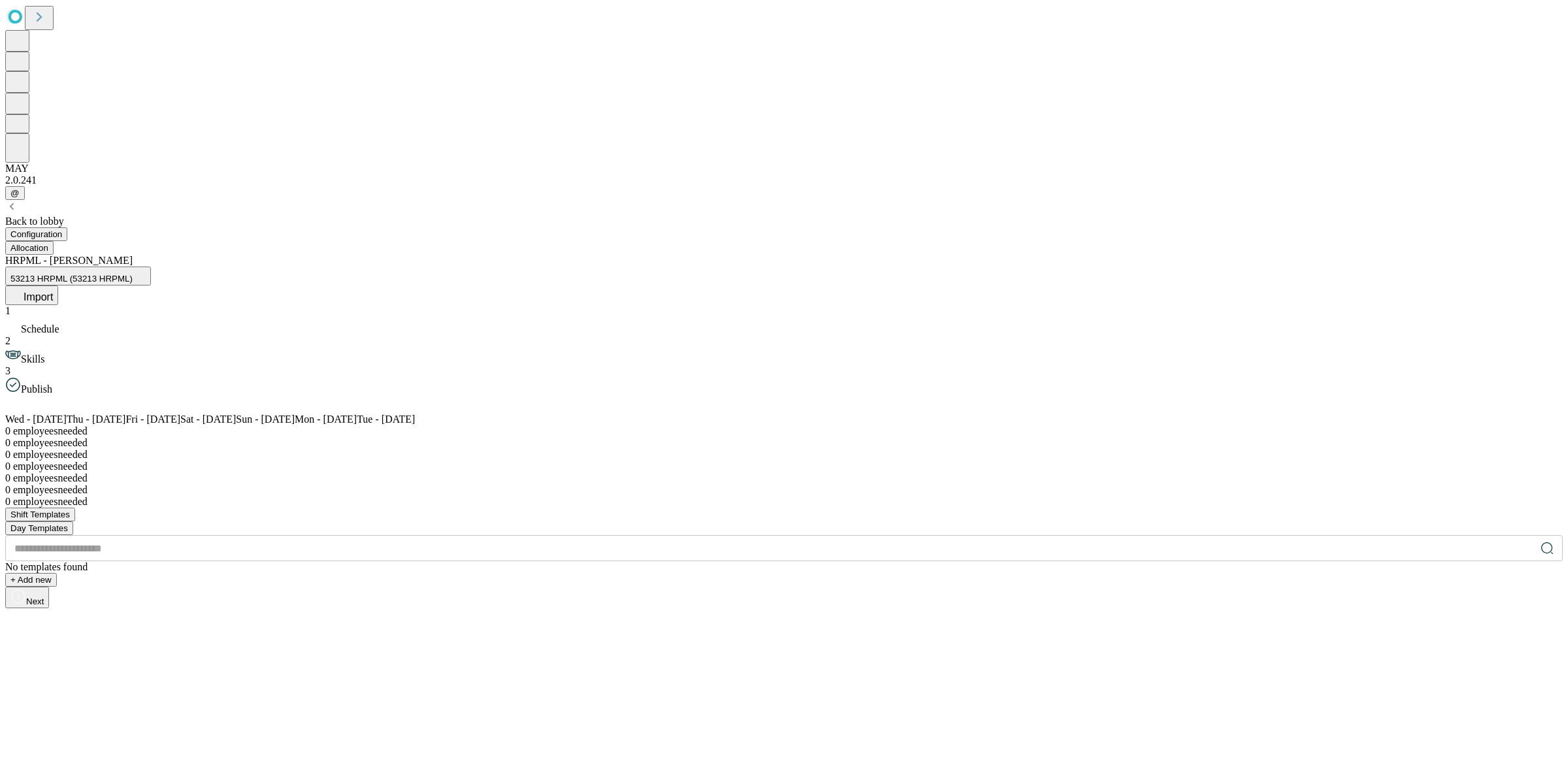
click at [53, 291] on span "Import" at bounding box center [38, 297] width 29 height 11
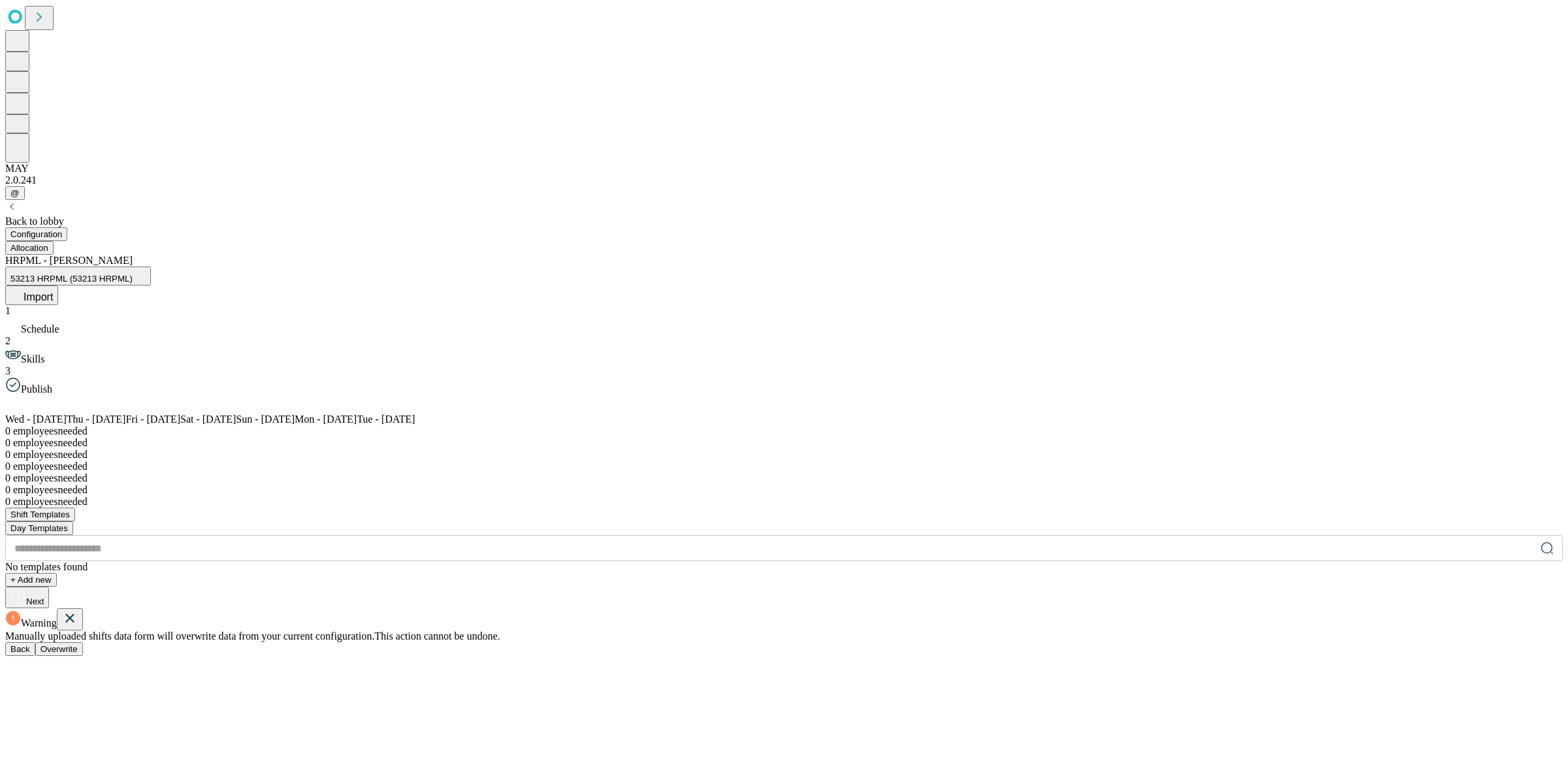
click at [77, 635] on span "Overwrite" at bounding box center [59, 649] width 37 height 9
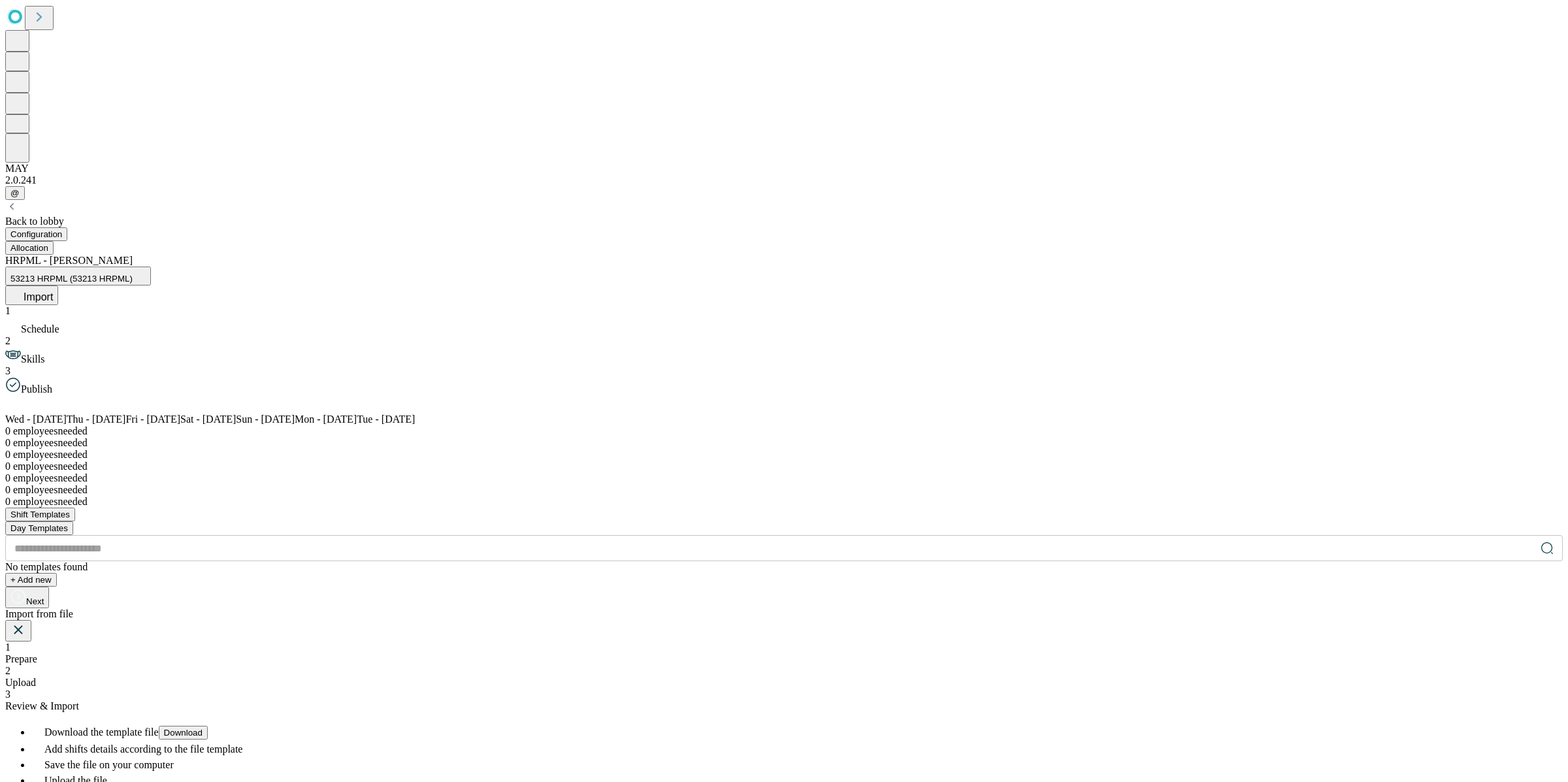
click at [36, 635] on span "Upload" at bounding box center [21, 683] width 31 height 11
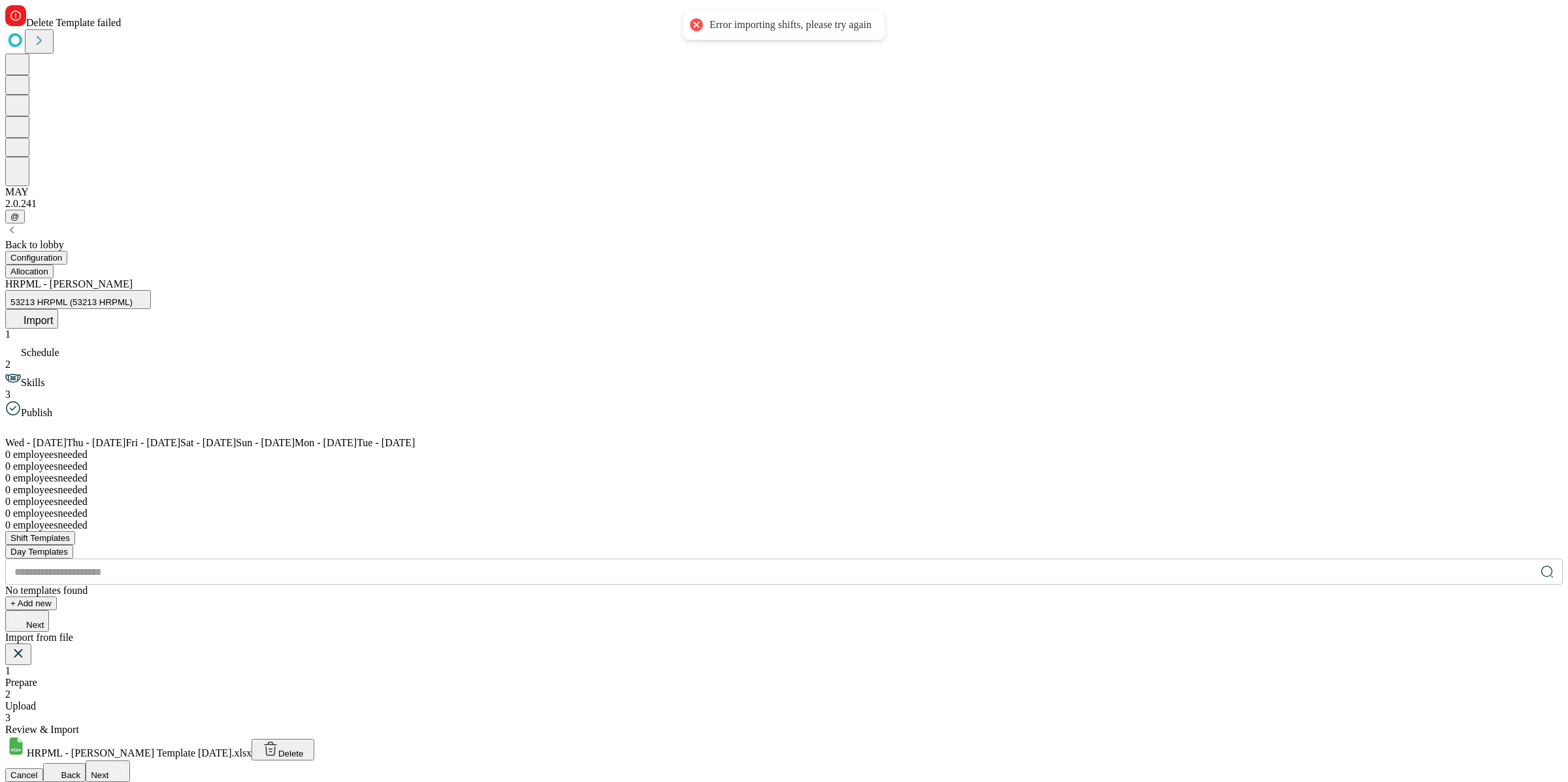
click at [109, 635] on span "Next" at bounding box center [99, 774] width 18 height 9
click at [26, 635] on icon at bounding box center [18, 653] width 16 height 16
click at [792, 31] on div "Error importing shifts, please try again" at bounding box center [791, 25] width 162 height 14
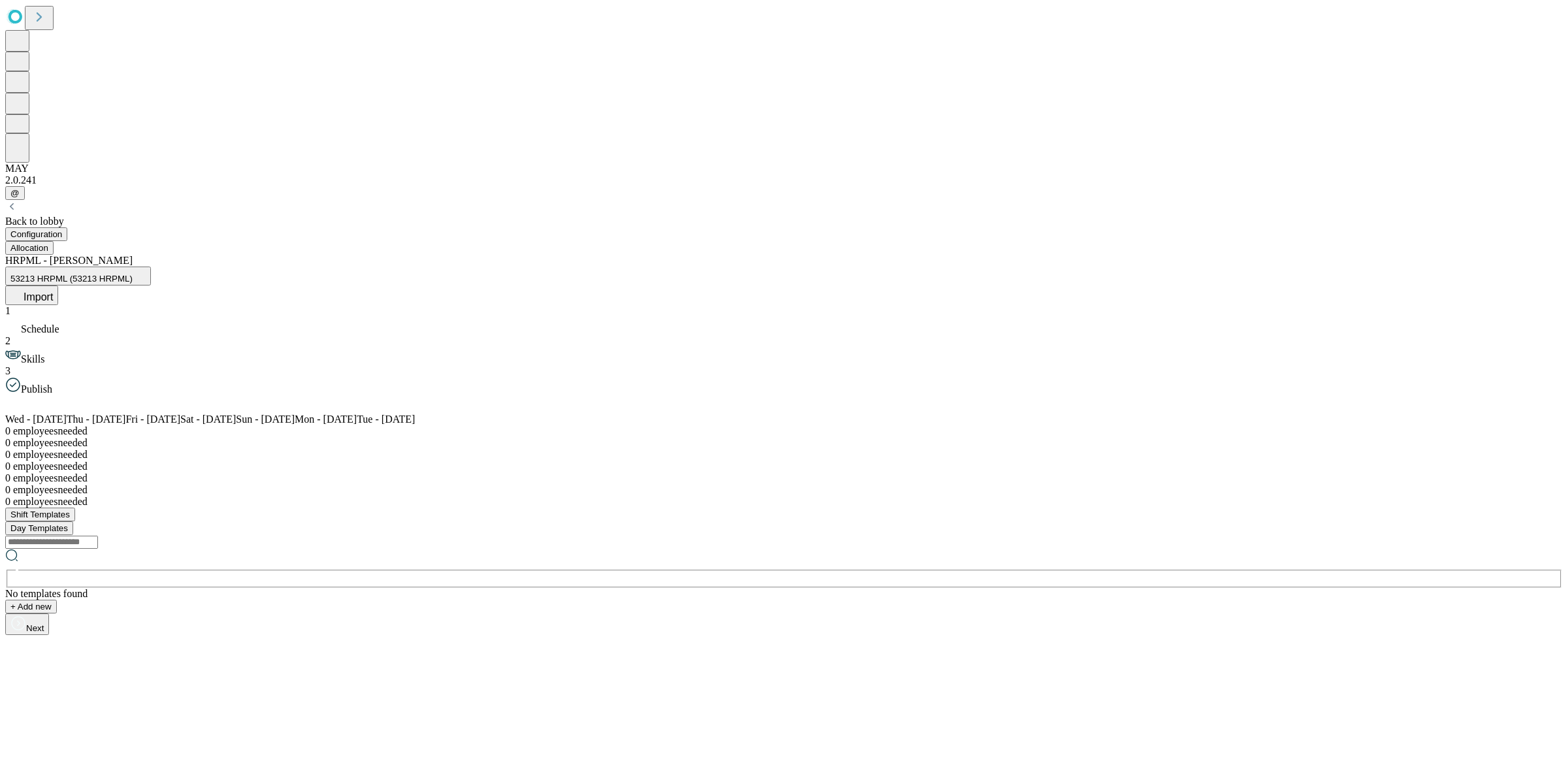
click at [53, 291] on span "Import" at bounding box center [38, 297] width 29 height 11
click at [77, 671] on span "Overwrite" at bounding box center [59, 675] width 37 height 9
click at [36, 704] on span "Upload" at bounding box center [21, 709] width 31 height 11
drag, startPoint x: 818, startPoint y: 479, endPoint x: 823, endPoint y: 488, distance: 10.3
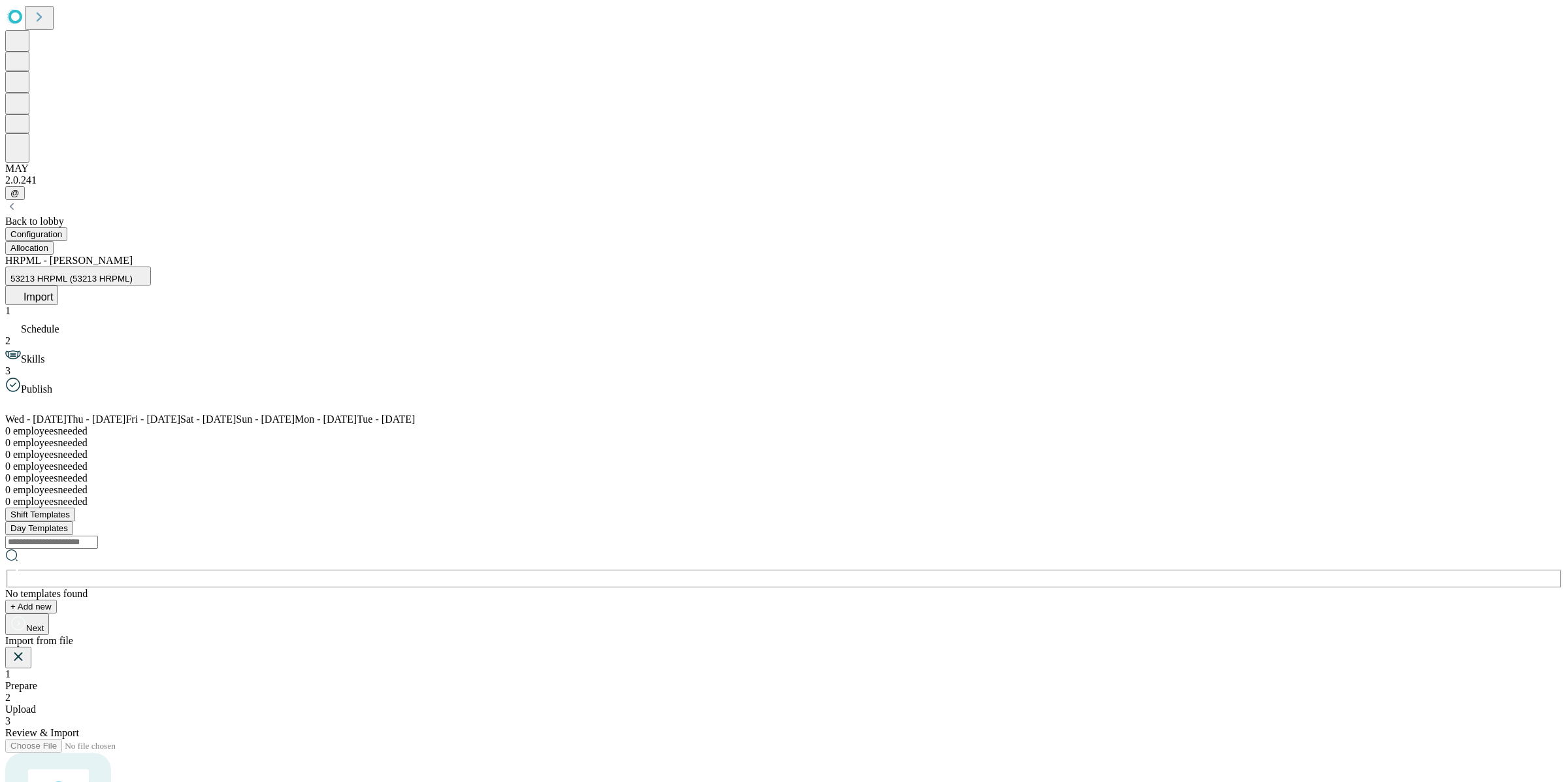
click at [125, 766] on icon at bounding box center [117, 774] width 16 height 16
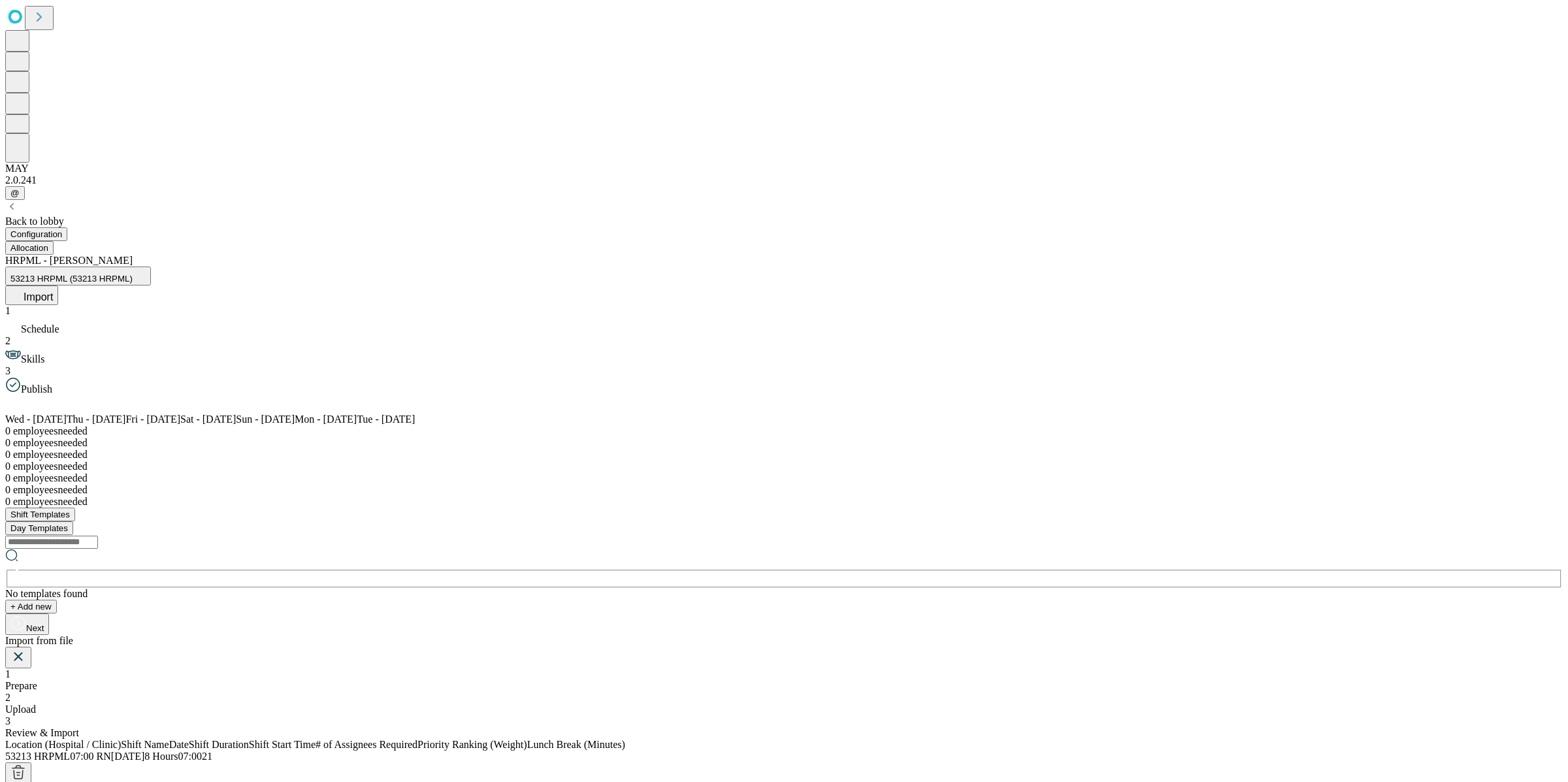
click at [769, 669] on div "1 Prepare 2 Upload 3 Review & Import" at bounding box center [784, 704] width 1558 height 71
click at [36, 704] on span "Upload" at bounding box center [21, 709] width 31 height 11
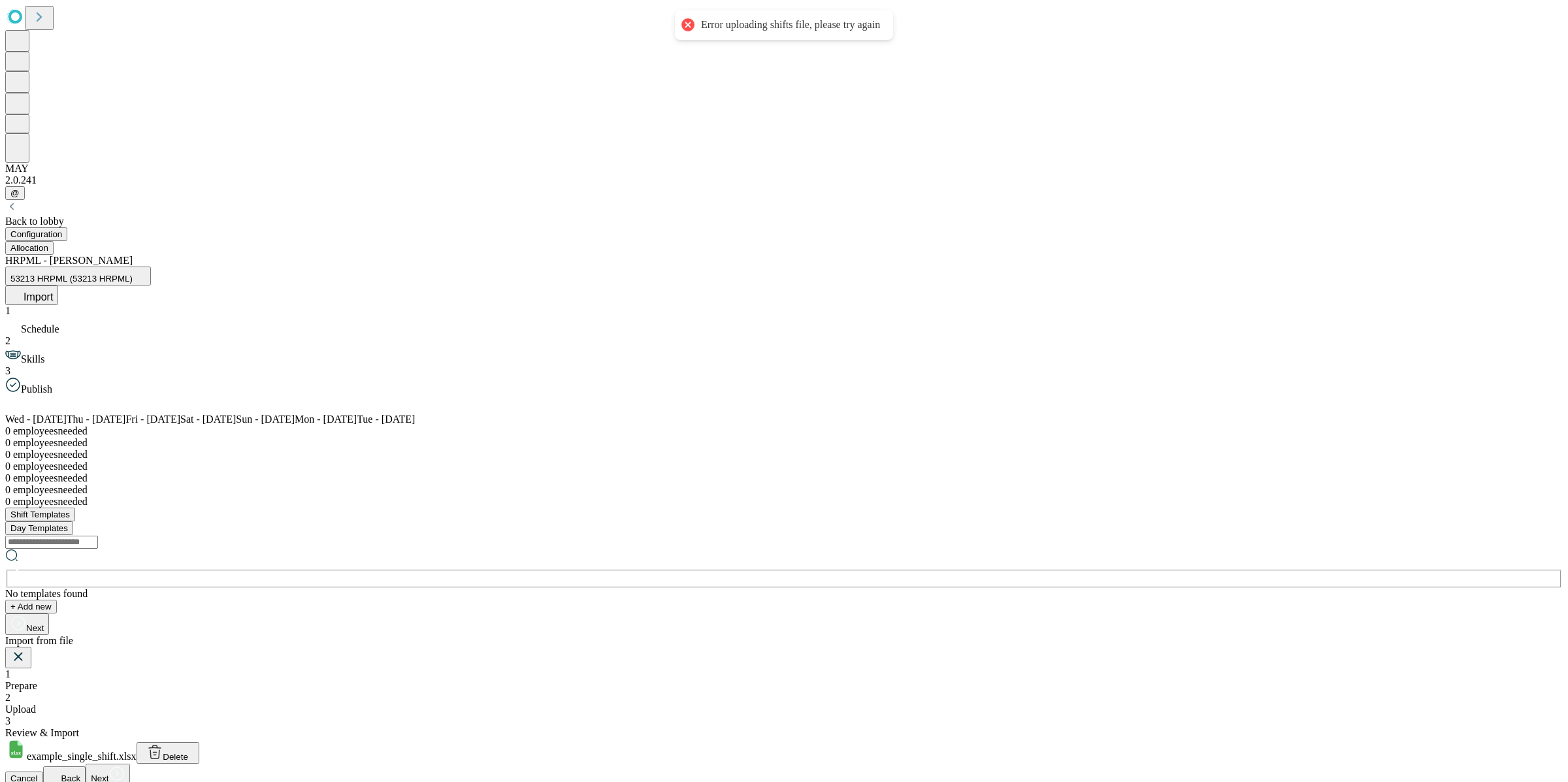
click at [162, 744] on icon at bounding box center [155, 752] width 16 height 16
click at [125, 766] on icon at bounding box center [117, 774] width 16 height 16
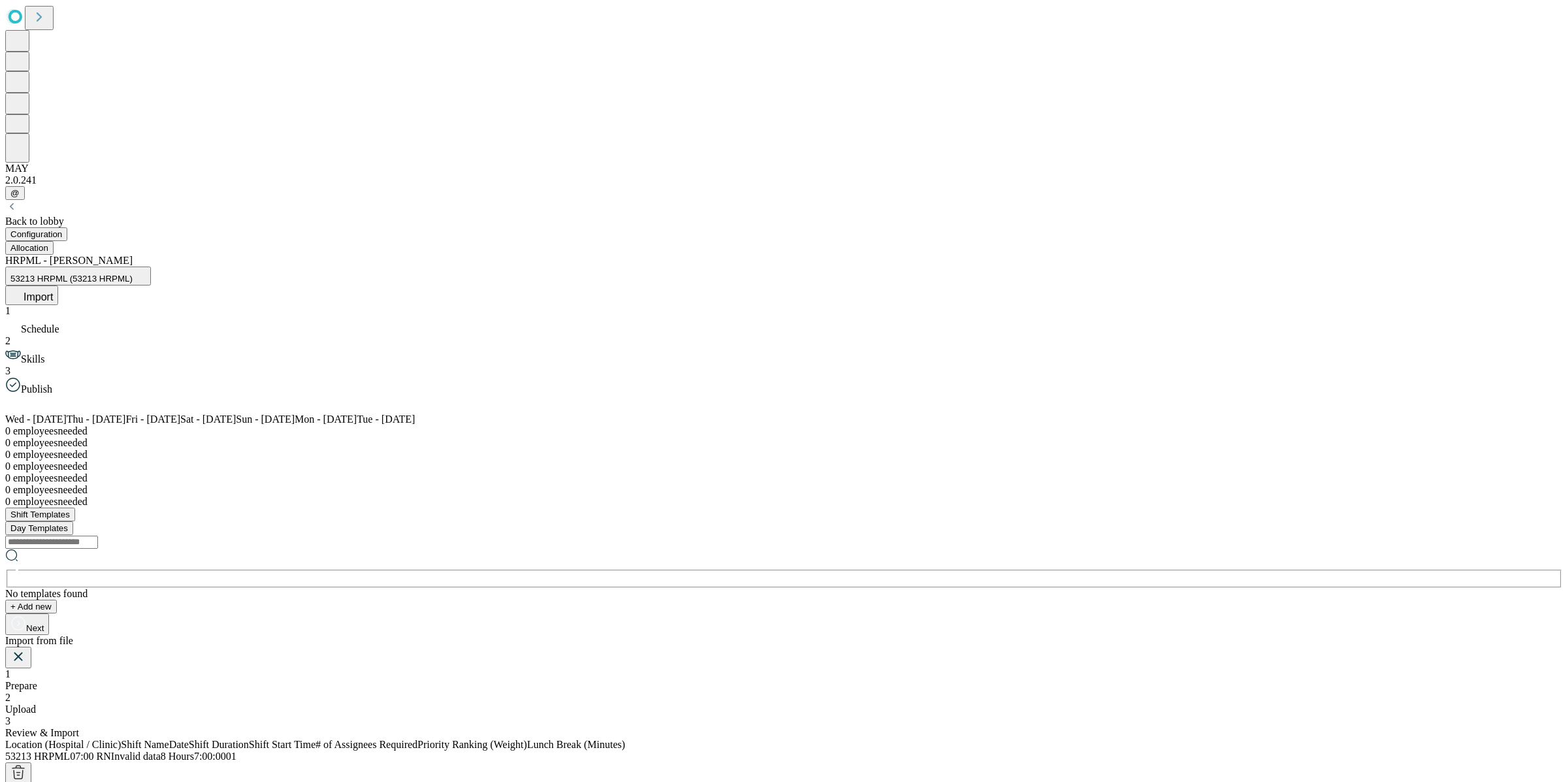
click at [161, 751] on span "Invalid data" at bounding box center [136, 756] width 50 height 11
click at [61, 781] on icon at bounding box center [55, 792] width 13 height 13
click at [199, 742] on button "Delete" at bounding box center [168, 753] width 62 height 22
click at [125, 766] on icon at bounding box center [117, 774] width 16 height 16
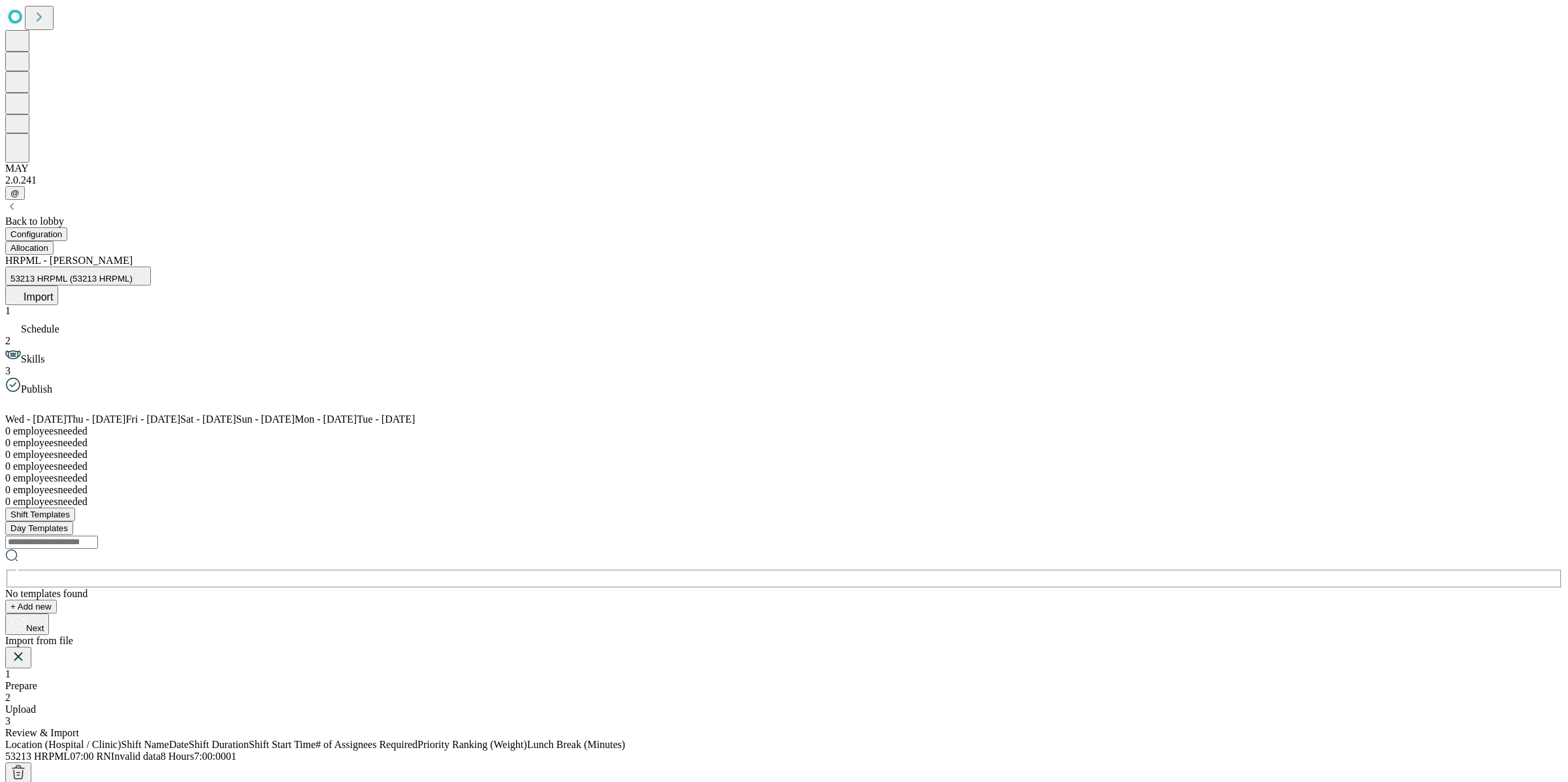
drag, startPoint x: 774, startPoint y: 234, endPoint x: 783, endPoint y: 268, distance: 35.2
click at [776, 669] on div "1 Prepare 2 Upload 3 Review & Import" at bounding box center [784, 704] width 1558 height 71
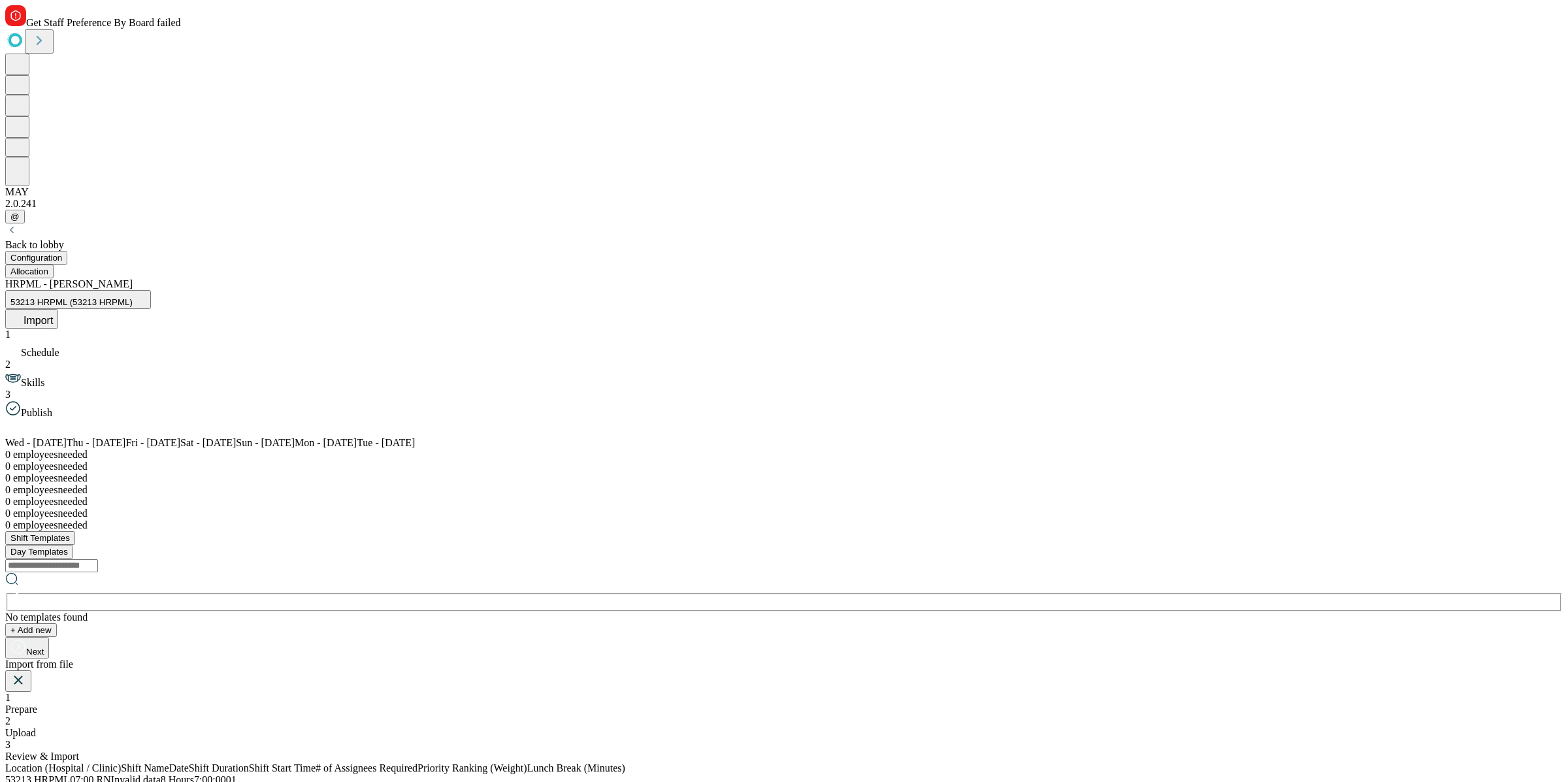
click at [783, 715] on div "2 Upload" at bounding box center [784, 726] width 1558 height 24
click at [199, 766] on button "Delete" at bounding box center [168, 776] width 62 height 22
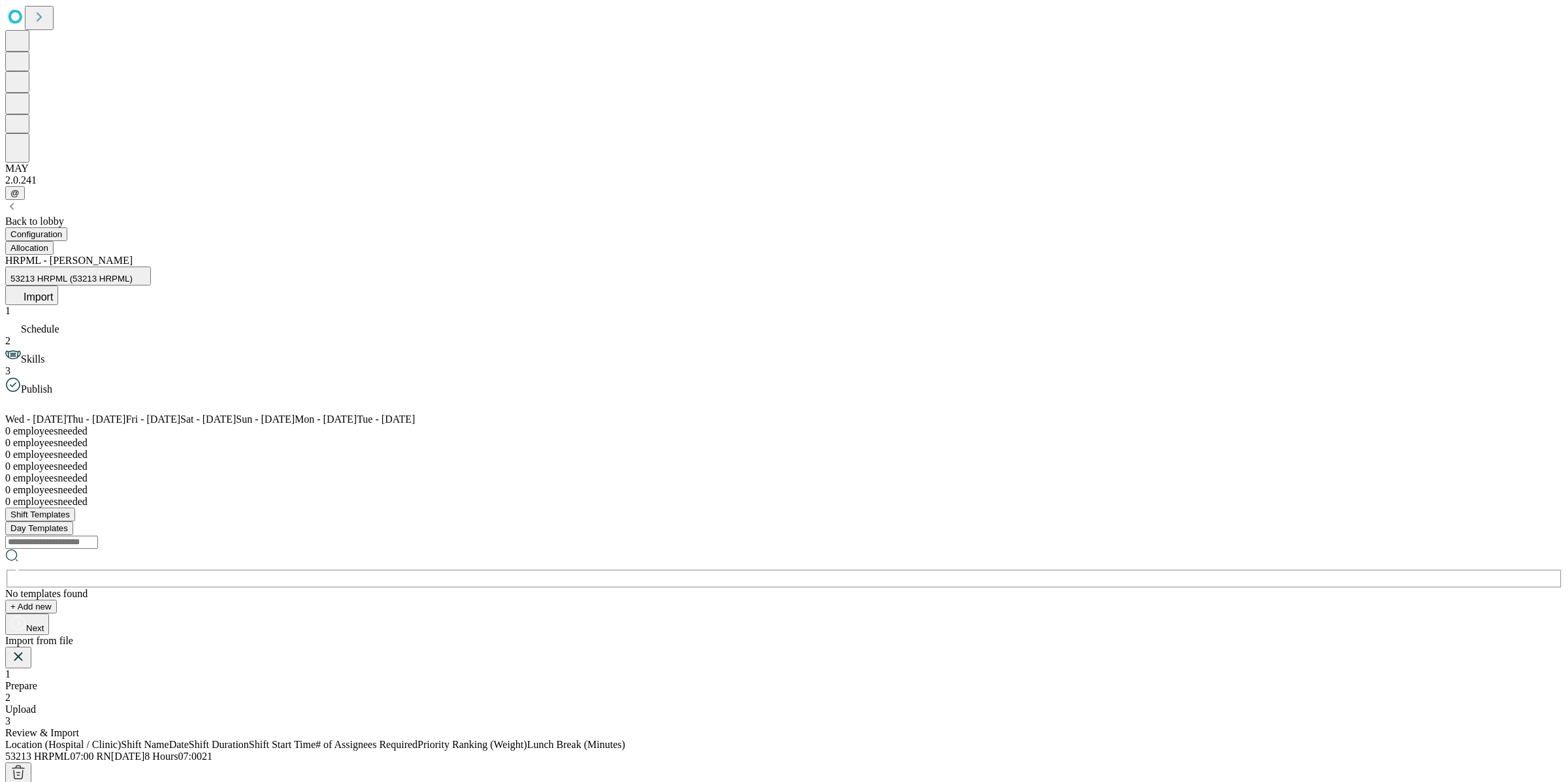
scroll to position [0, 0]
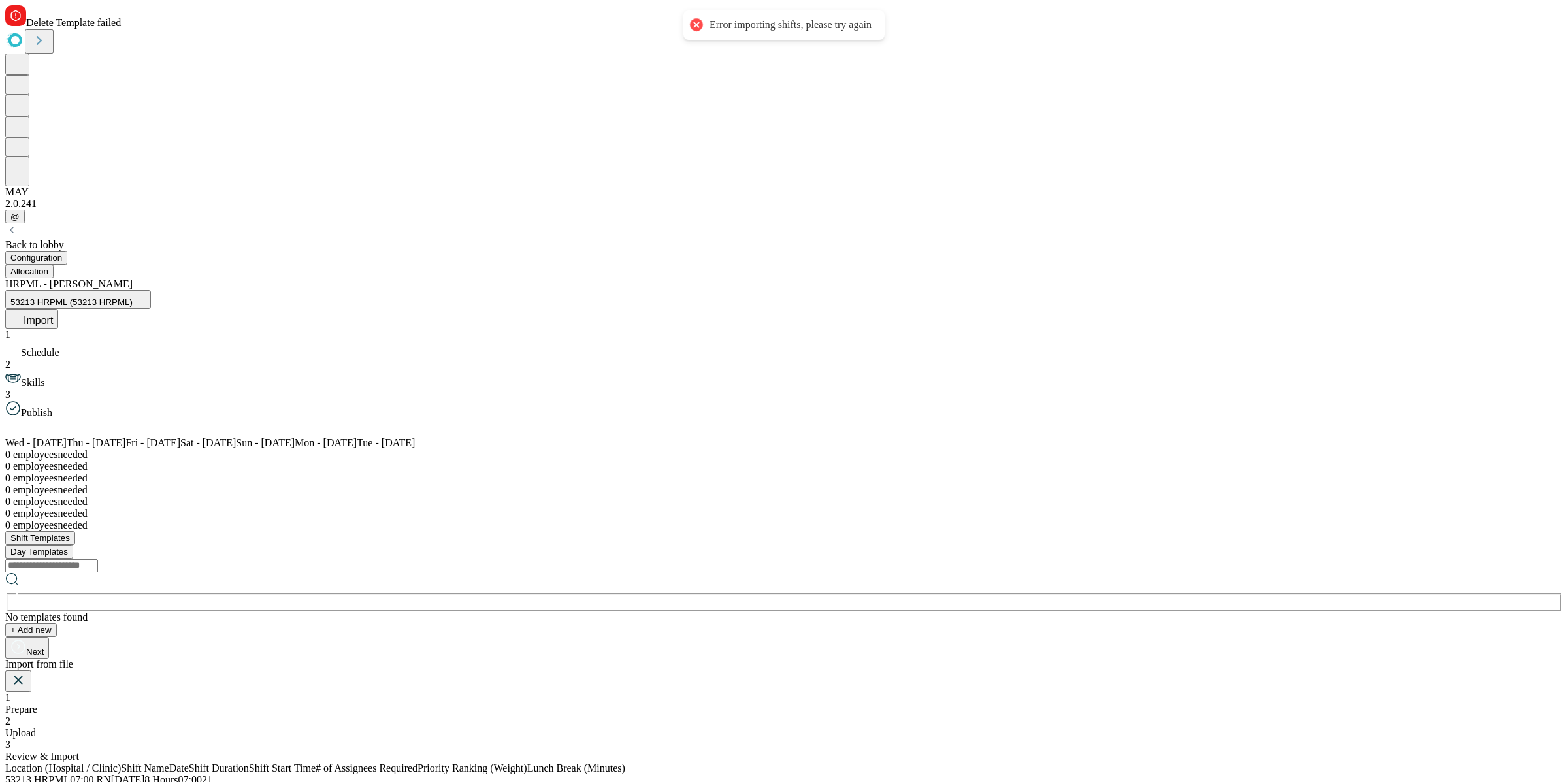
click at [26, 672] on icon at bounding box center [18, 680] width 16 height 16
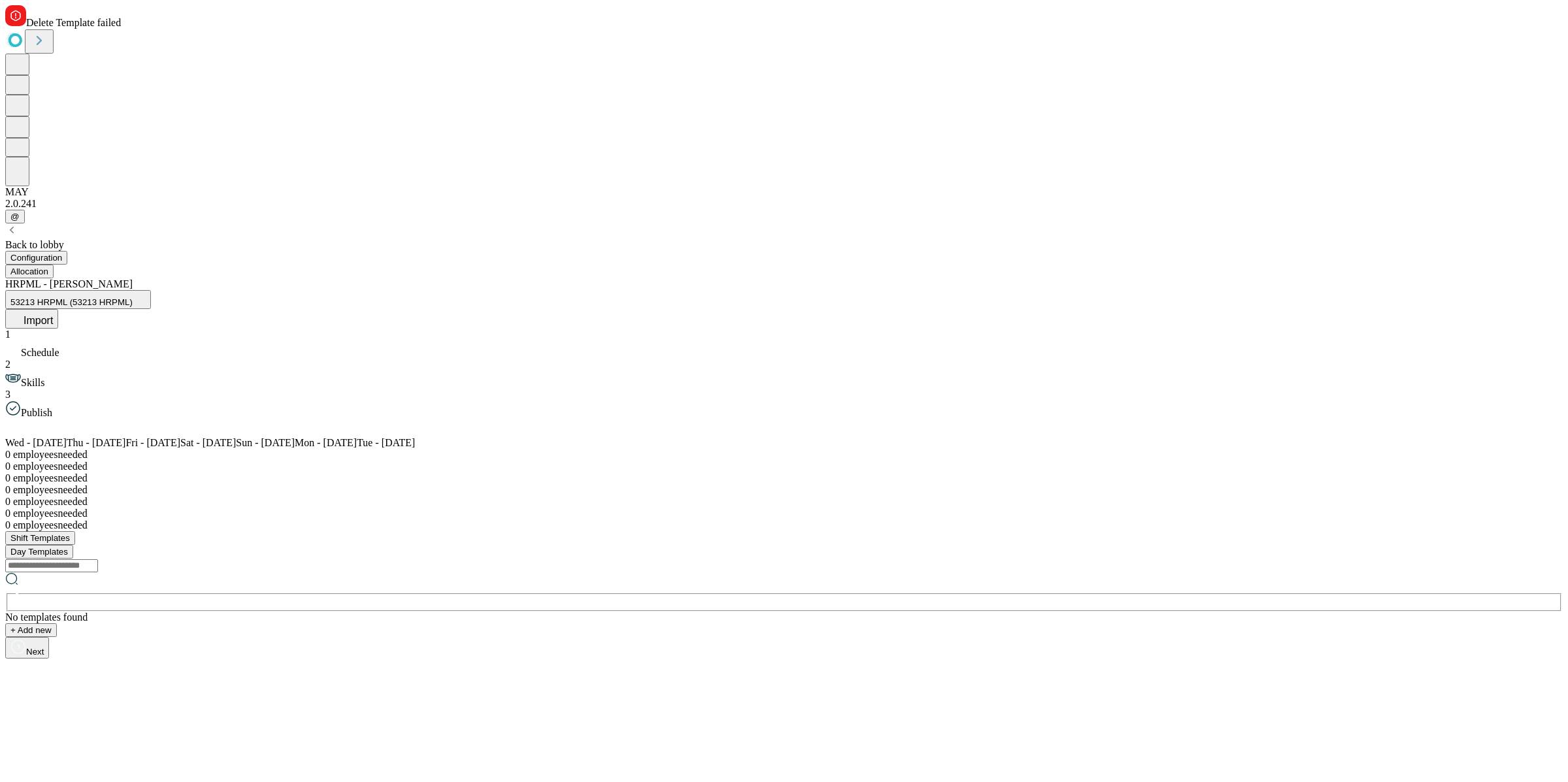
click at [53, 314] on span "Import" at bounding box center [38, 320] width 29 height 11
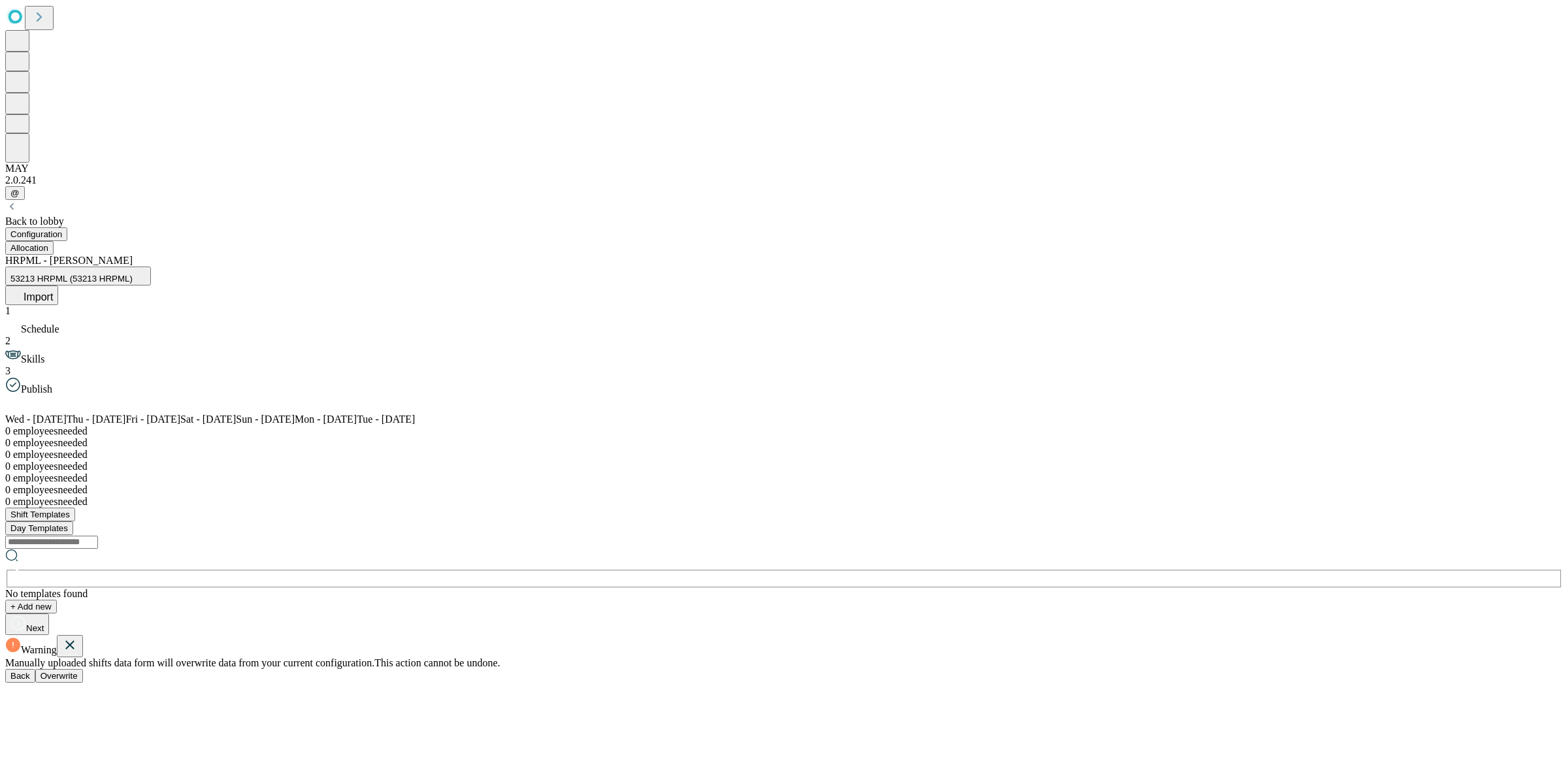
click at [77, 671] on span "Overwrite" at bounding box center [59, 675] width 37 height 9
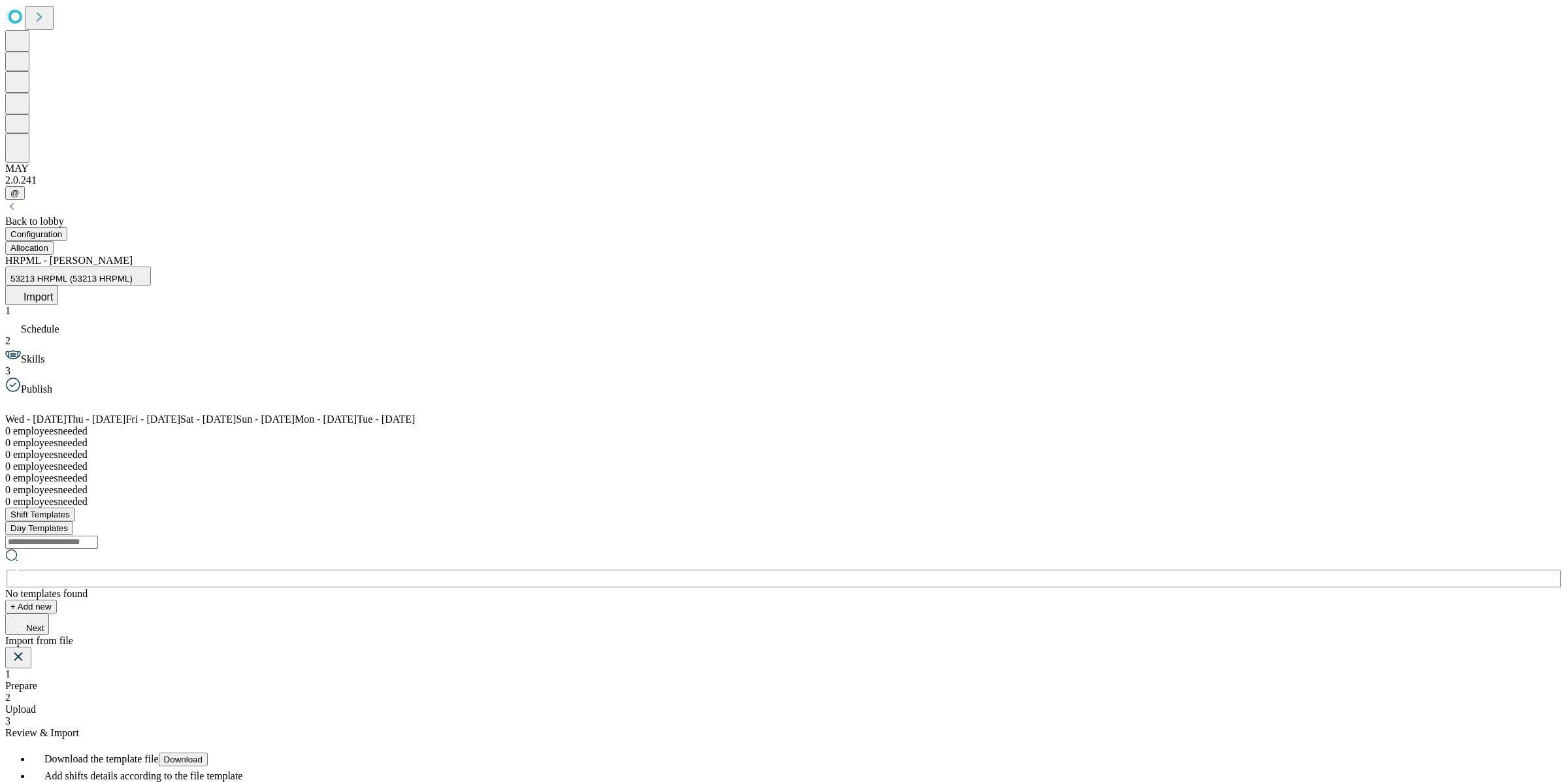
click at [208, 753] on button "Download" at bounding box center [183, 759] width 49 height 14
click at [776, 691] on div "2 Upload" at bounding box center [784, 703] width 1558 height 24
click at [72, 781] on icon at bounding box center [59, 794] width 26 height 26
click at [125, 766] on icon at bounding box center [117, 774] width 16 height 16
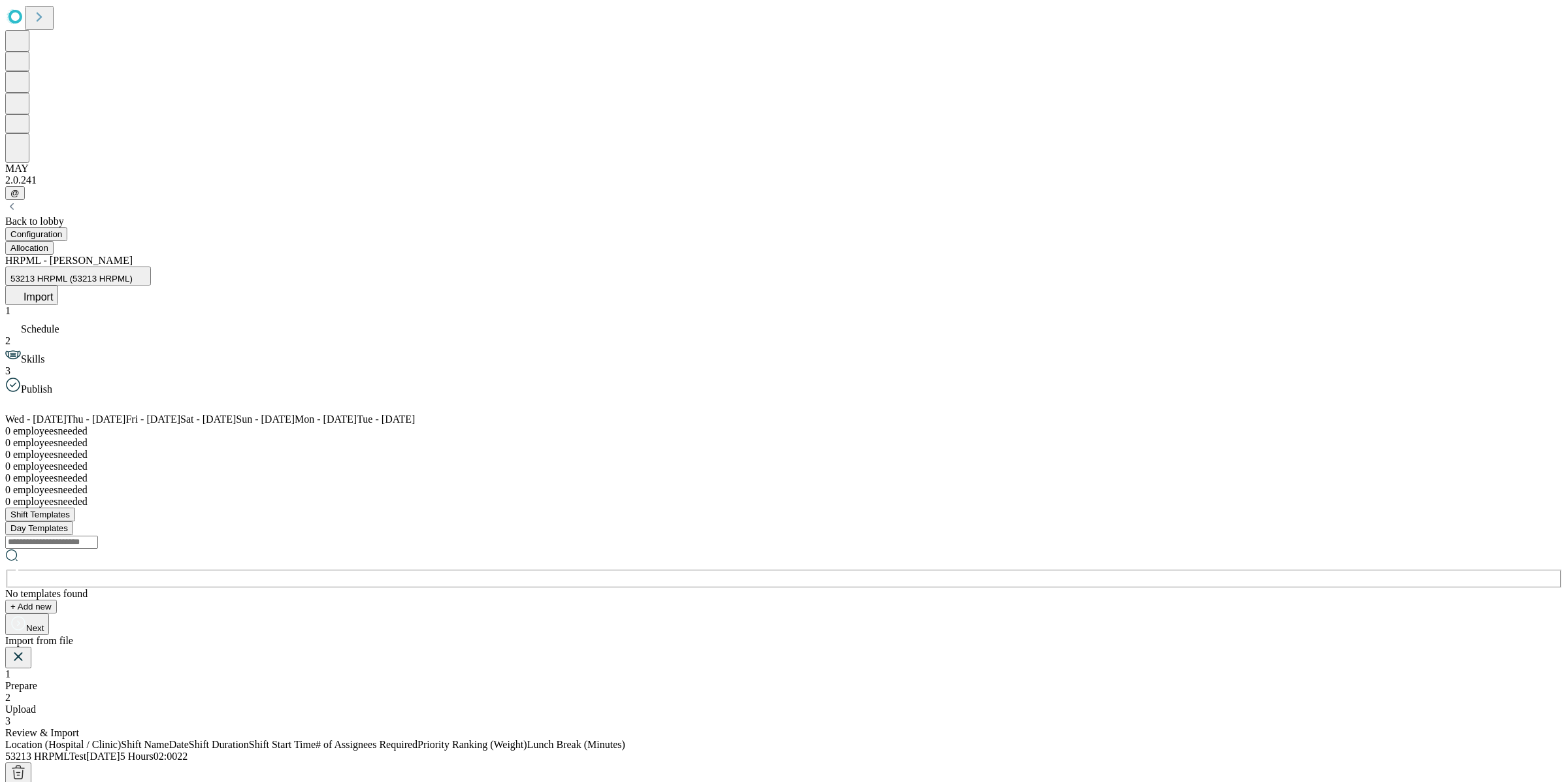
scroll to position [0, 272]
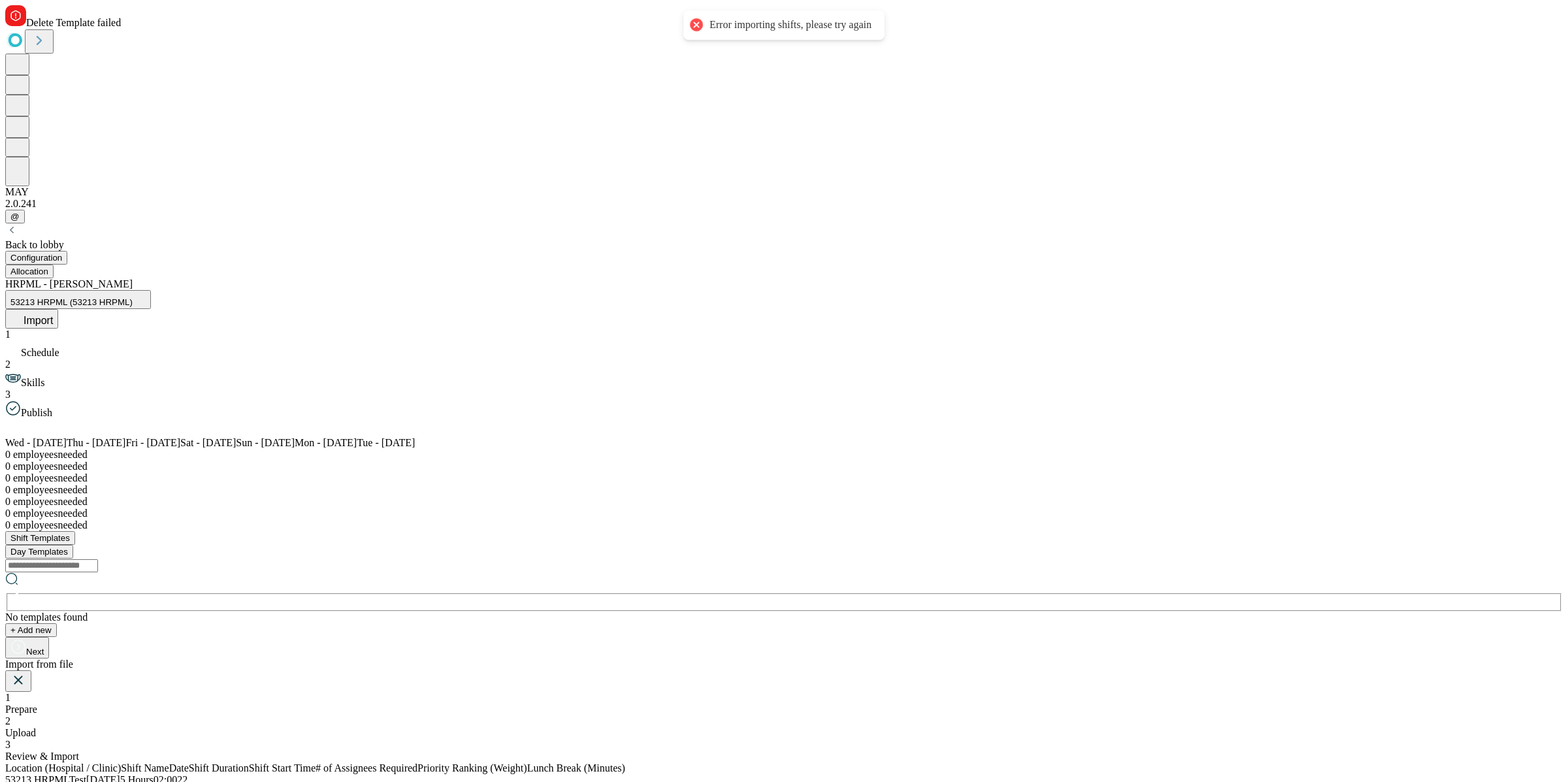
click at [26, 672] on icon at bounding box center [18, 680] width 16 height 16
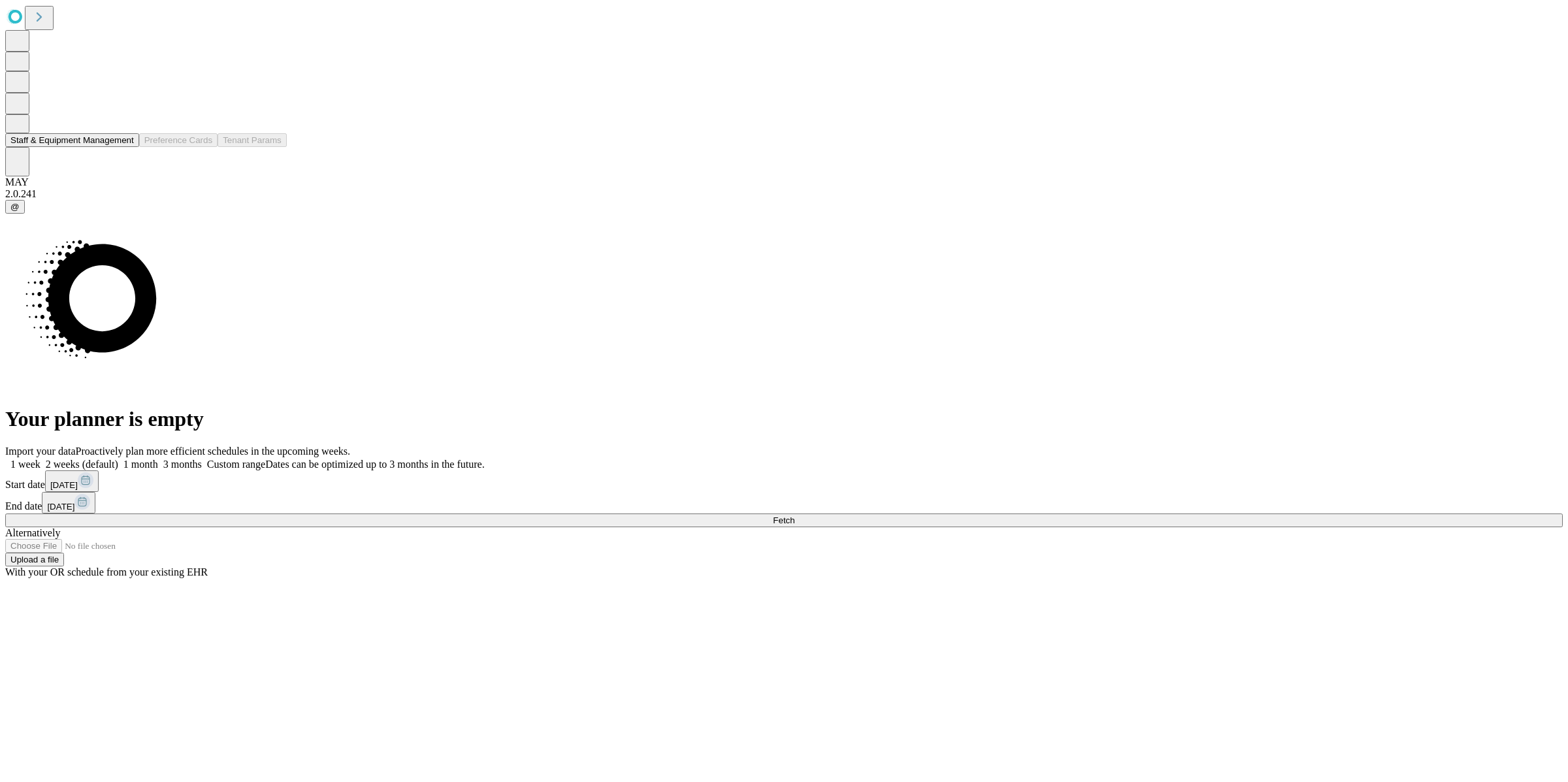
click at [93, 147] on button "Staff & Equipment Management" at bounding box center [73, 140] width 134 height 14
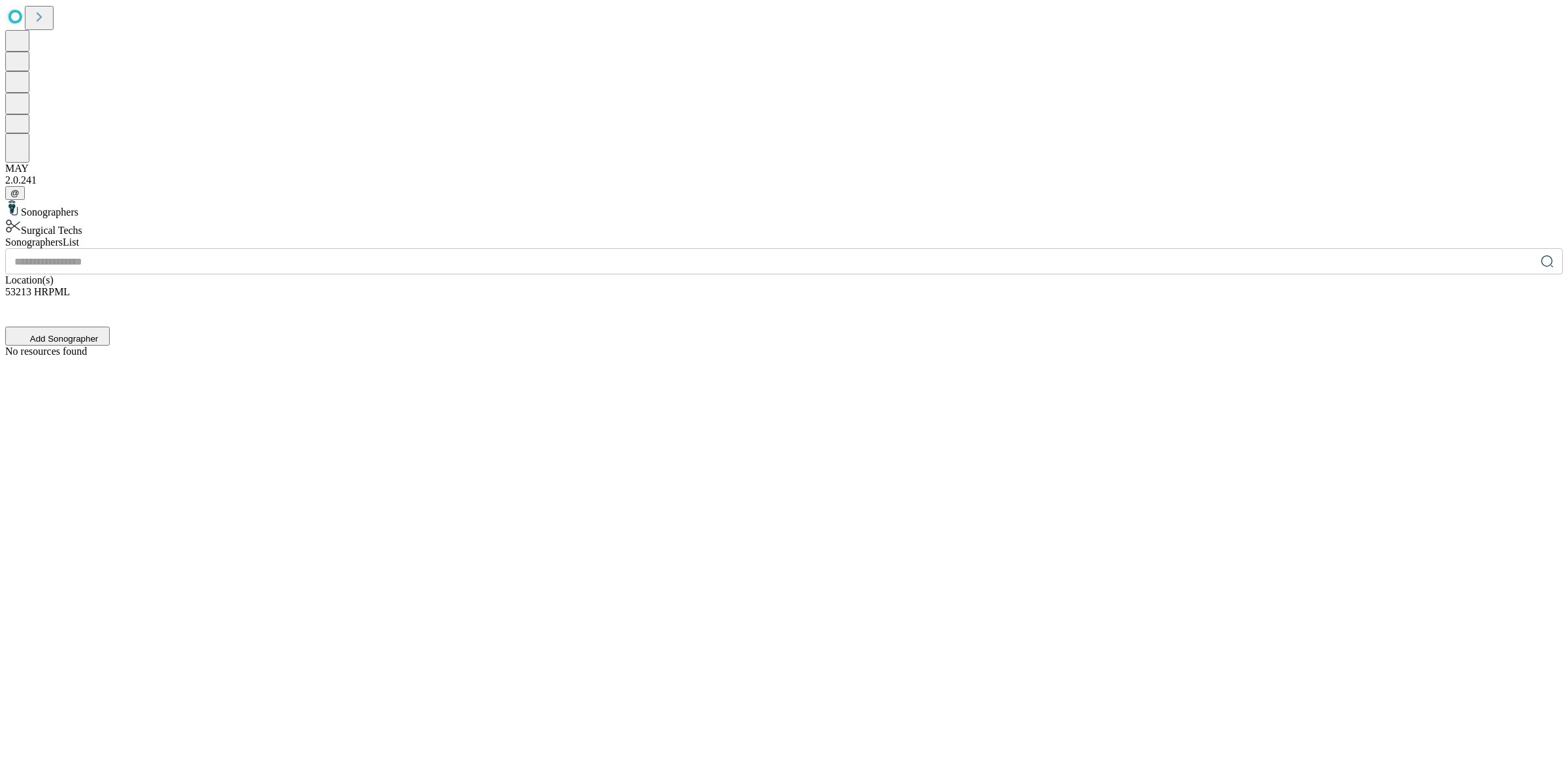
click at [164, 218] on div "Surgical Techs" at bounding box center [784, 227] width 1558 height 18
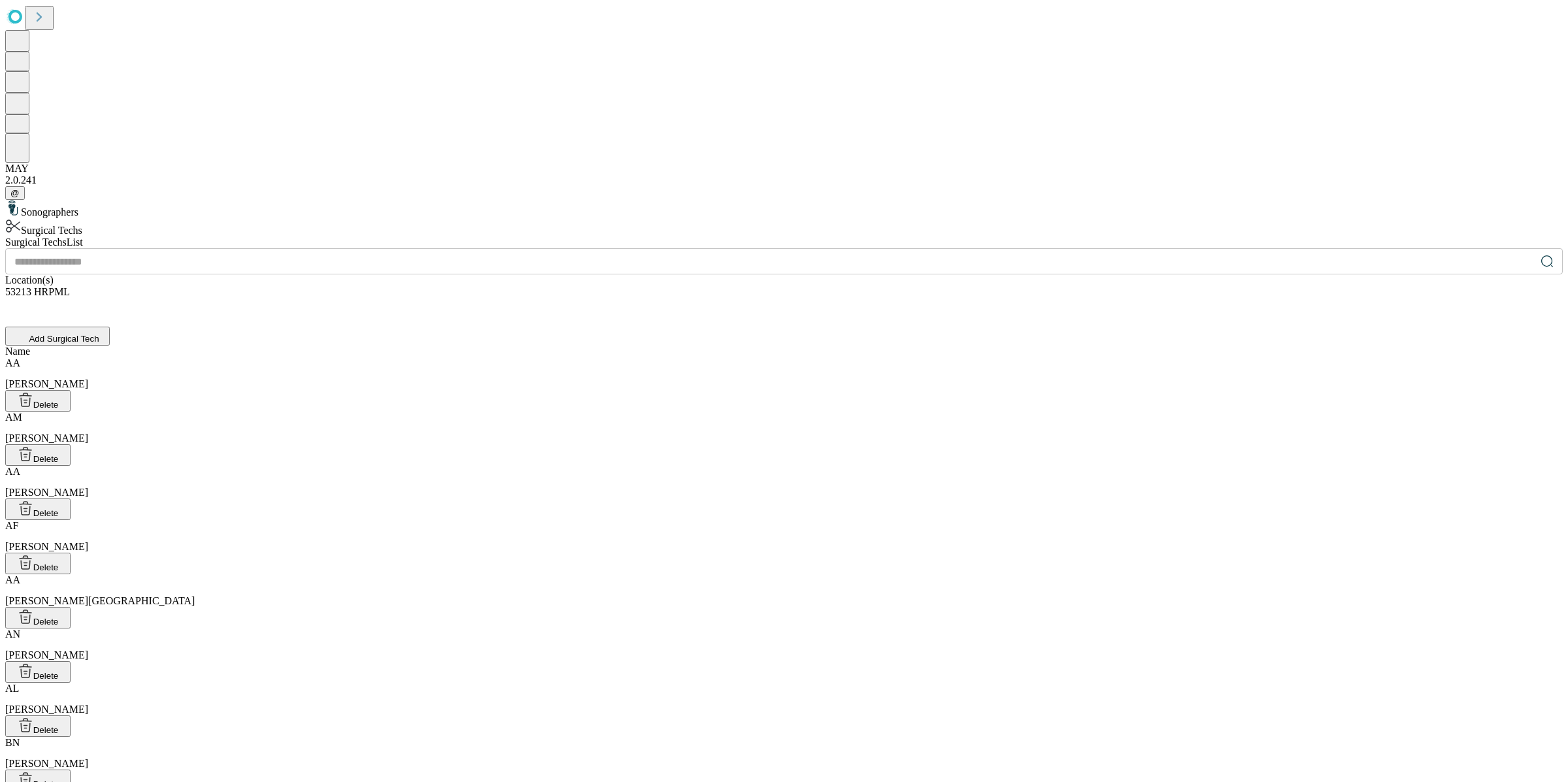
scroll to position [2189, 0]
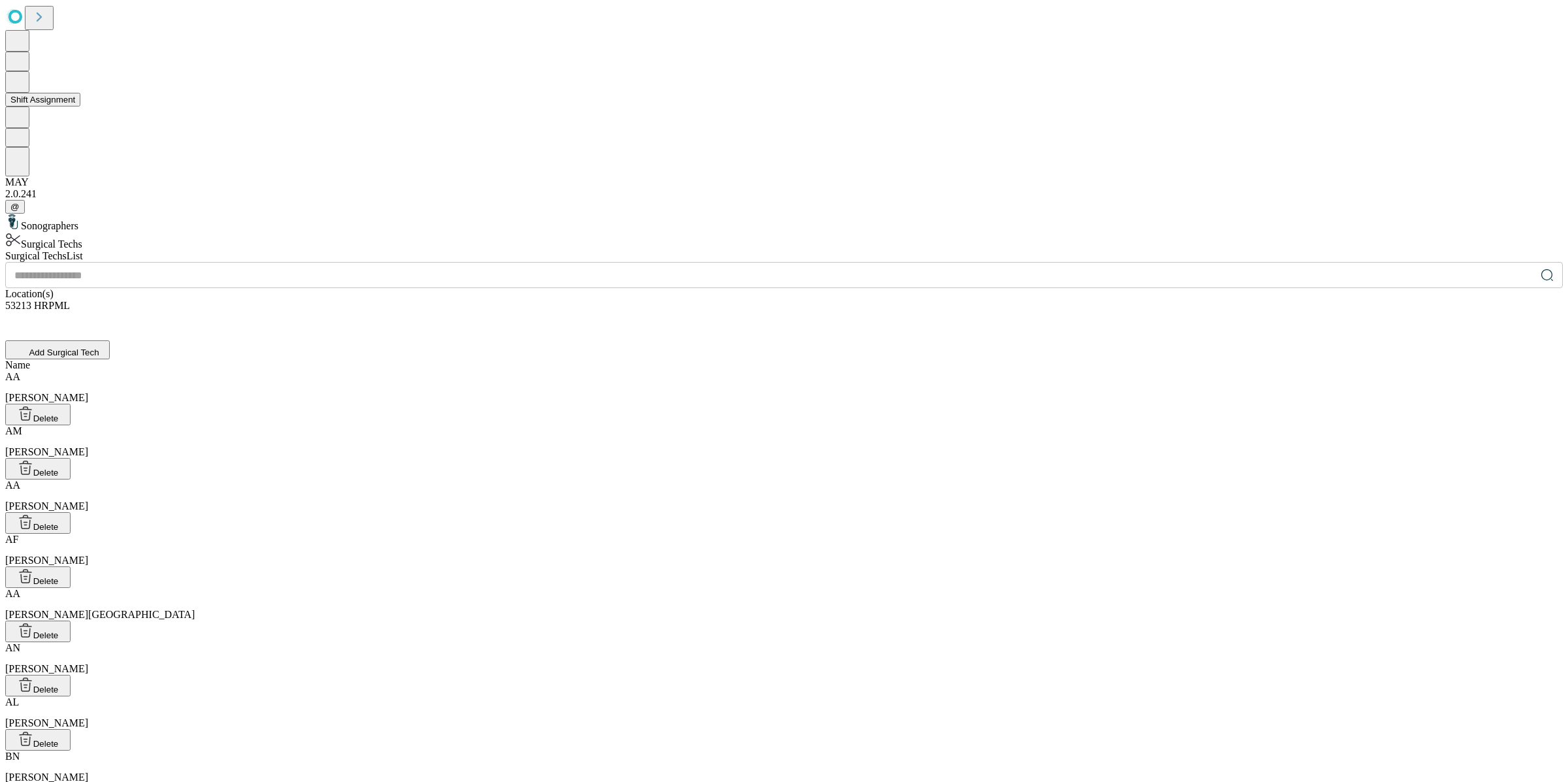
click at [80, 107] on button "Shift Assignment" at bounding box center [43, 99] width 76 height 14
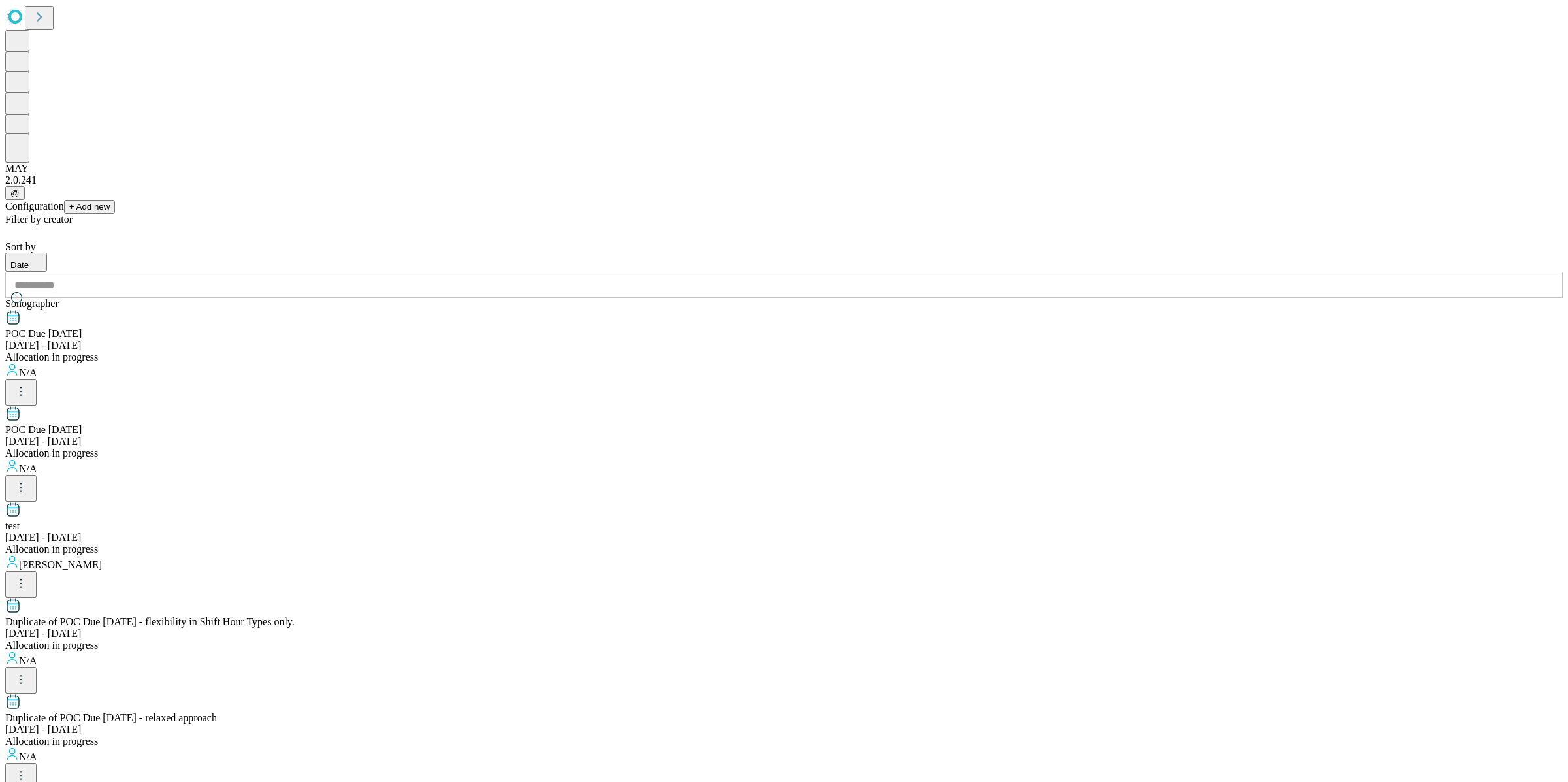
scroll to position [1095, 0]
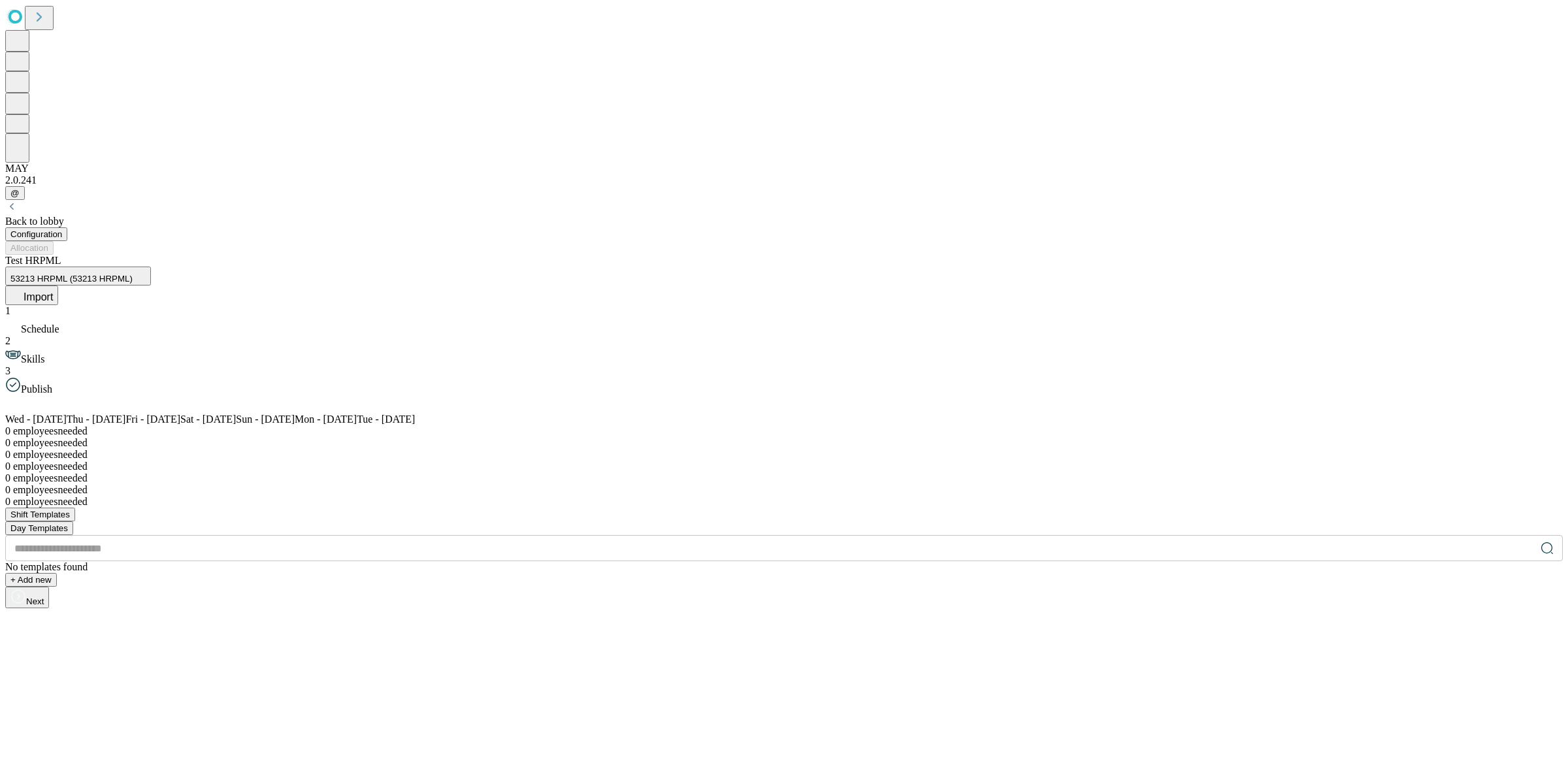
click at [132, 274] on span "53213 HRPML (53213 HRPML)" at bounding box center [71, 279] width 122 height 9
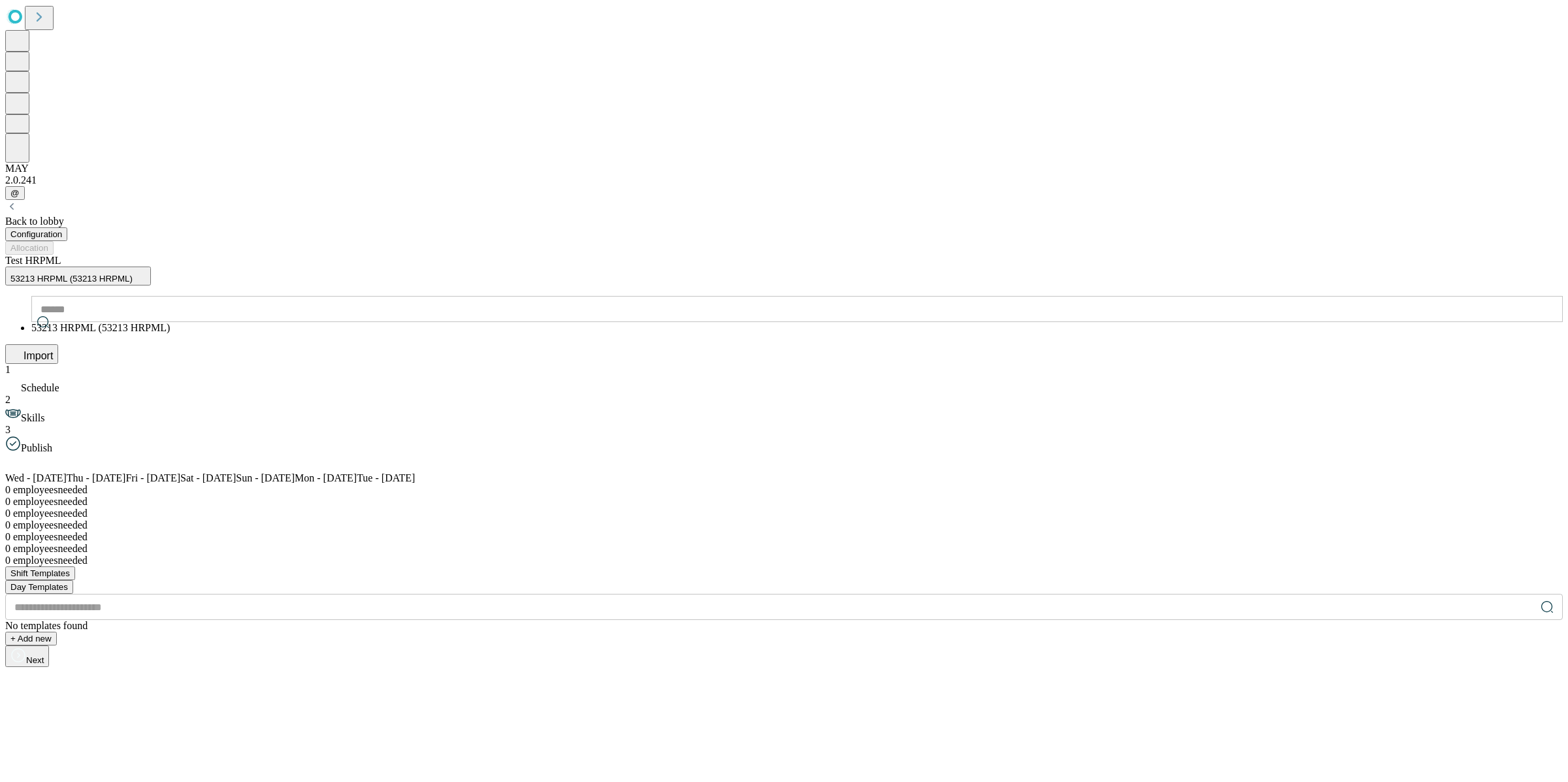
click at [132, 274] on span "53213 HRPML (53213 HRPML)" at bounding box center [71, 279] width 122 height 9
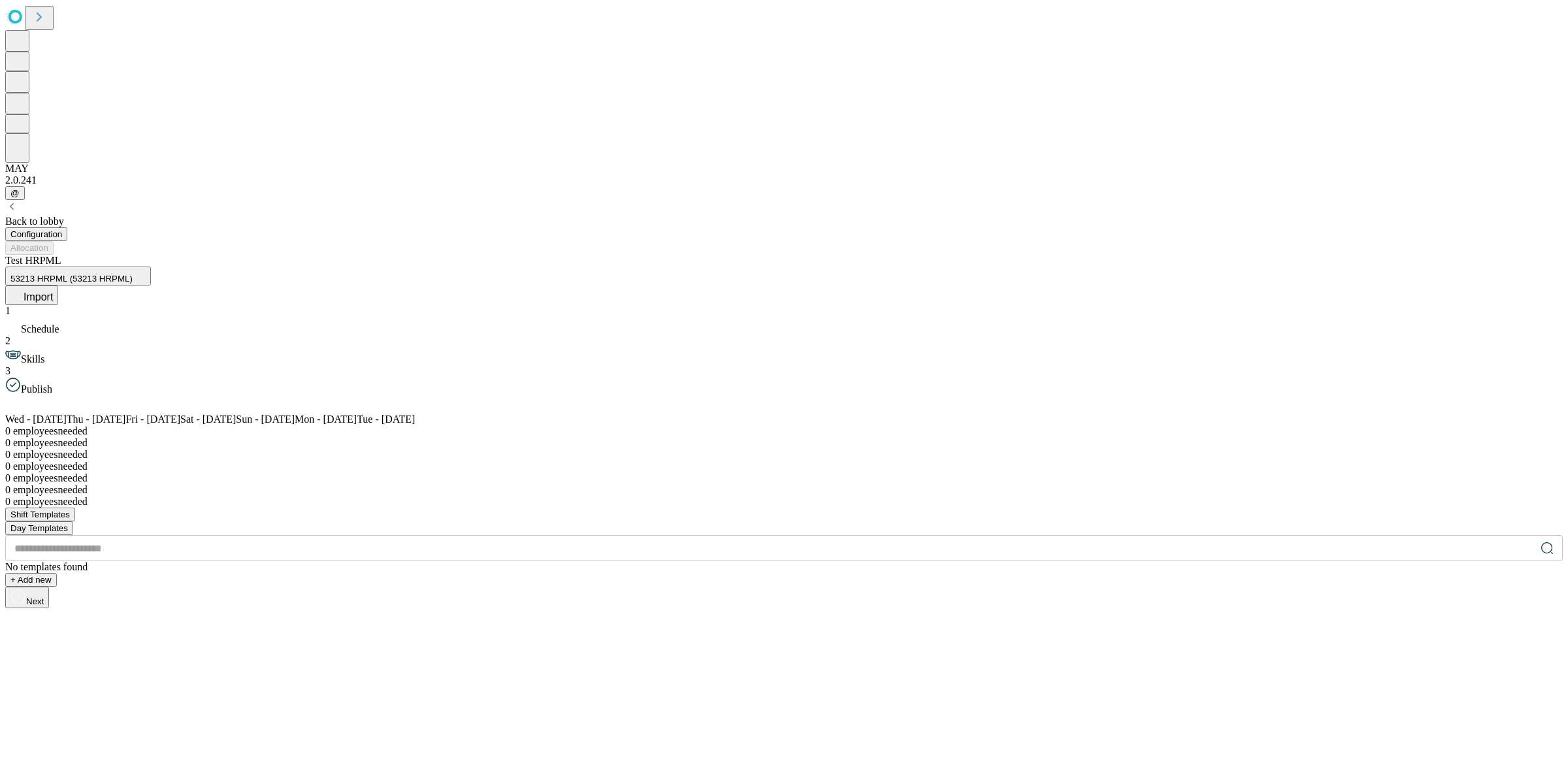
click at [53, 291] on span "Import" at bounding box center [38, 297] width 29 height 11
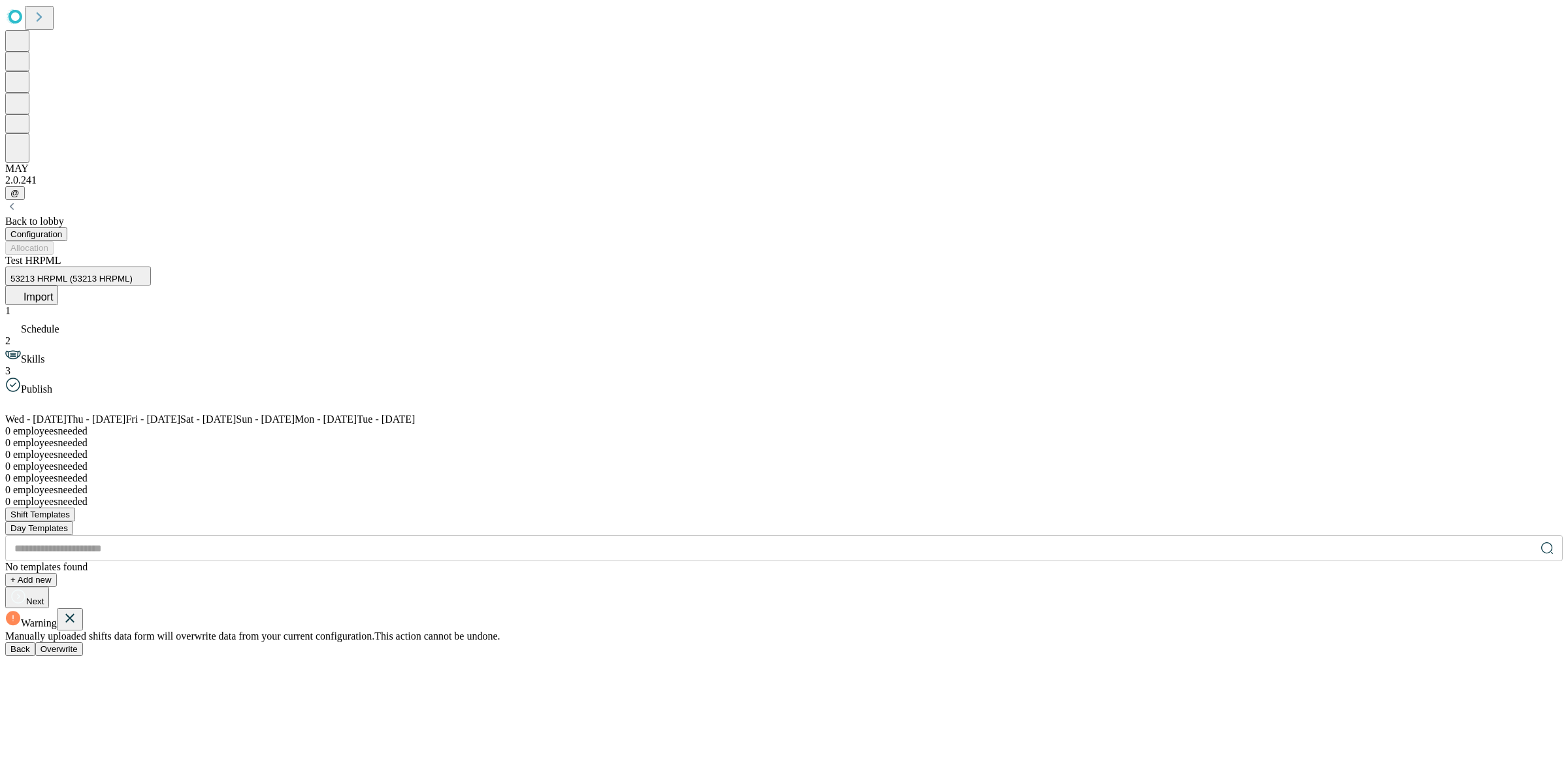
click at [77, 644] on span "Overwrite" at bounding box center [59, 649] width 37 height 9
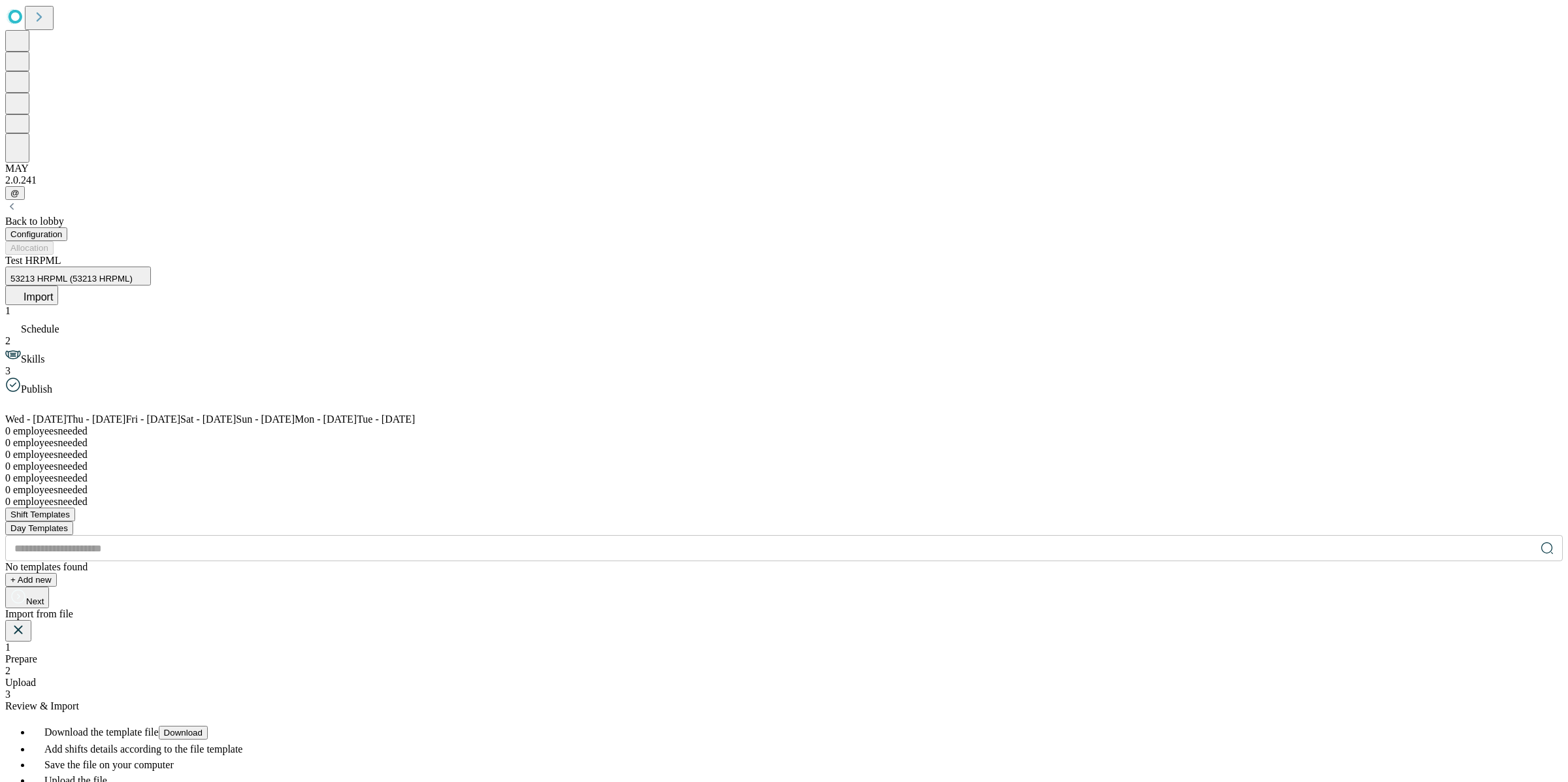
click at [798, 641] on div "1 Prepare 2 Upload 3 Review & Import" at bounding box center [784, 676] width 1558 height 71
click at [36, 677] on span "Upload" at bounding box center [21, 683] width 31 height 11
click at [72, 755] on icon at bounding box center [59, 768] width 26 height 26
click at [125, 739] on icon at bounding box center [117, 746] width 16 height 16
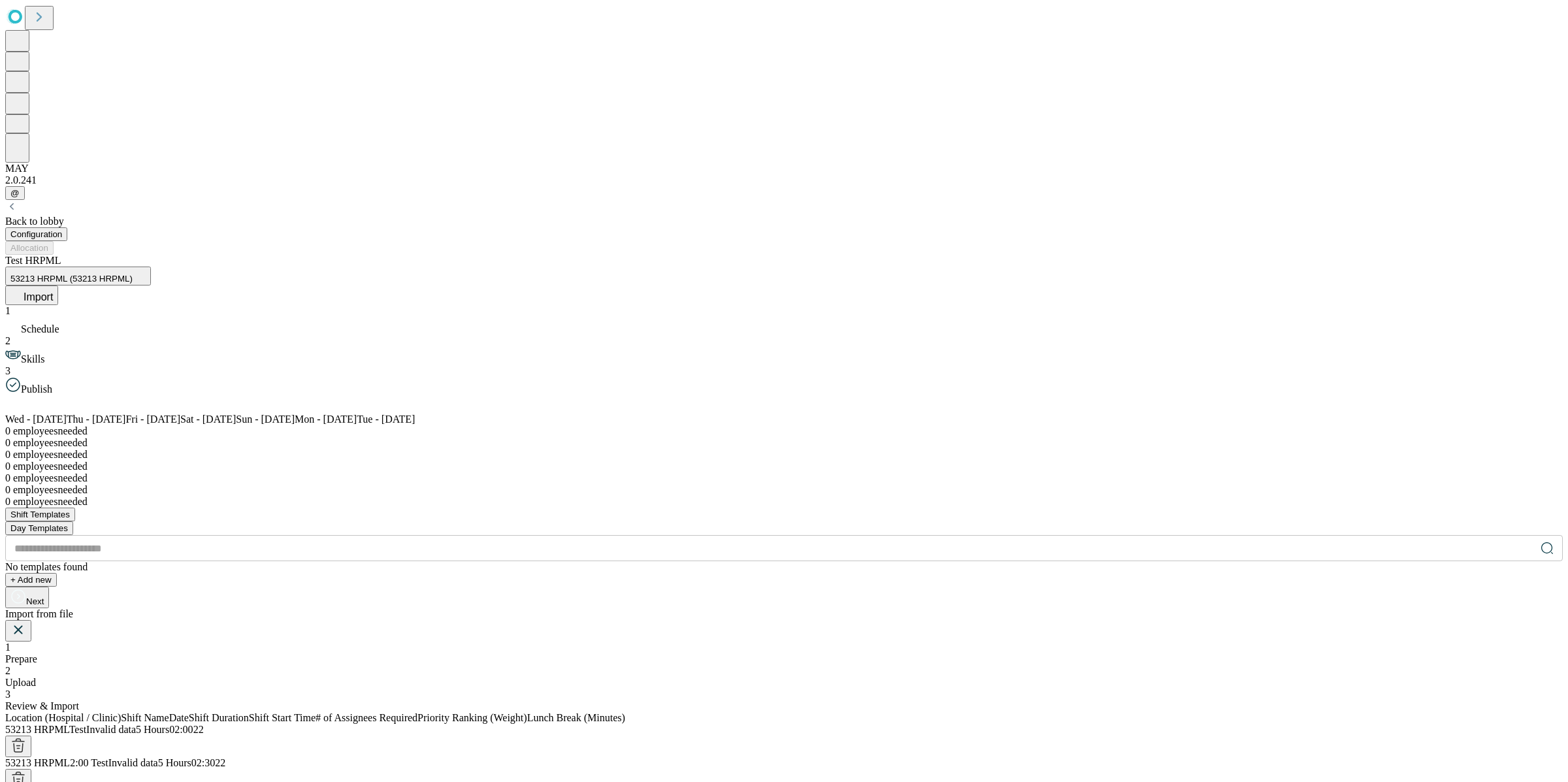
click at [158, 757] on span "Invalid data" at bounding box center [133, 763] width 50 height 11
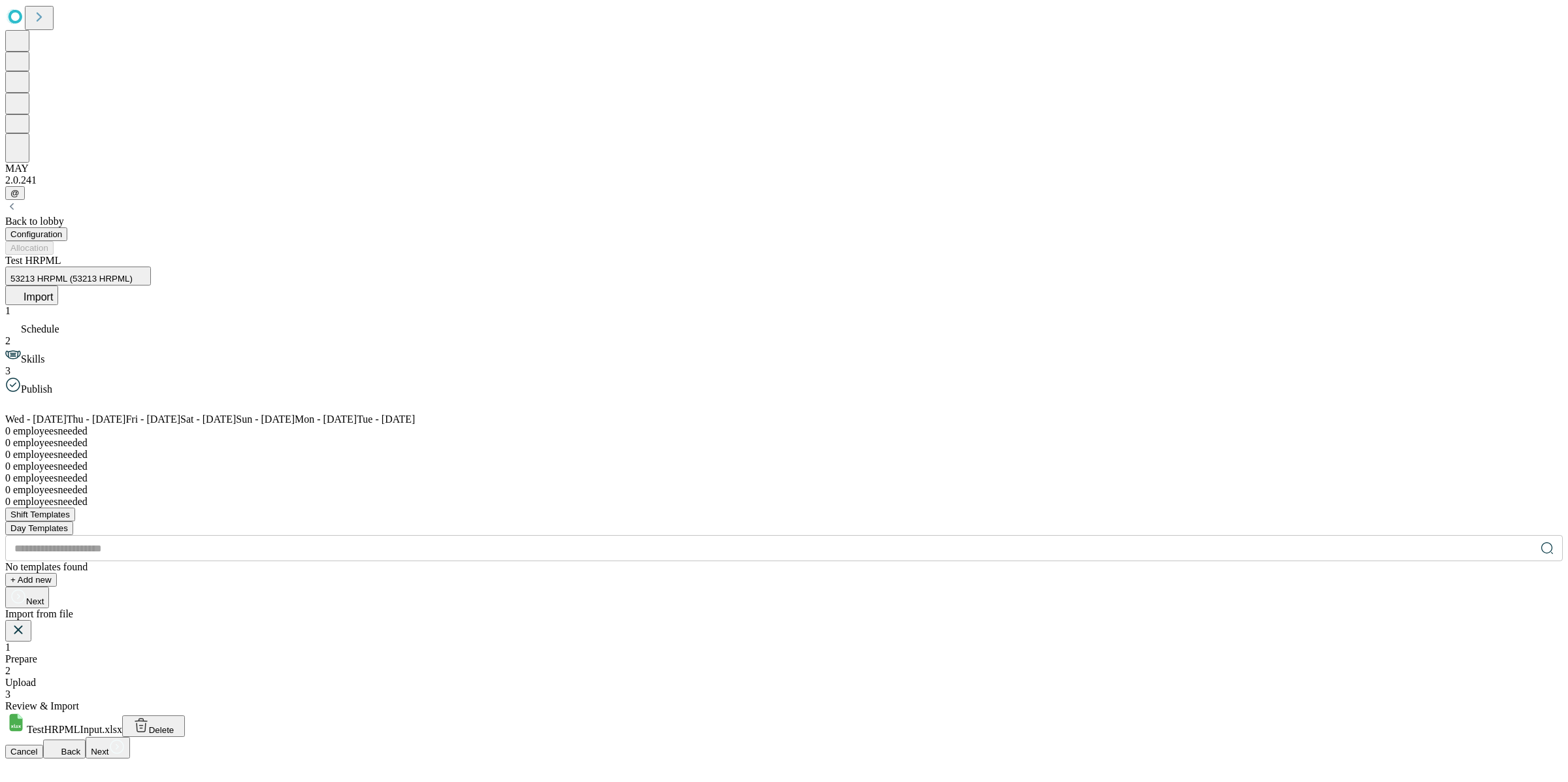
click at [185, 715] on button "Delete" at bounding box center [153, 725] width 62 height 22
click at [852, 725] on div "Drag and drop your XLSX file or upload from your computer" at bounding box center [784, 786] width 1558 height 121
click at [124, 740] on icon at bounding box center [116, 746] width 14 height 14
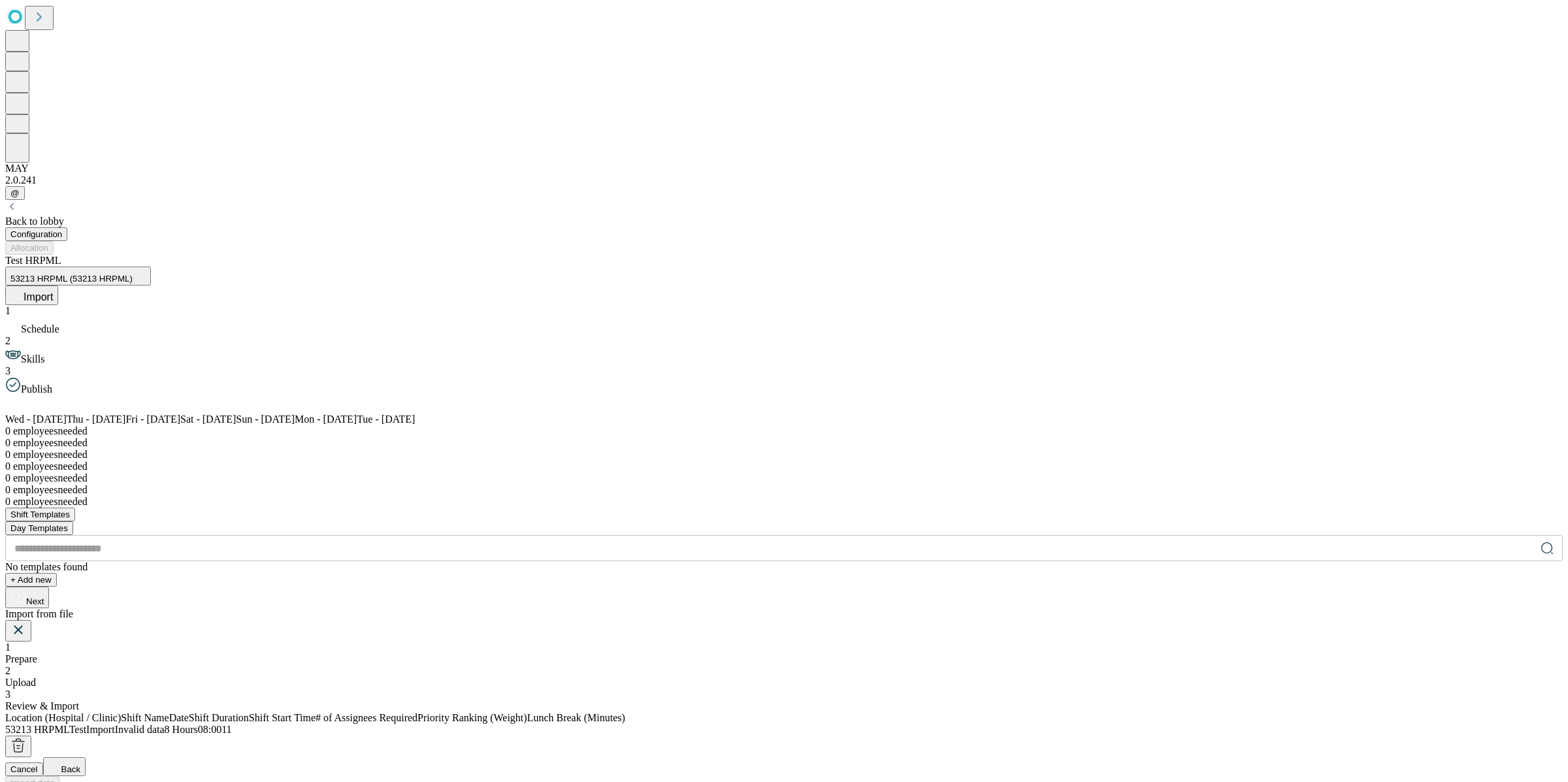
click at [776, 665] on div "2 Upload" at bounding box center [784, 676] width 1558 height 24
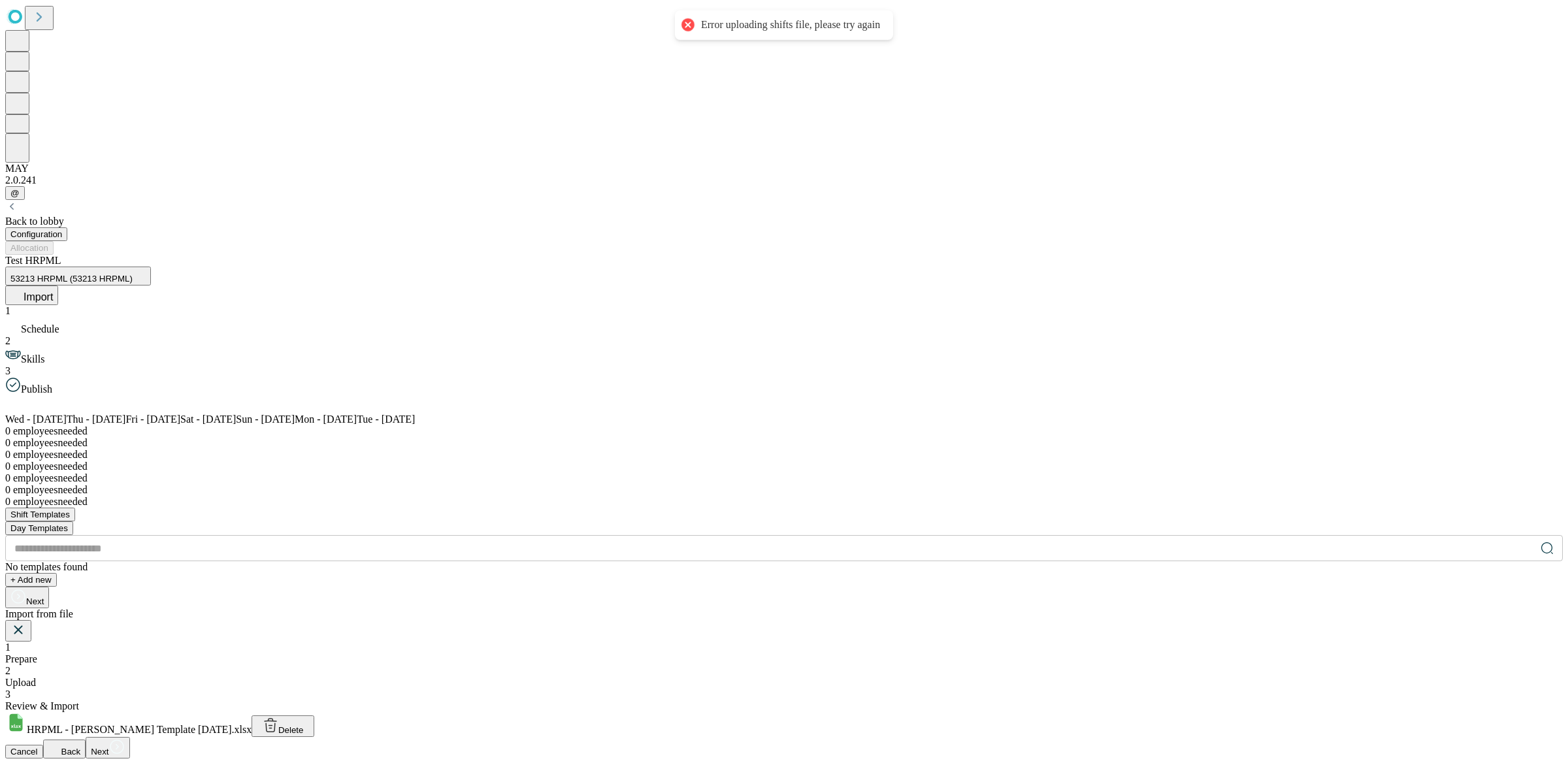
click at [304, 725] on span "Delete" at bounding box center [291, 730] width 26 height 9
click at [125, 739] on icon at bounding box center [117, 746] width 16 height 16
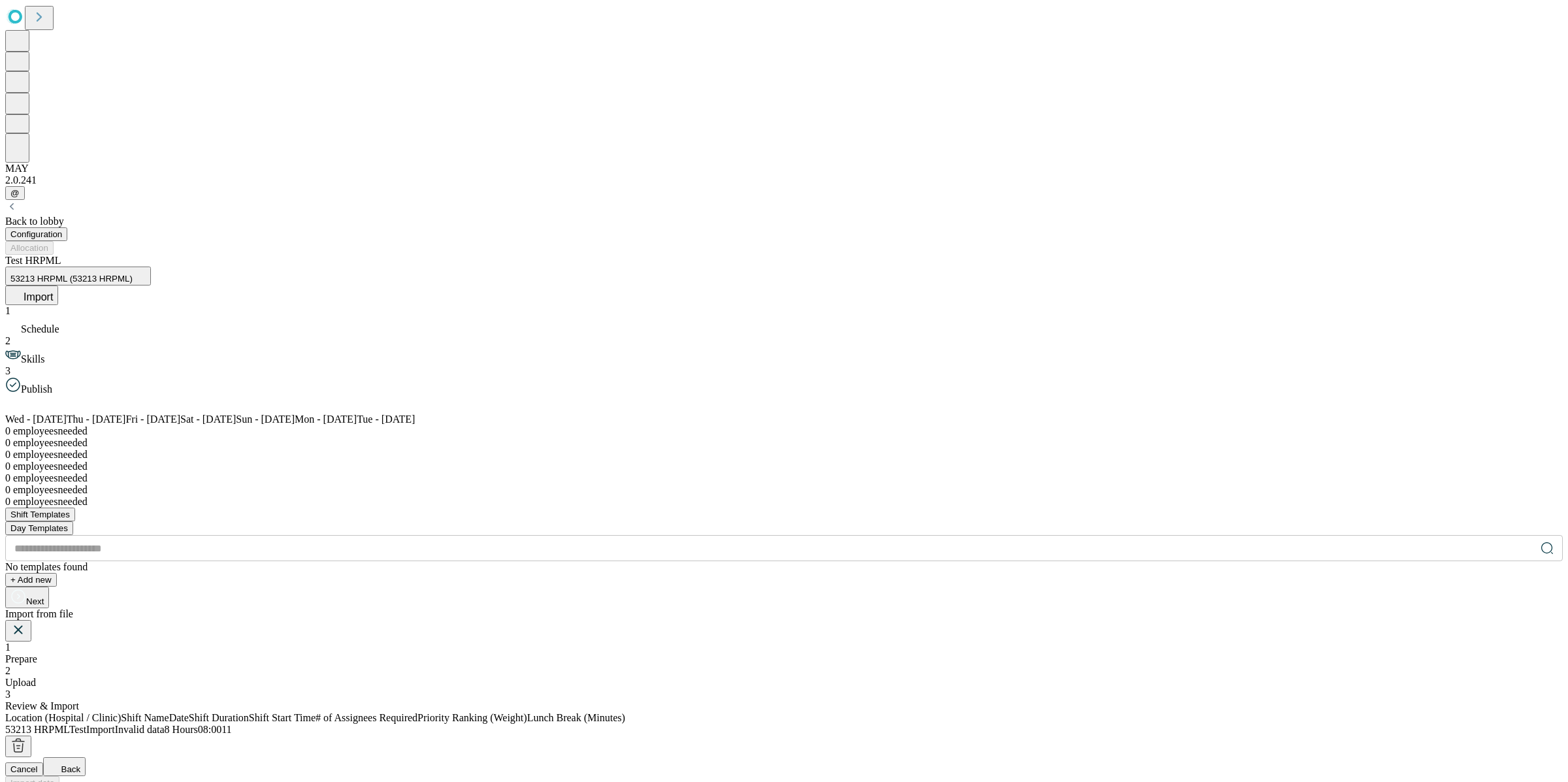
click at [81, 764] on span "Back" at bounding box center [71, 769] width 20 height 9
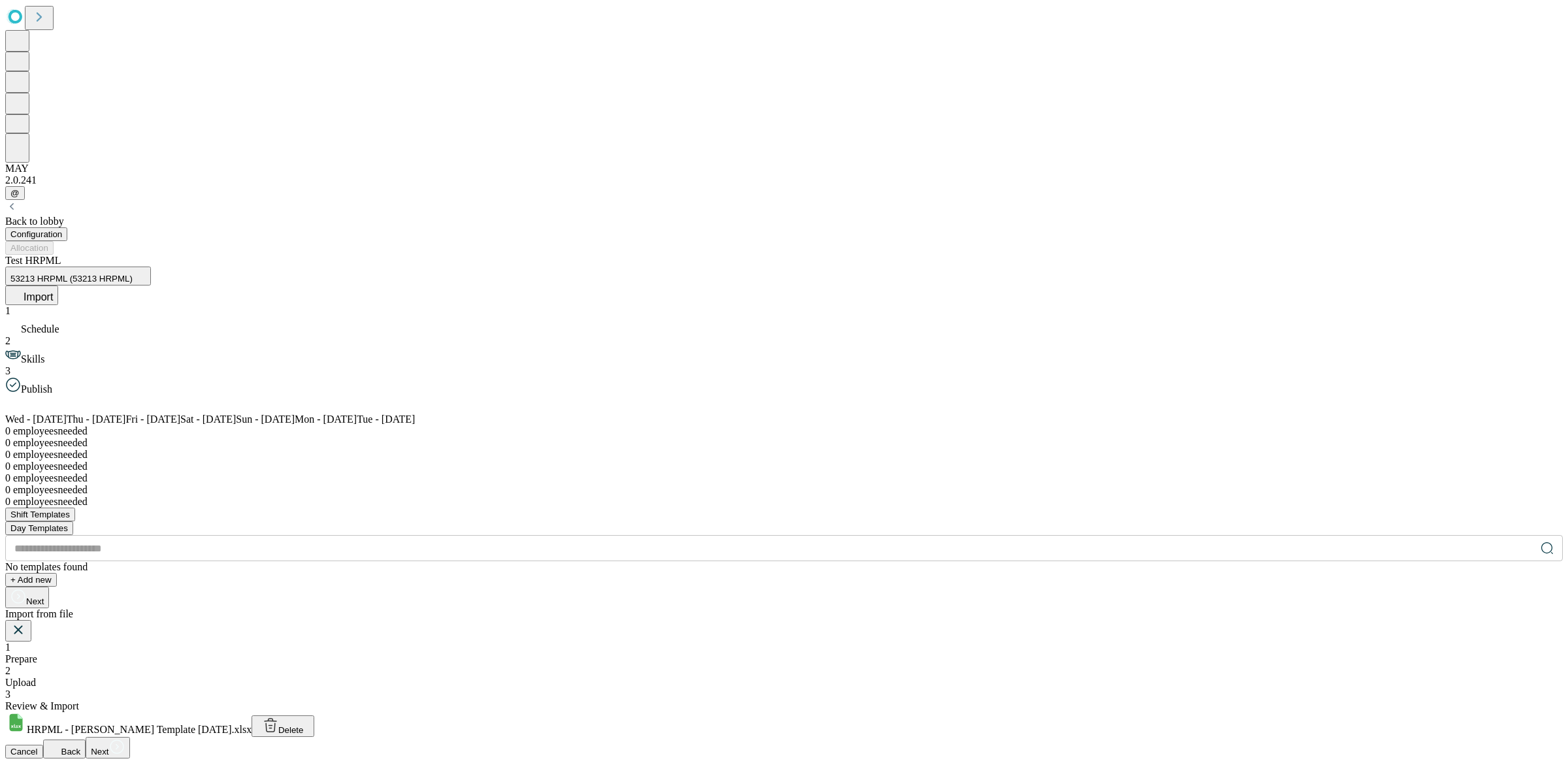
click at [38, 747] on span "Cancel" at bounding box center [24, 752] width 27 height 9
click at [24, 287] on icon at bounding box center [17, 294] width 13 height 13
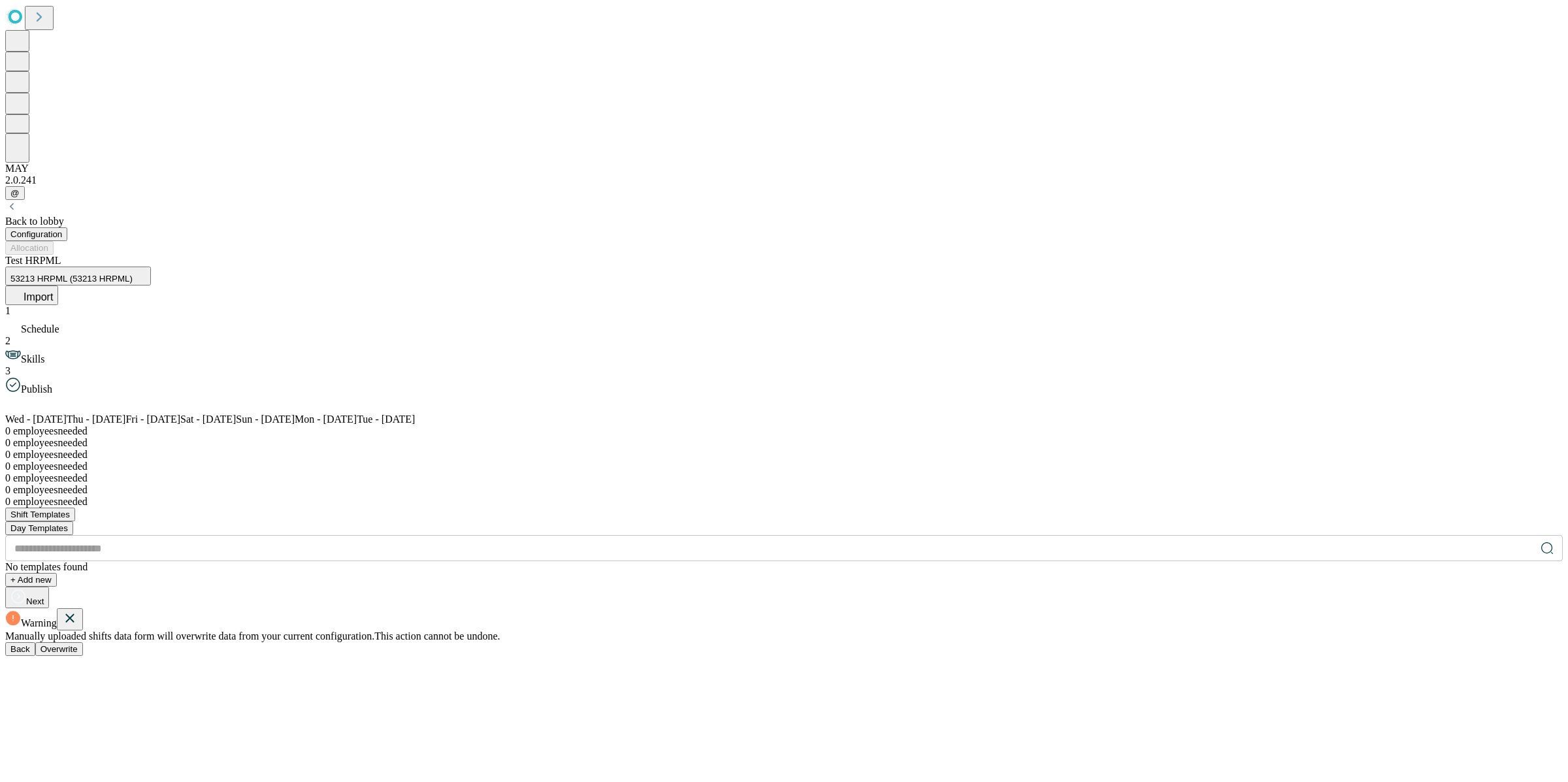
click at [30, 644] on span "Back" at bounding box center [20, 649] width 20 height 9
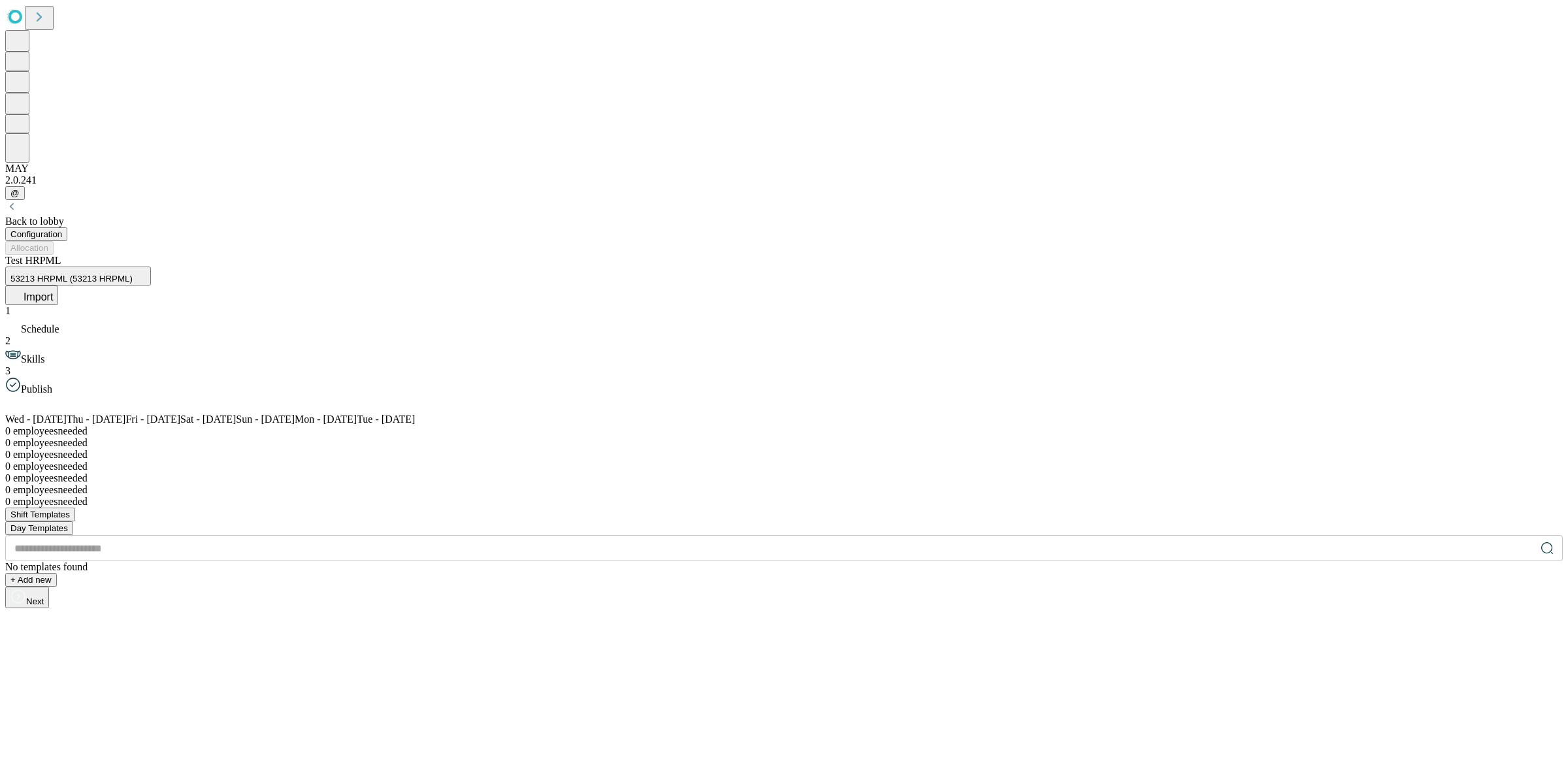
click at [88, 215] on div "Back to lobby" at bounding box center [784, 221] width 1558 height 11
